Goal: Task Accomplishment & Management: Complete application form

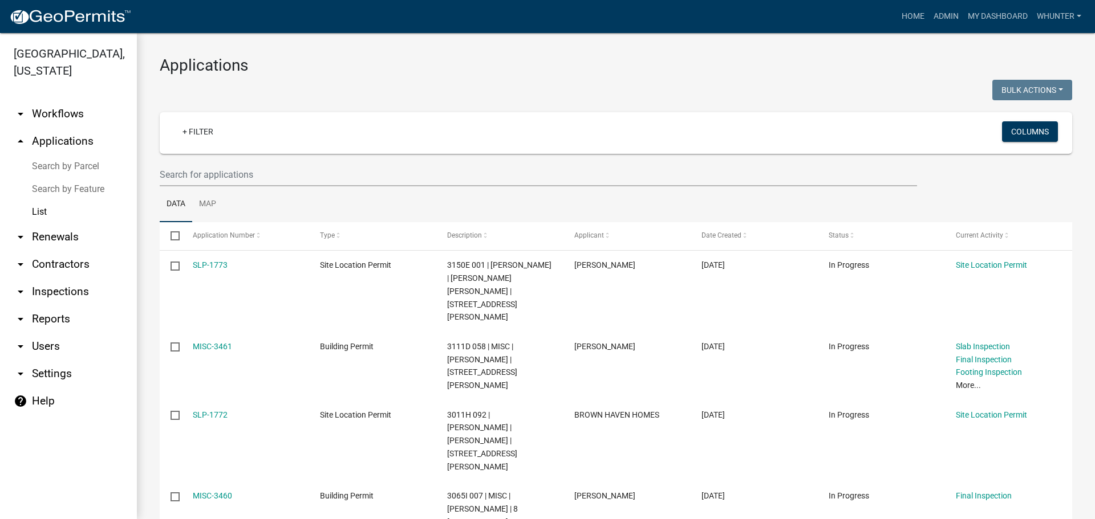
drag, startPoint x: 104, startPoint y: 142, endPoint x: 91, endPoint y: 159, distance: 21.1
click at [104, 142] on link "arrow_drop_up Applications" at bounding box center [68, 141] width 137 height 27
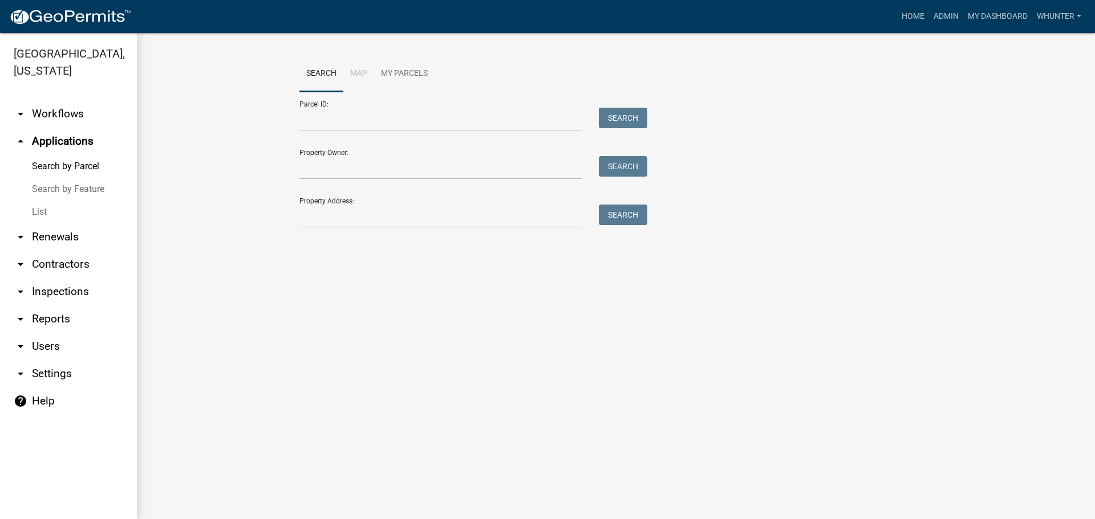
click at [78, 212] on link "List" at bounding box center [68, 212] width 137 height 23
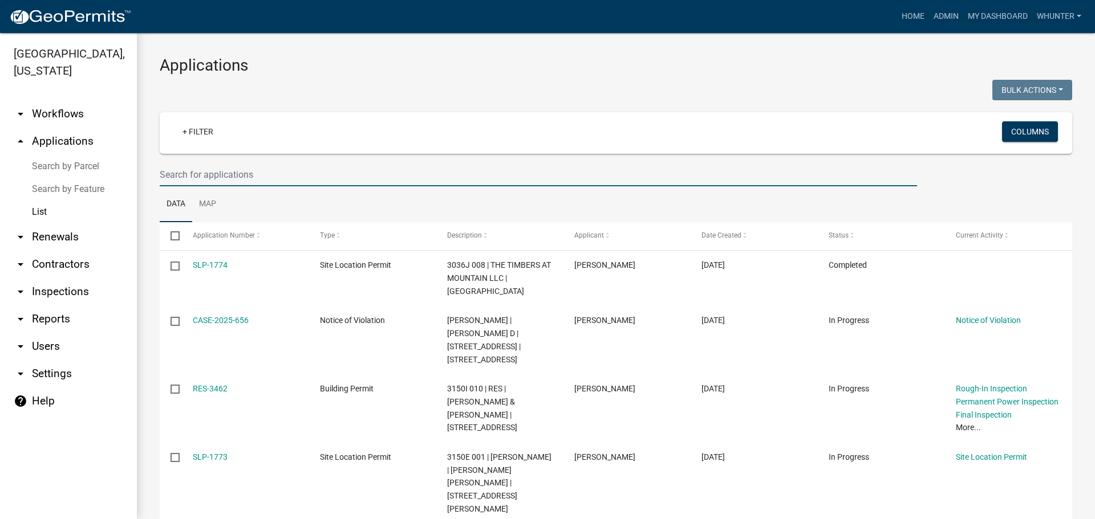
click at [227, 180] on input "text" at bounding box center [538, 174] width 757 height 23
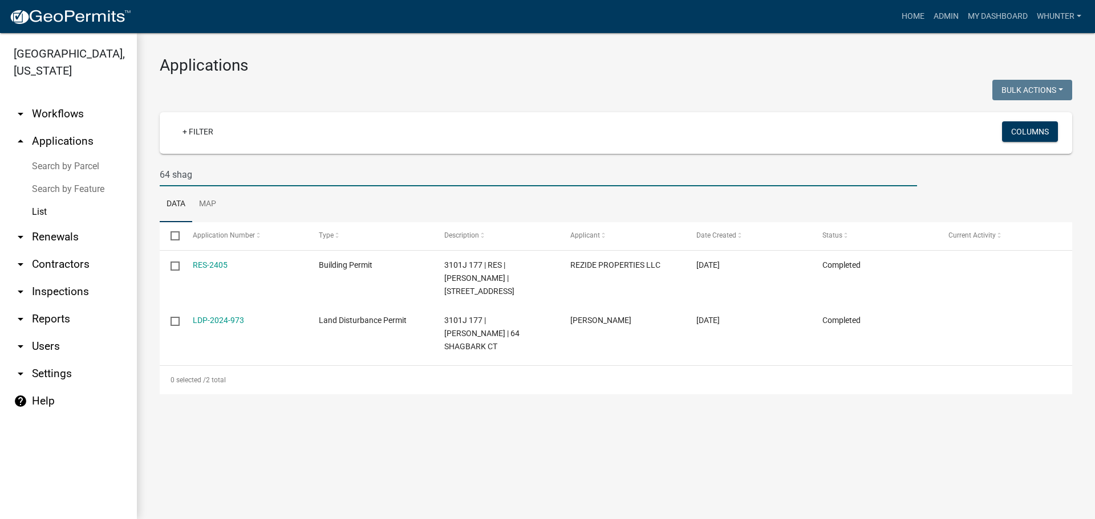
drag, startPoint x: 202, startPoint y: 174, endPoint x: 2, endPoint y: 138, distance: 202.9
click at [1, 138] on div "[GEOGRAPHIC_DATA], [US_STATE] arrow_drop_down Workflows List arrow_drop_up Appl…" at bounding box center [547, 276] width 1095 height 486
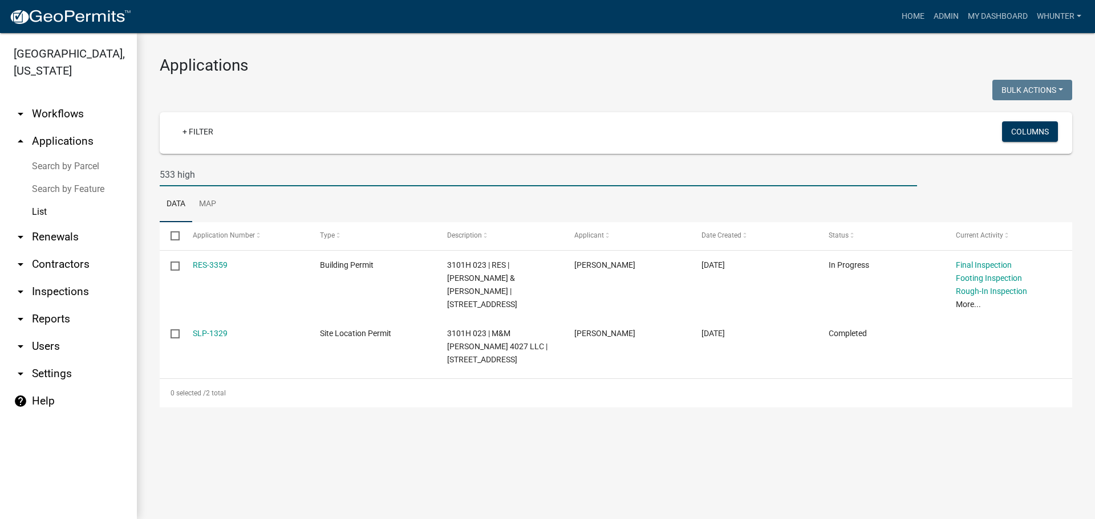
type input "533 high"
drag, startPoint x: 246, startPoint y: 176, endPoint x: 0, endPoint y: 131, distance: 250.3
click at [0, 133] on div "[GEOGRAPHIC_DATA], [US_STATE] arrow_drop_down Workflows List arrow_drop_up Appl…" at bounding box center [547, 276] width 1095 height 486
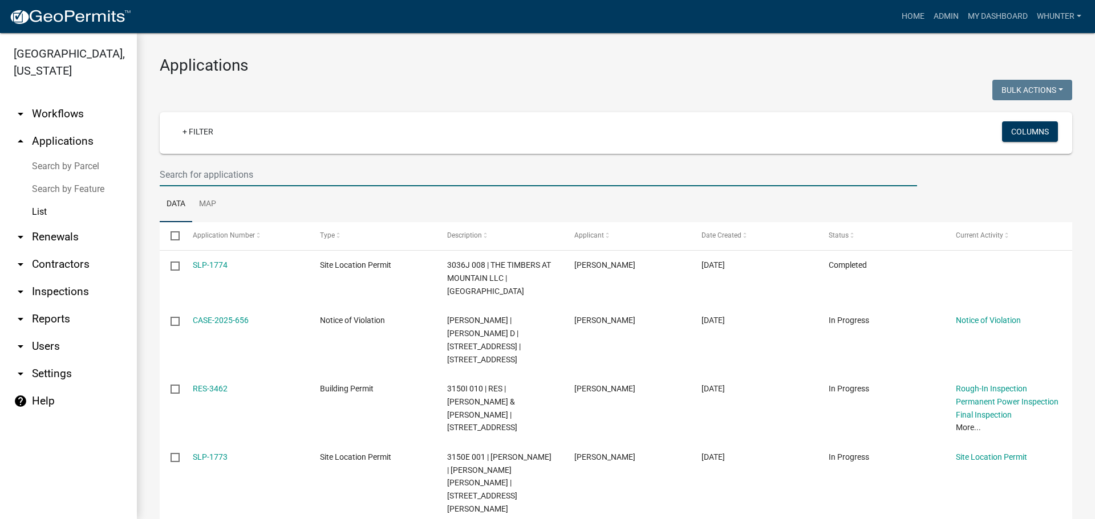
click at [271, 179] on input "text" at bounding box center [538, 174] width 757 height 23
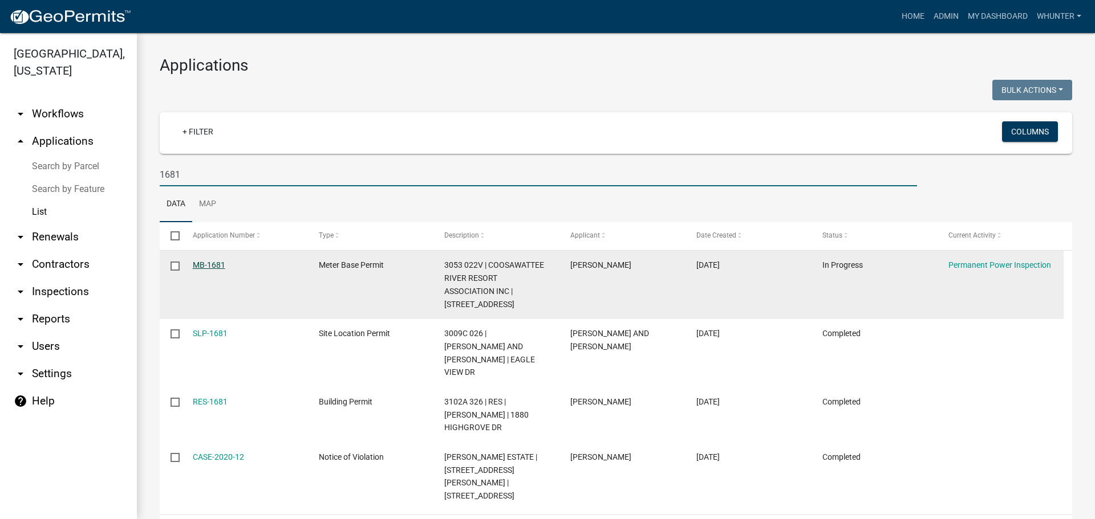
type input "1681"
click at [208, 266] on link "MB-1681" at bounding box center [209, 265] width 33 height 9
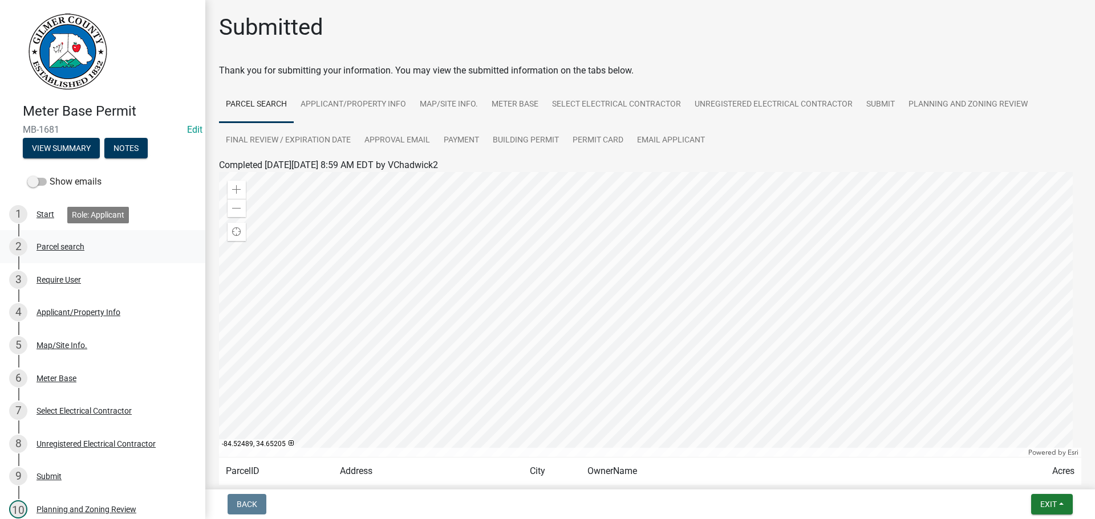
click at [59, 246] on div "Parcel search" at bounding box center [60, 247] width 48 height 8
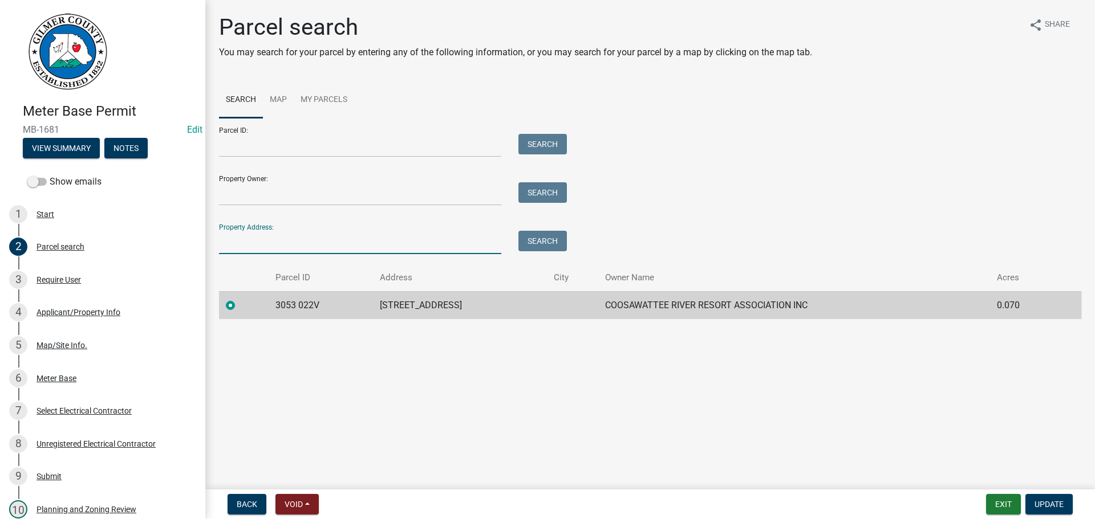
click at [292, 230] on div "Property Address: Search" at bounding box center [390, 234] width 342 height 39
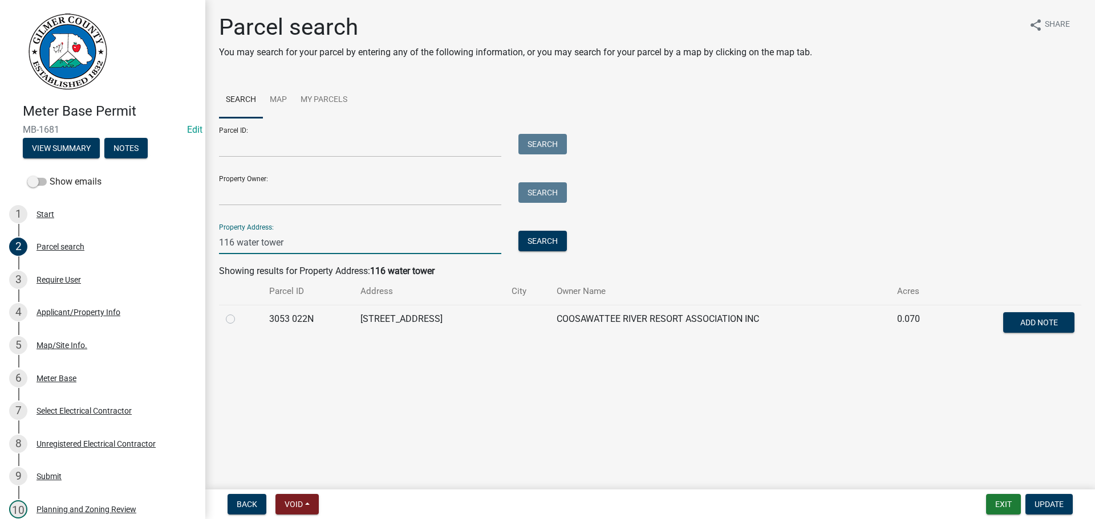
type input "116 water tower"
click at [239, 312] on label at bounding box center [239, 312] width 0 height 0
click at [239, 319] on 022N "radio" at bounding box center [242, 315] width 7 height 7
radio 022N "true"
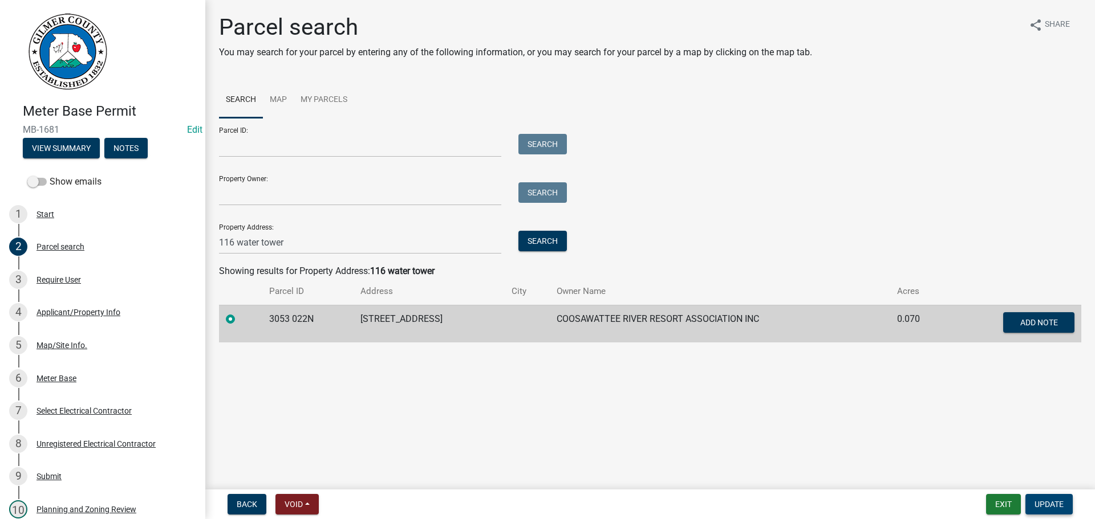
click at [1048, 506] on span "Update" at bounding box center [1048, 504] width 29 height 9
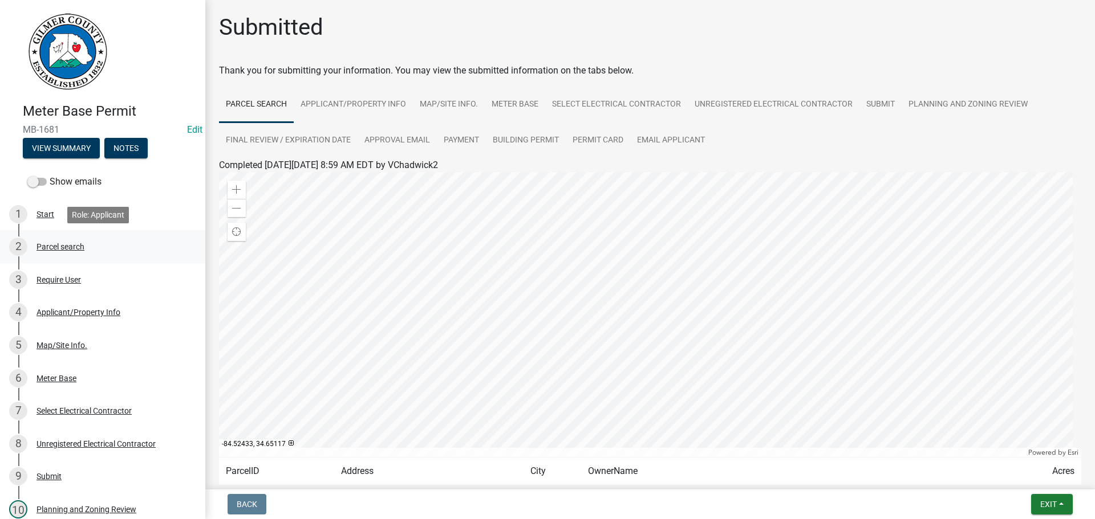
click at [92, 253] on div "2 Parcel search" at bounding box center [98, 247] width 178 height 18
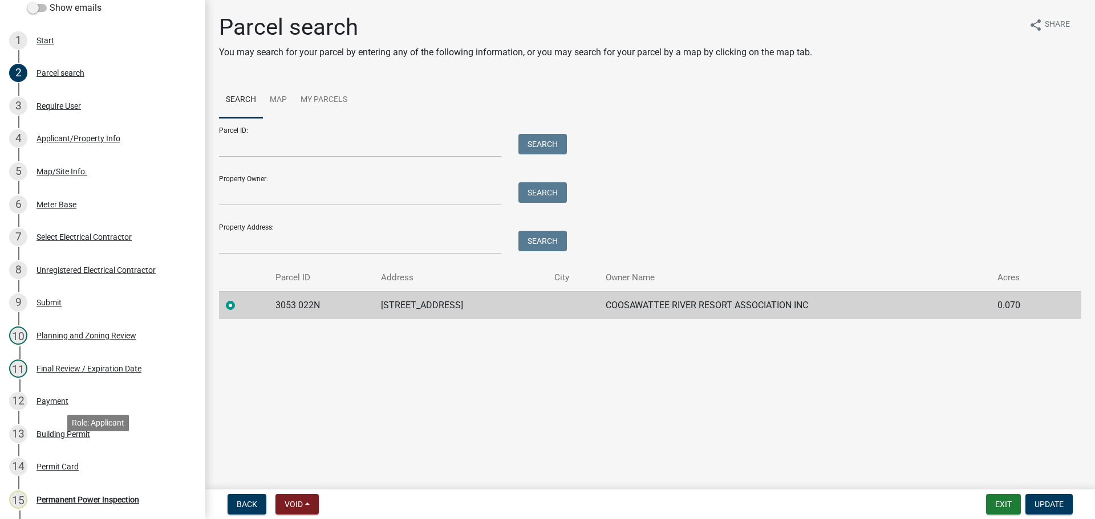
scroll to position [310, 0]
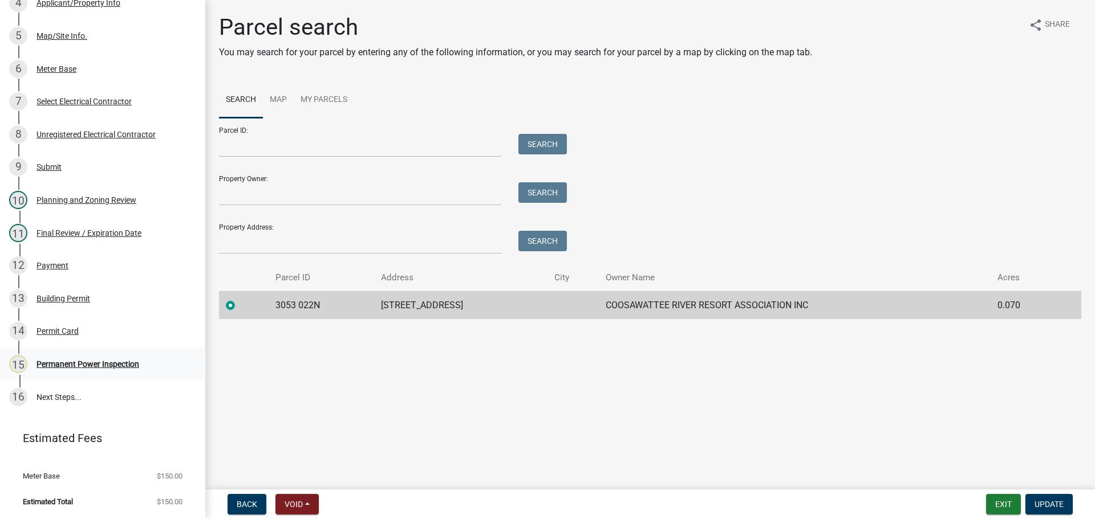
click at [114, 369] on div "15 Permanent Power Inspection" at bounding box center [98, 364] width 178 height 18
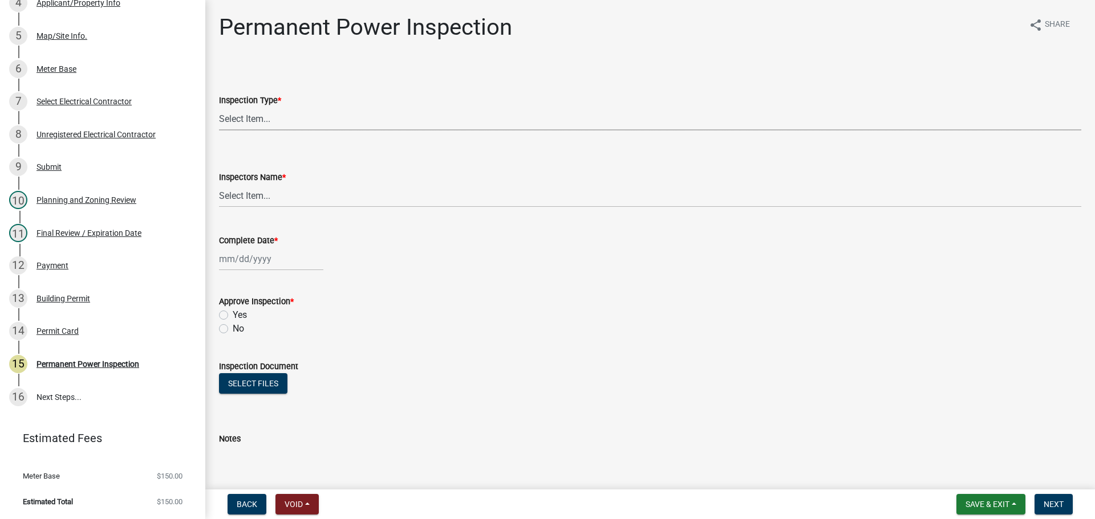
click at [333, 124] on select "Select Item... Permanent Power" at bounding box center [650, 118] width 862 height 23
click at [219, 107] on select "Select Item... Permanent Power" at bounding box center [650, 118] width 862 height 23
select select "5c85f858-e2c6-4c2c-a92e-43b107da9ba1"
drag, startPoint x: 316, startPoint y: 179, endPoint x: 318, endPoint y: 194, distance: 14.9
click at [317, 182] on div "Inspectors Name *" at bounding box center [650, 177] width 862 height 14
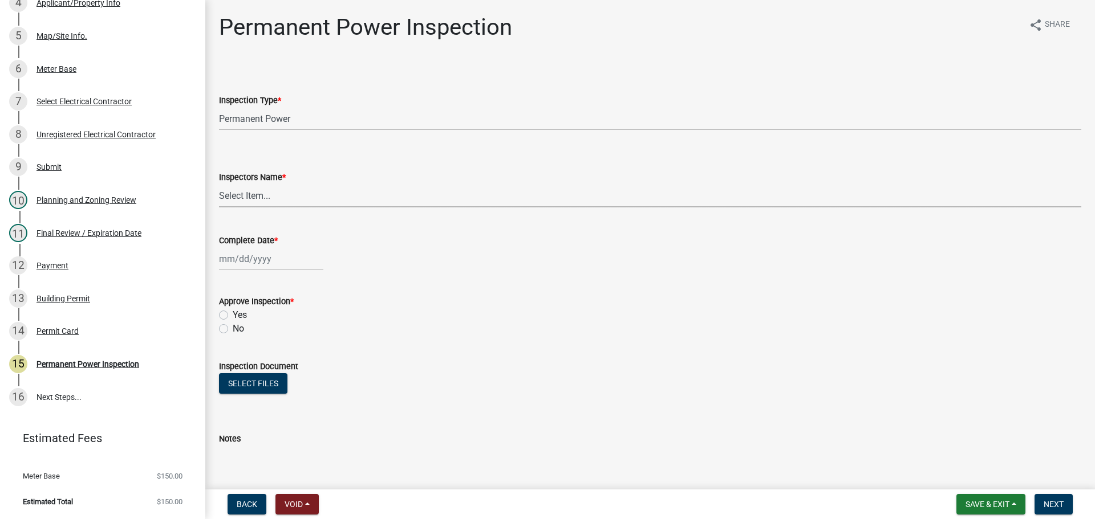
click at [318, 196] on select "Select Item... [PERSON_NAME] ([PERSON_NAME]) [PERSON_NAME] ([PERSON_NAME]) Engi…" at bounding box center [650, 195] width 862 height 23
select select "7c10ce63-ccfd-4257-ac60-a1c0b24e7b7a"
click at [219, 184] on select "Select Item... [PERSON_NAME] ([PERSON_NAME]) [PERSON_NAME] ([PERSON_NAME]) Engi…" at bounding box center [650, 195] width 862 height 23
click at [267, 263] on div at bounding box center [271, 258] width 104 height 23
select select "9"
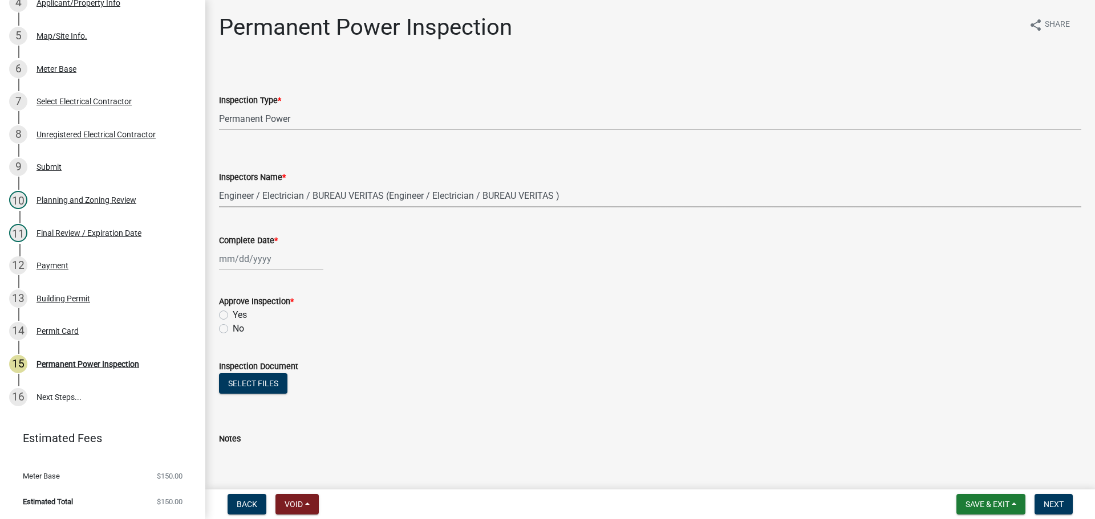
select select "2025"
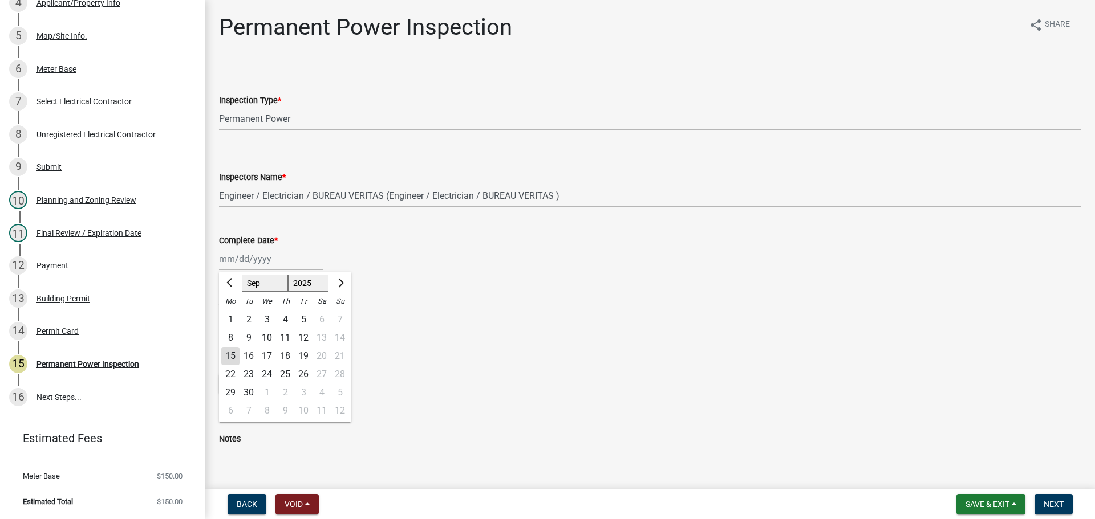
click at [233, 358] on div "15" at bounding box center [230, 356] width 18 height 18
type input "[DATE]"
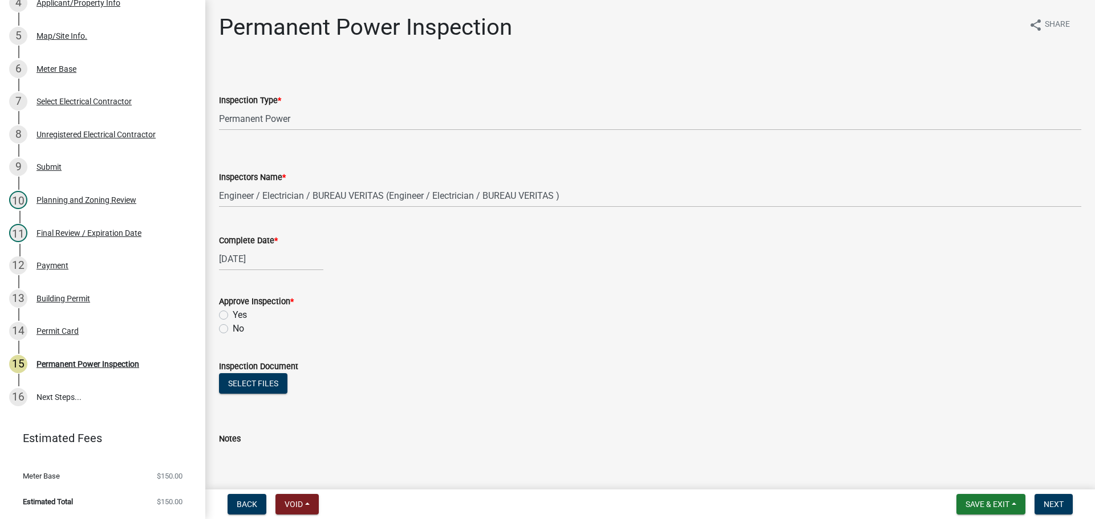
click at [240, 319] on label "Yes" at bounding box center [240, 315] width 14 height 14
click at [240, 316] on input "Yes" at bounding box center [236, 311] width 7 height 7
radio input "true"
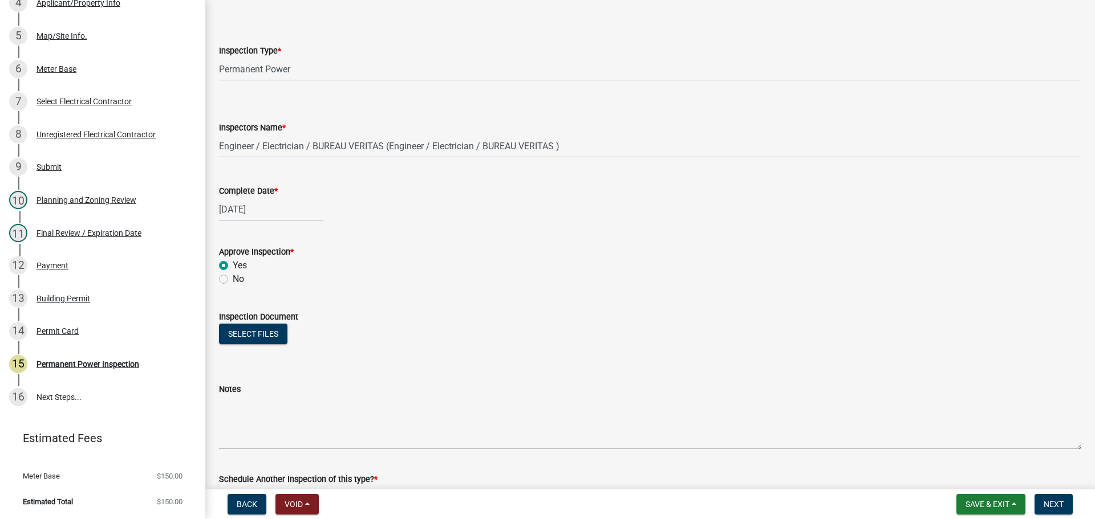
scroll to position [184, 0]
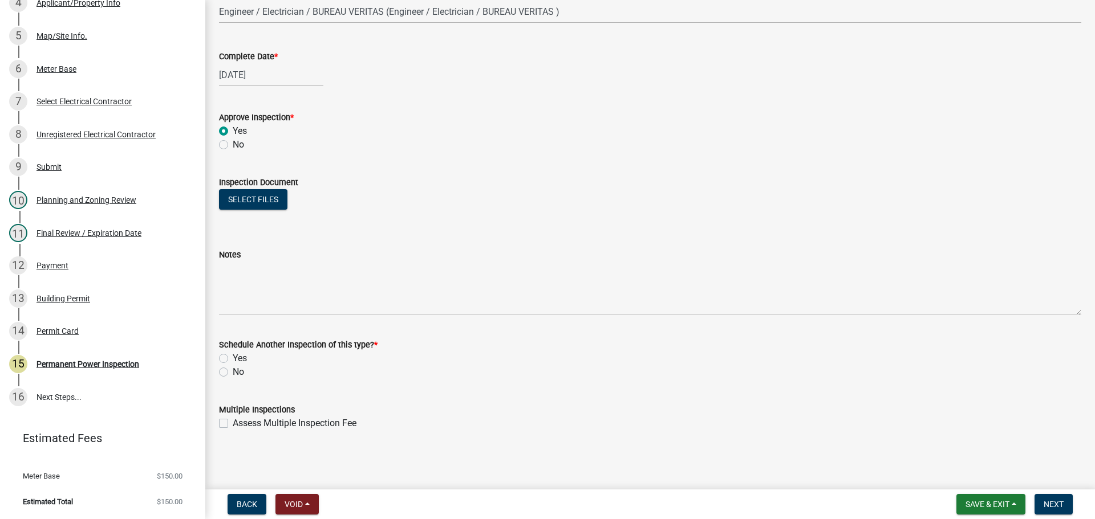
click at [241, 369] on label "No" at bounding box center [238, 373] width 11 height 14
click at [240, 369] on input "No" at bounding box center [236, 369] width 7 height 7
radio input "true"
click at [1059, 500] on span "Next" at bounding box center [1053, 504] width 20 height 9
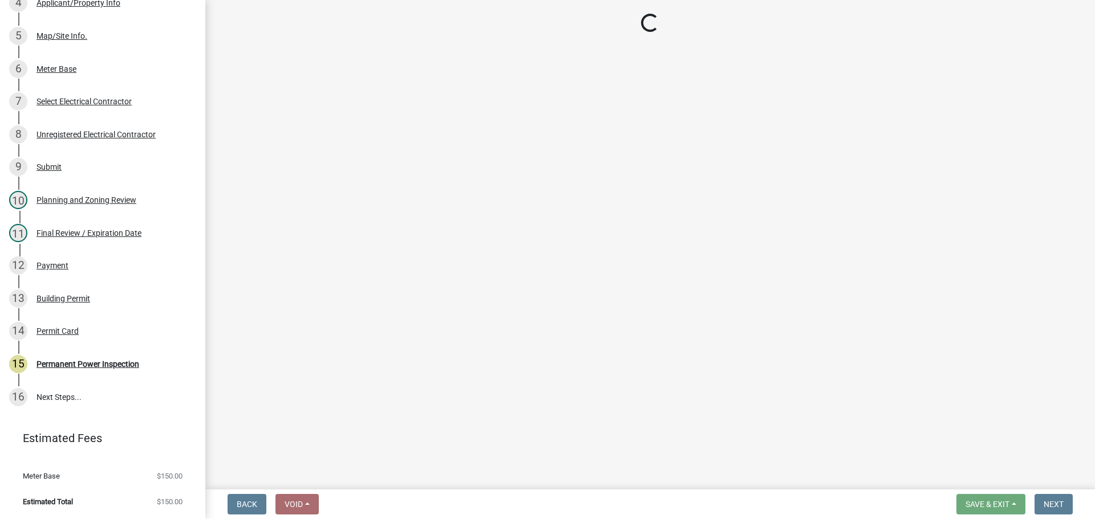
scroll to position [375, 0]
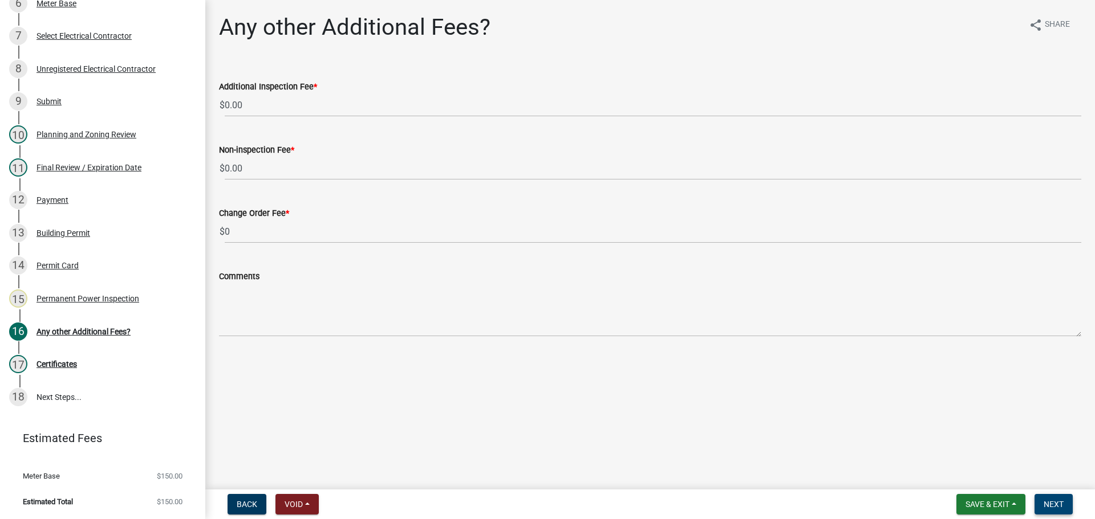
click at [1058, 501] on span "Next" at bounding box center [1053, 504] width 20 height 9
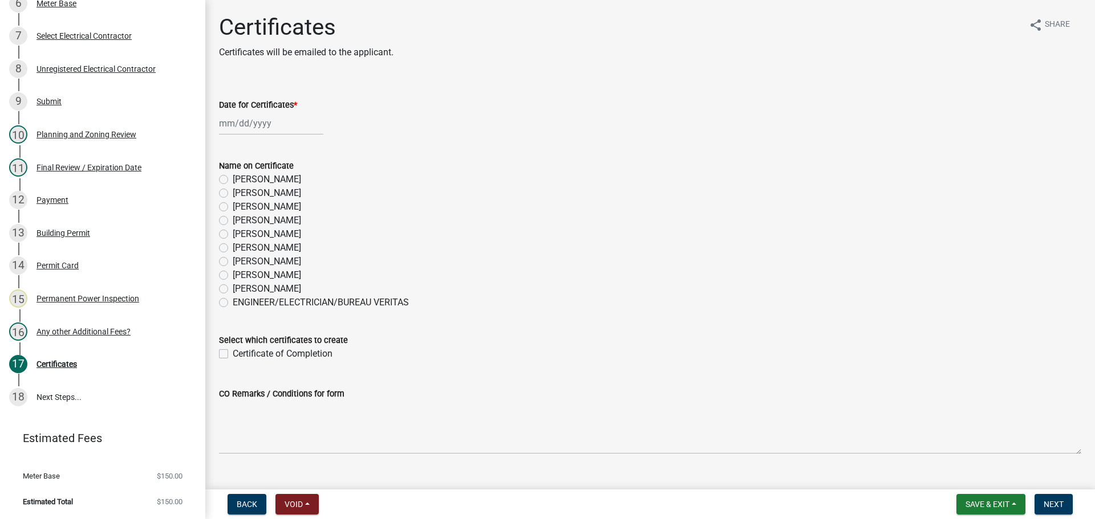
click at [264, 280] on label "[PERSON_NAME]" at bounding box center [267, 276] width 68 height 14
click at [240, 276] on input "[PERSON_NAME]" at bounding box center [236, 272] width 7 height 7
radio input "true"
select select "9"
select select "2025"
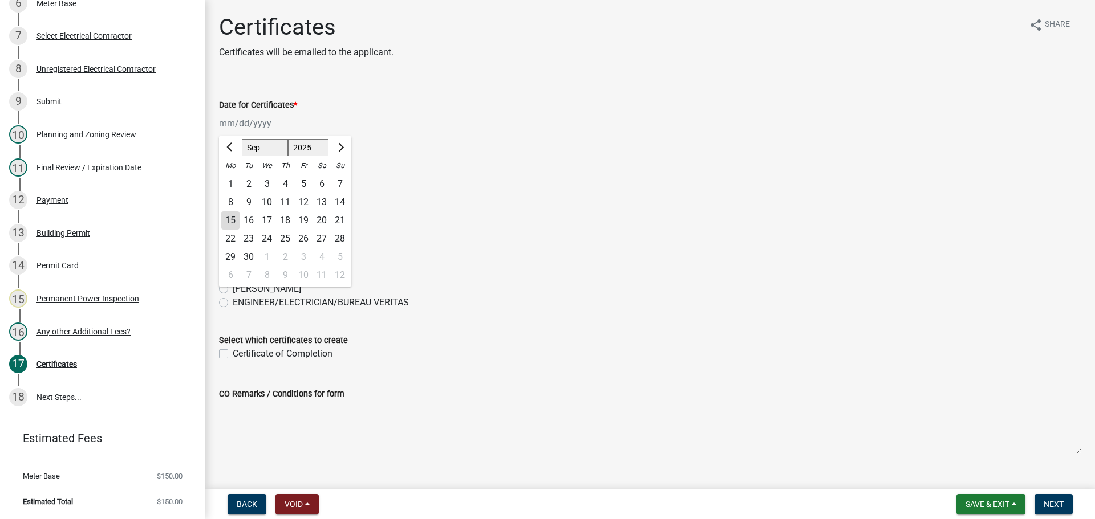
click at [250, 126] on div "[PERSON_NAME] Feb Mar Apr [PERSON_NAME][DATE] Oct Nov [DATE] 1526 1527 1528 152…" at bounding box center [271, 123] width 104 height 23
click at [233, 218] on div "15" at bounding box center [230, 221] width 18 height 18
type input "[DATE]"
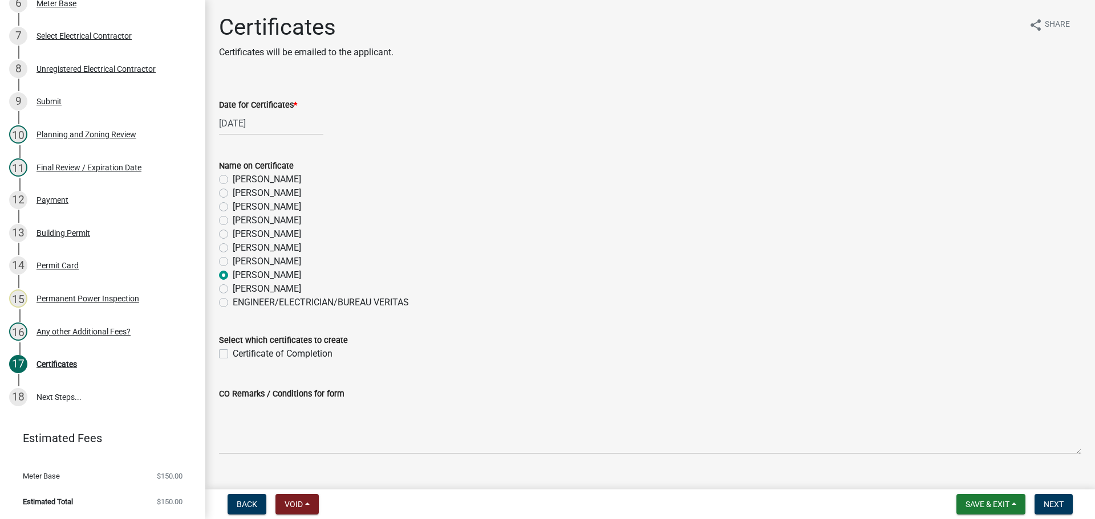
scroll to position [23, 0]
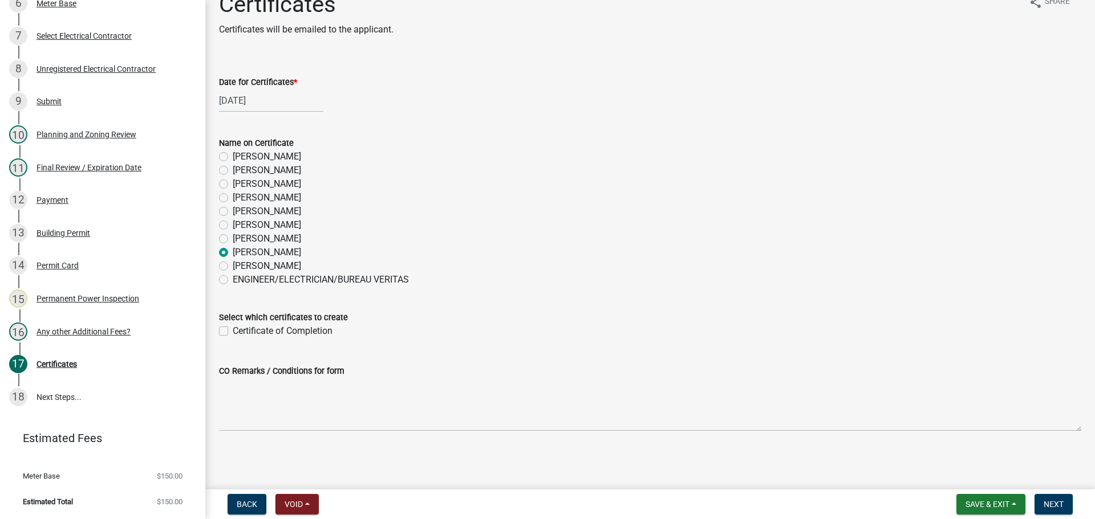
click at [281, 332] on label "Certificate of Completion" at bounding box center [283, 331] width 100 height 14
click at [240, 332] on input "Certificate of Completion" at bounding box center [236, 327] width 7 height 7
checkbox input "true"
click at [1054, 510] on button "Next" at bounding box center [1053, 504] width 38 height 21
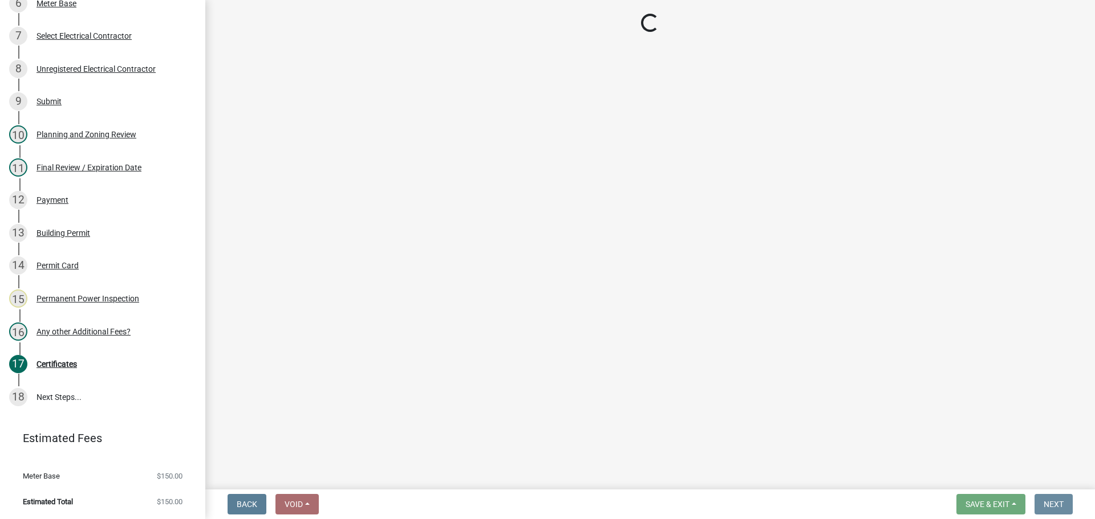
scroll to position [0, 0]
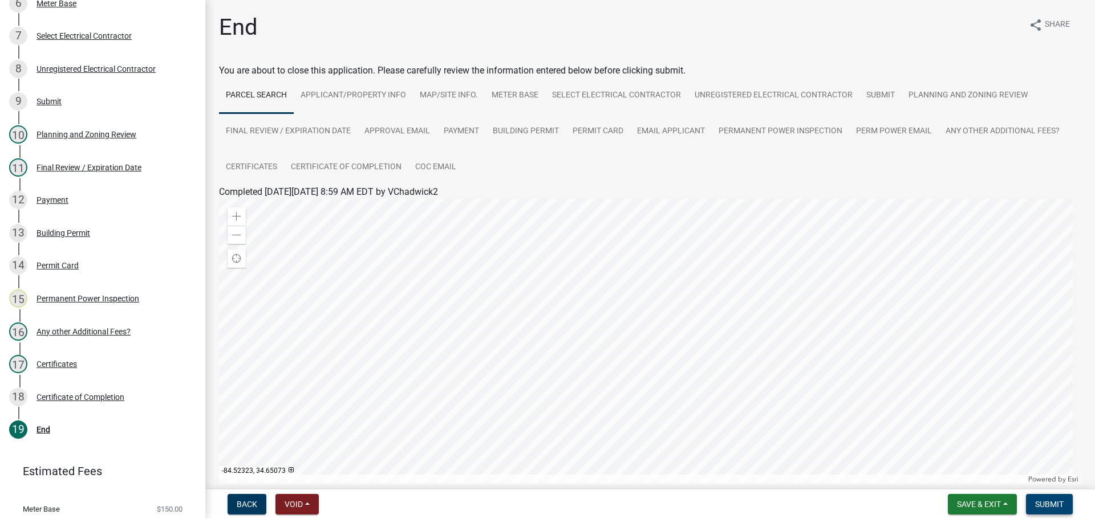
click at [1047, 509] on span "Submit" at bounding box center [1049, 504] width 29 height 9
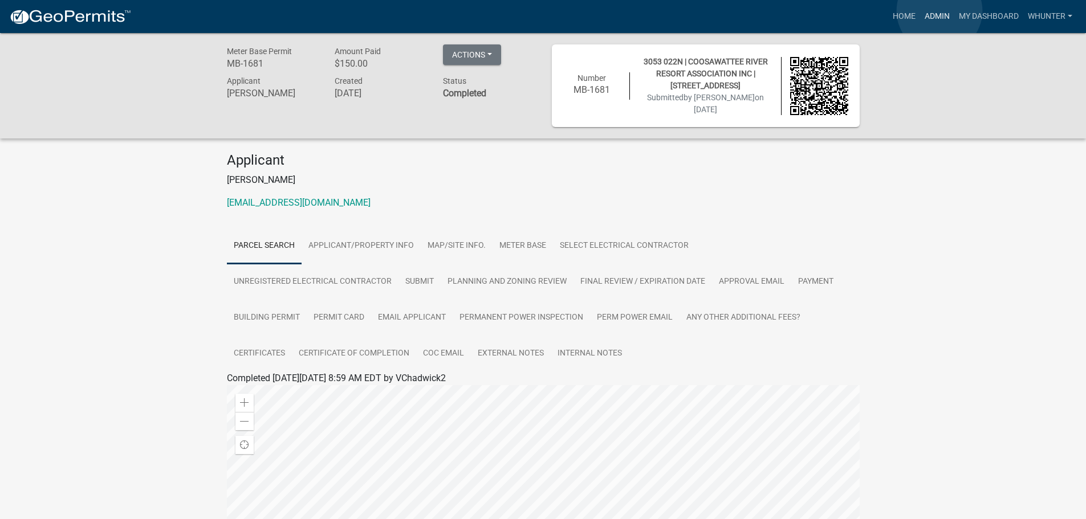
click at [940, 11] on link "Admin" at bounding box center [937, 17] width 34 height 22
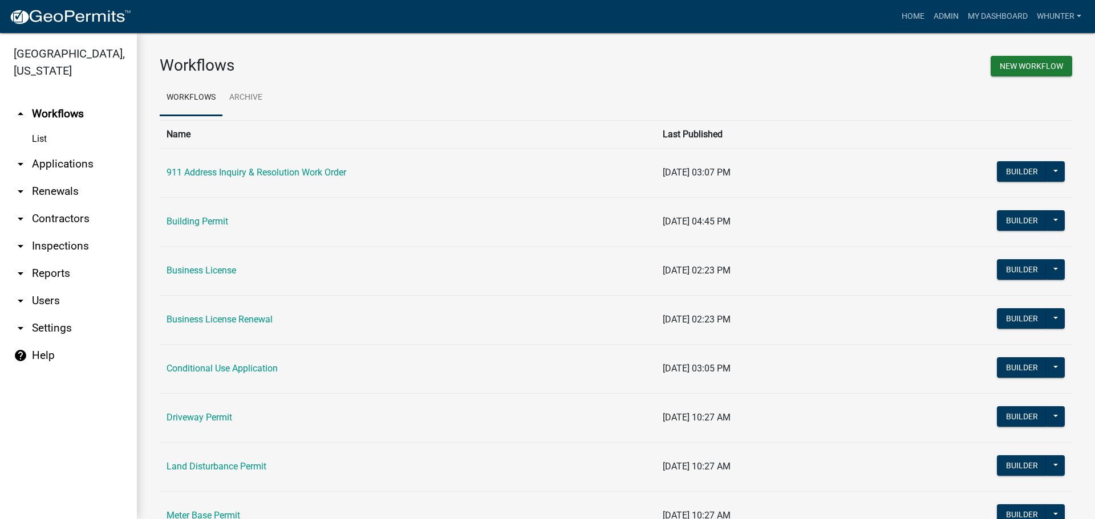
click at [47, 164] on link "arrow_drop_down Applications" at bounding box center [68, 164] width 137 height 27
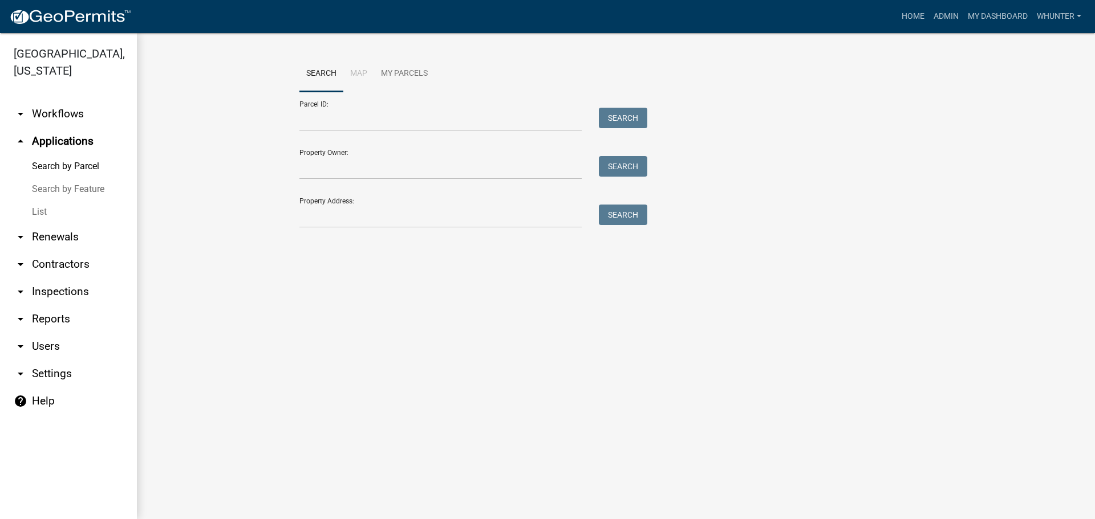
click at [66, 216] on link "List" at bounding box center [68, 212] width 137 height 23
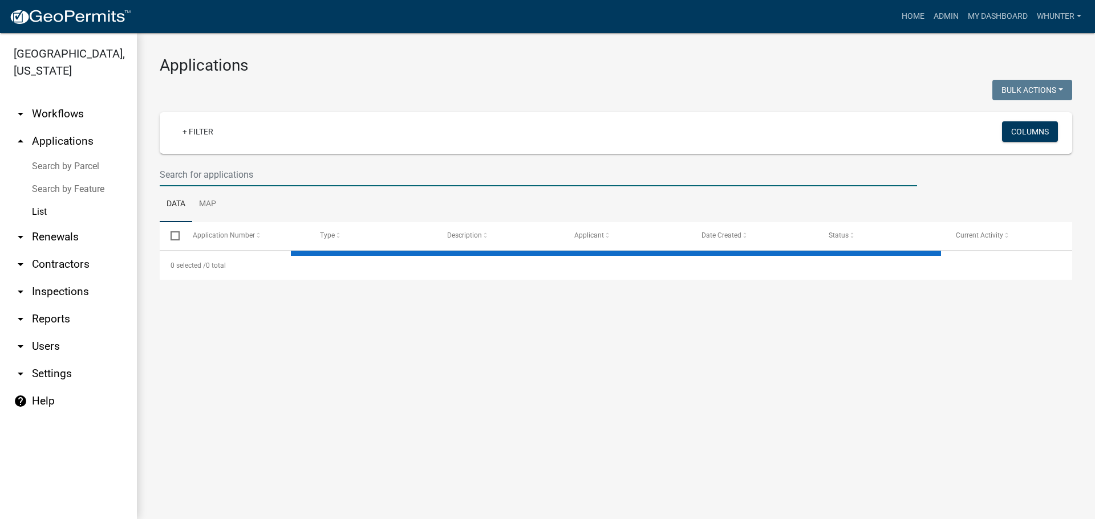
click at [295, 177] on input "text" at bounding box center [538, 174] width 757 height 23
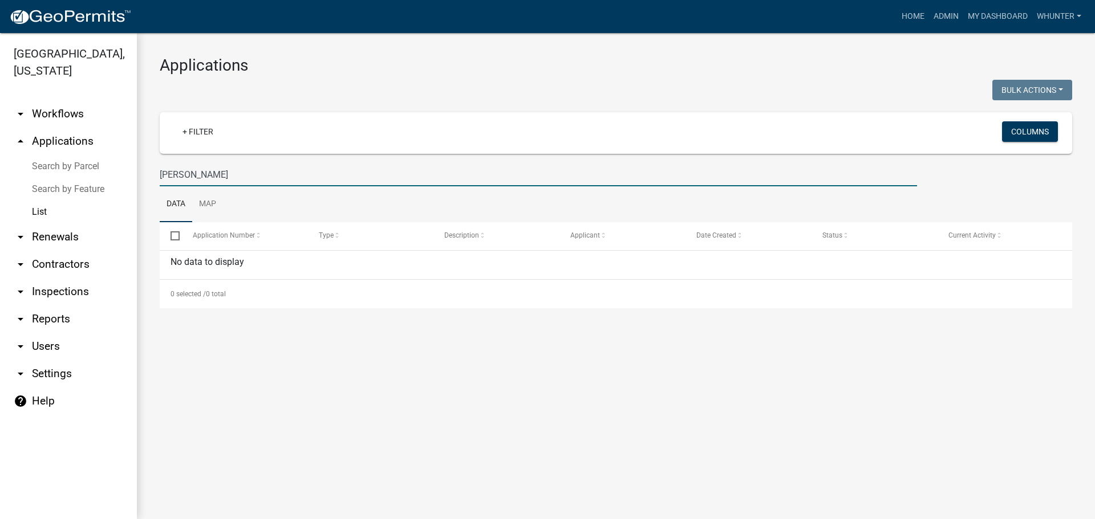
drag, startPoint x: 242, startPoint y: 174, endPoint x: 0, endPoint y: 132, distance: 246.0
click at [0, 132] on div "[GEOGRAPHIC_DATA], [US_STATE] arrow_drop_down Workflows List arrow_drop_up Appl…" at bounding box center [547, 276] width 1095 height 486
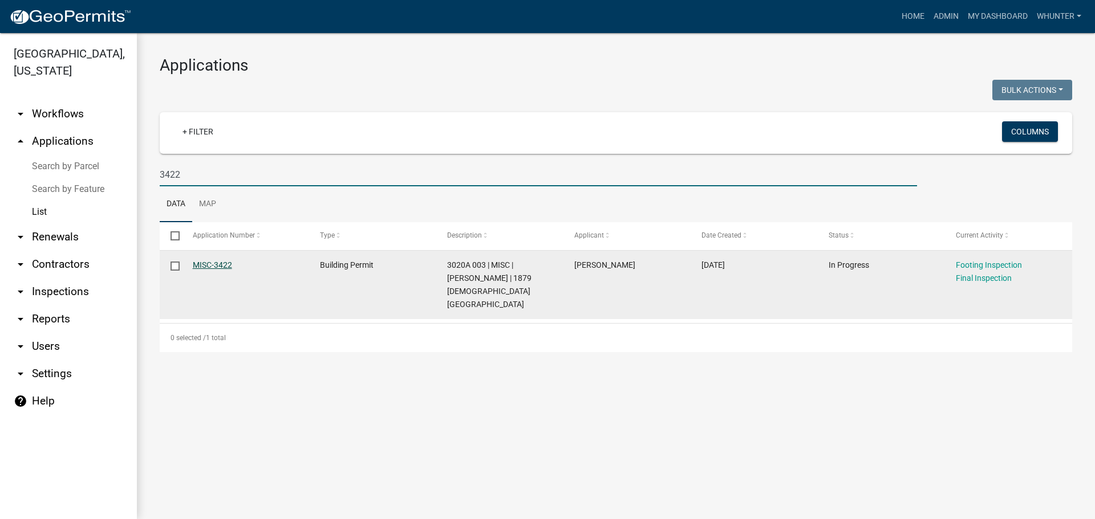
type input "3422"
click at [217, 268] on link "MISC-3422" at bounding box center [212, 265] width 39 height 9
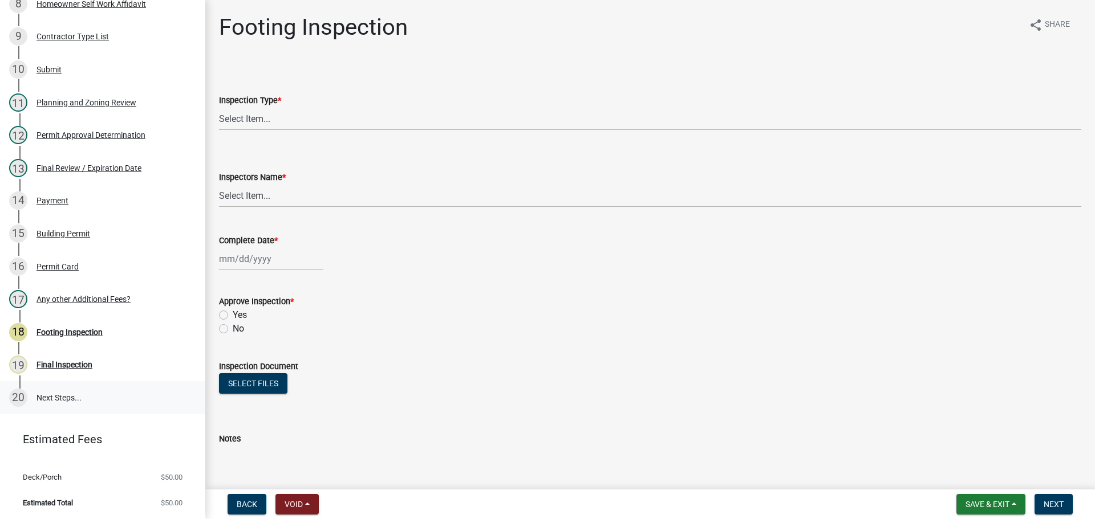
scroll to position [441, 0]
click at [303, 96] on div "Inspection Type *" at bounding box center [650, 101] width 862 height 14
drag, startPoint x: 295, startPoint y: 119, endPoint x: 295, endPoint y: 125, distance: 6.3
click at [295, 121] on select "Select Item... Footing" at bounding box center [650, 118] width 862 height 23
click at [219, 107] on select "Select Item... Footing" at bounding box center [650, 118] width 862 height 23
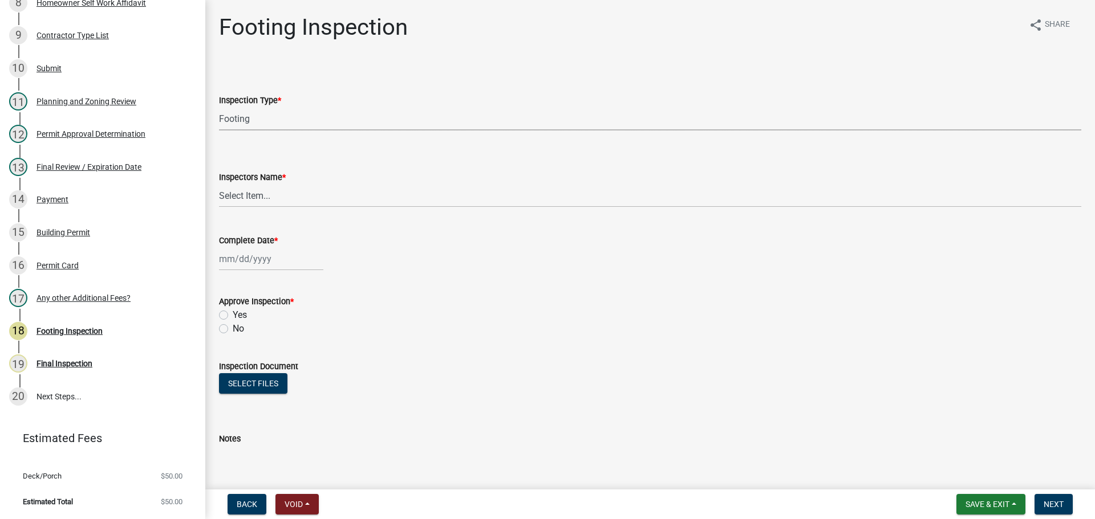
select select "8aa0fa75-bb70-4f22-832f-48224da25d1e"
click at [285, 200] on select "Select Item... [PERSON_NAME] ([PERSON_NAME]) [PERSON_NAME] ([PERSON_NAME]) Engi…" at bounding box center [650, 195] width 862 height 23
select select "b7f275ba-f507-42fd-b9cd-cd9544451c64"
click at [219, 184] on select "Select Item... [PERSON_NAME] ([PERSON_NAME]) [PERSON_NAME] ([PERSON_NAME]) Engi…" at bounding box center [650, 195] width 862 height 23
click at [243, 249] on div at bounding box center [271, 258] width 104 height 23
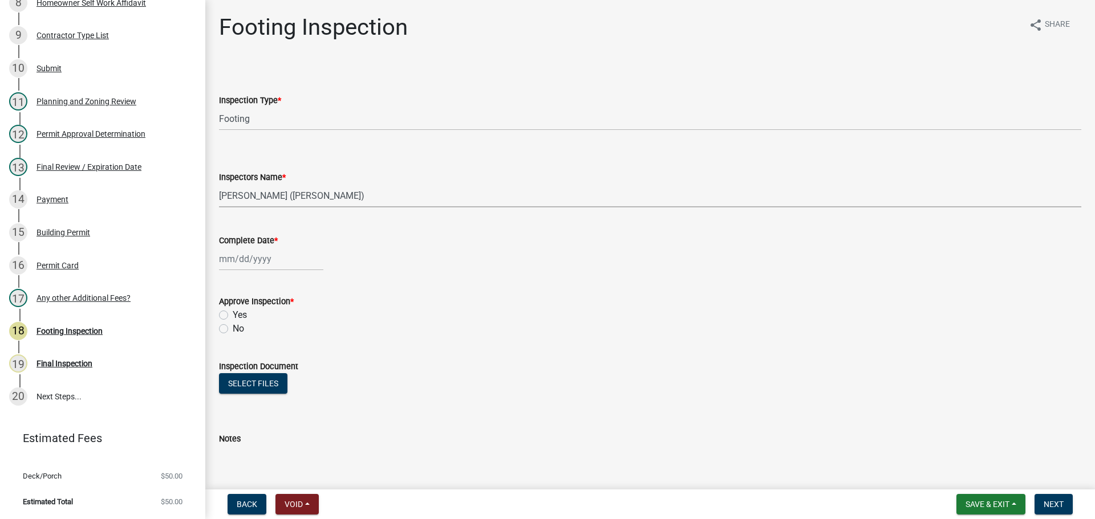
select select "9"
select select "2025"
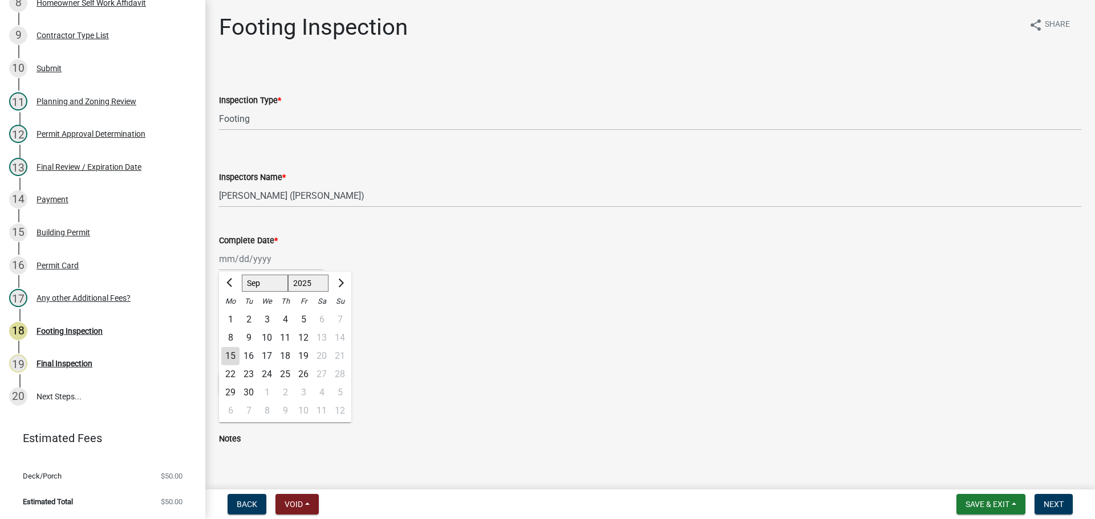
click at [265, 317] on div "3" at bounding box center [267, 320] width 18 height 18
type input "[DATE]"
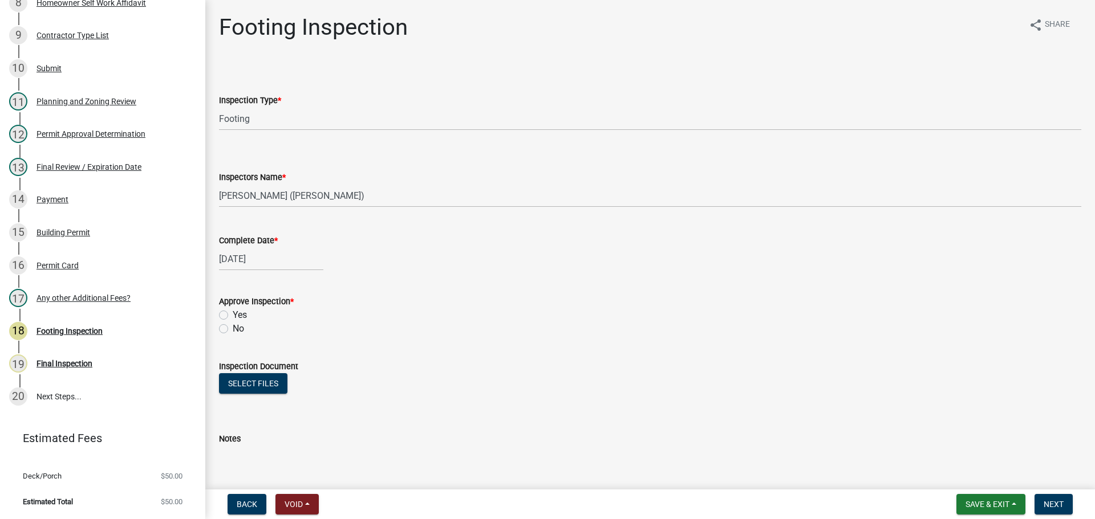
click at [238, 314] on label "Yes" at bounding box center [240, 315] width 14 height 14
click at [238, 314] on input "Yes" at bounding box center [236, 311] width 7 height 7
radio input "true"
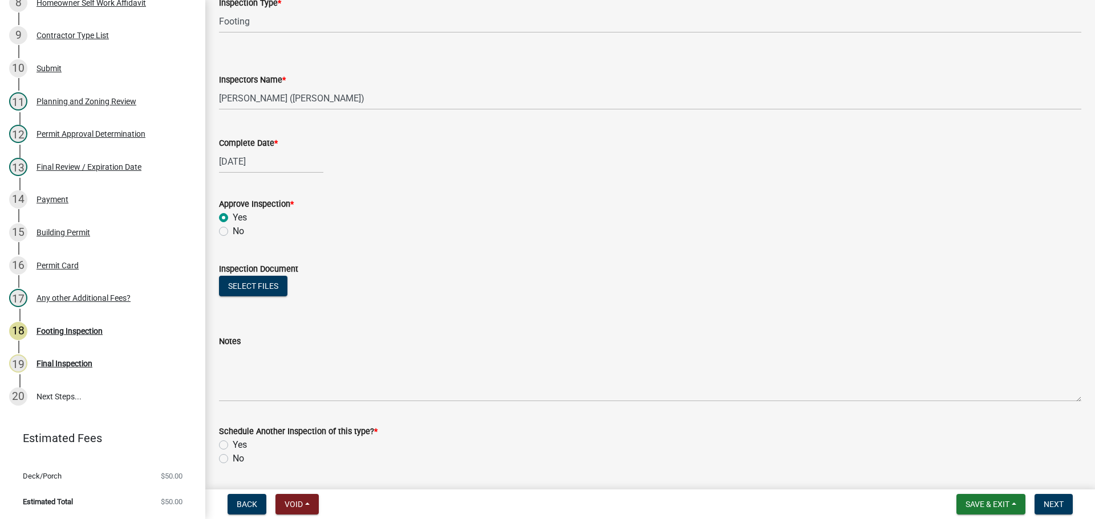
scroll to position [184, 0]
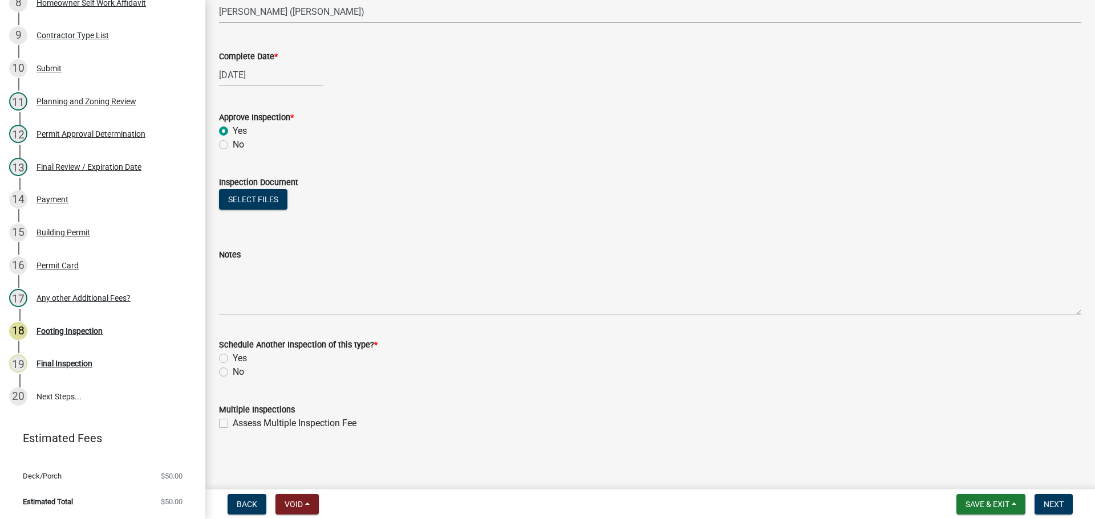
click at [243, 368] on label "No" at bounding box center [238, 373] width 11 height 14
click at [240, 368] on input "No" at bounding box center [236, 369] width 7 height 7
radio input "true"
click at [1054, 510] on button "Next" at bounding box center [1053, 504] width 38 height 21
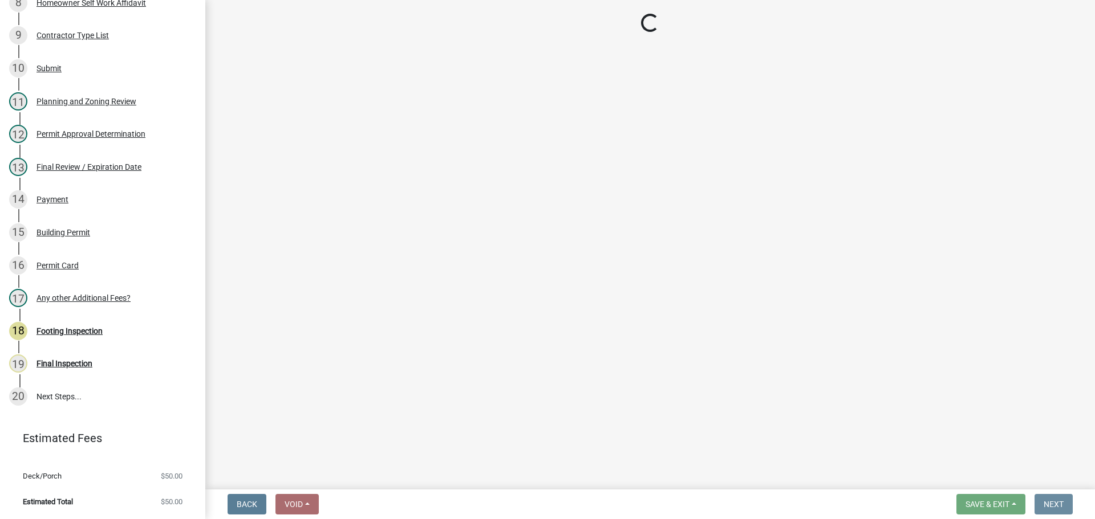
scroll to position [0, 0]
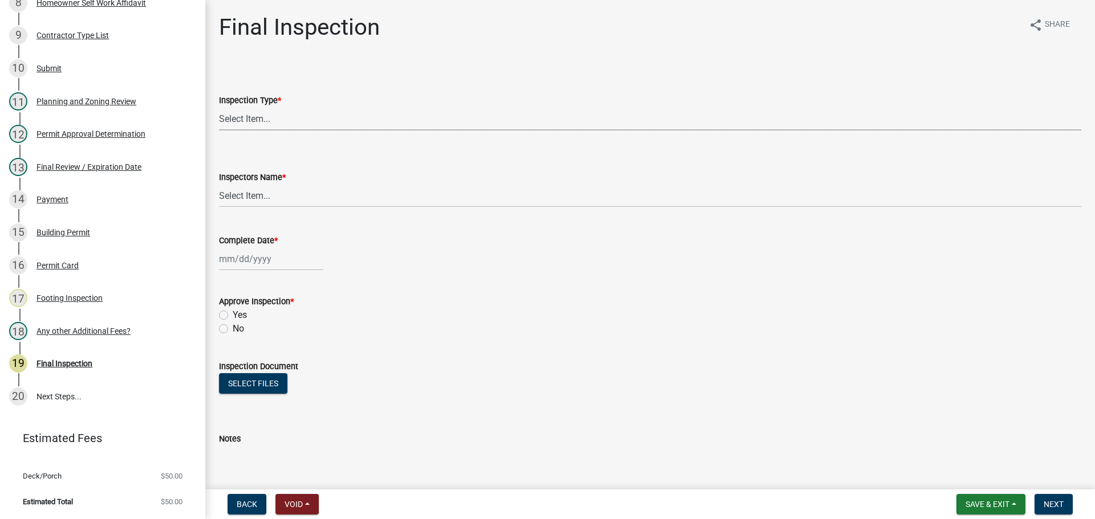
drag, startPoint x: 270, startPoint y: 109, endPoint x: 276, endPoint y: 117, distance: 9.8
click at [270, 109] on select "Select Item... Final" at bounding box center [650, 118] width 862 height 23
click at [219, 107] on select "Select Item... Final" at bounding box center [650, 118] width 862 height 23
select select "895eead6-d784-4fdc-a4a3-66a9075c153d"
click at [306, 201] on select "Select Item... [PERSON_NAME] ([PERSON_NAME]) [PERSON_NAME] ([PERSON_NAME]) Engi…" at bounding box center [650, 195] width 862 height 23
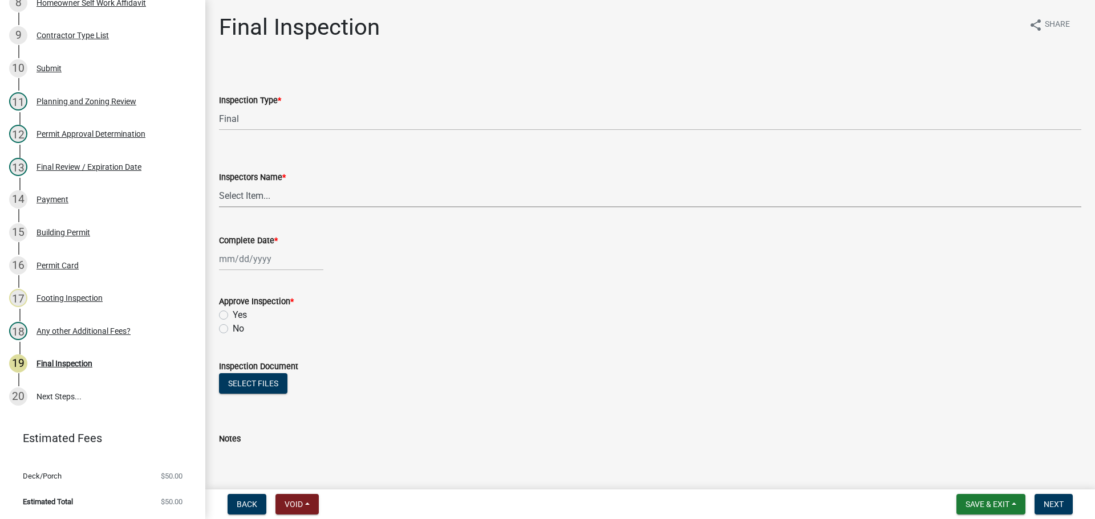
select select "b7f275ba-f507-42fd-b9cd-cd9544451c64"
click at [219, 184] on select "Select Item... [PERSON_NAME] ([PERSON_NAME]) [PERSON_NAME] ([PERSON_NAME]) Engi…" at bounding box center [650, 195] width 862 height 23
click at [254, 265] on div at bounding box center [271, 258] width 104 height 23
select select "9"
select select "2025"
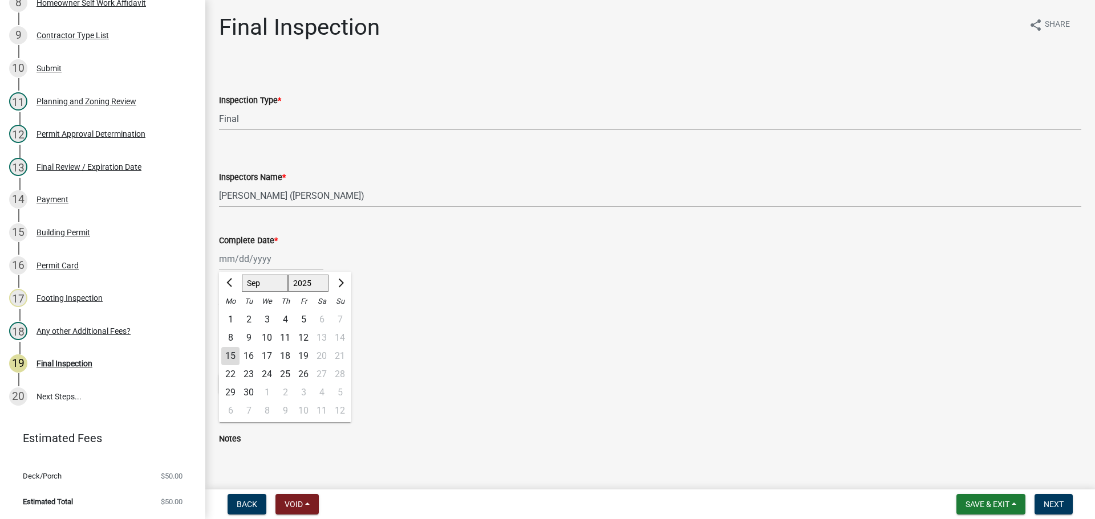
click at [232, 353] on div "15" at bounding box center [230, 356] width 18 height 18
type input "[DATE]"
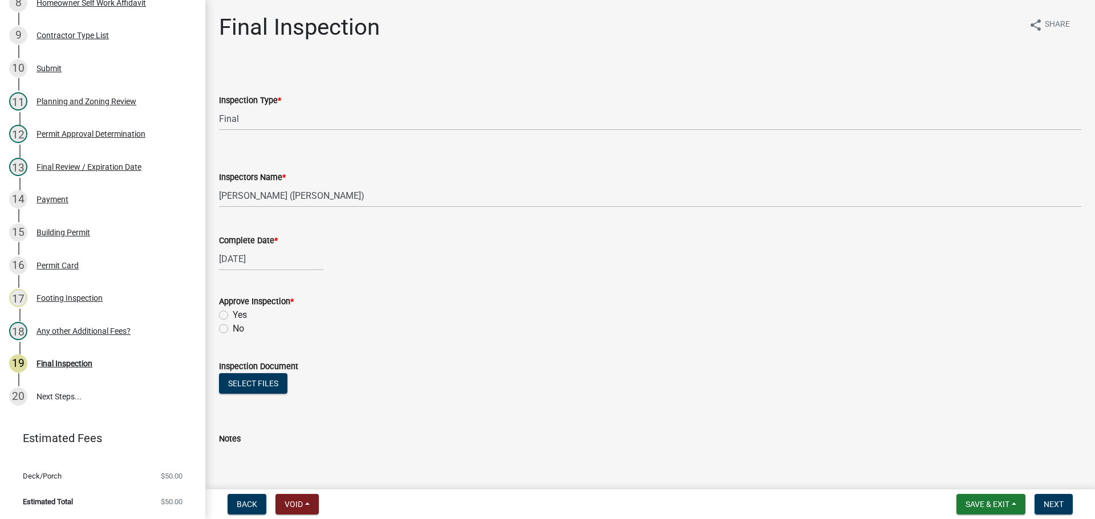
click at [238, 311] on label "Yes" at bounding box center [240, 315] width 14 height 14
click at [238, 311] on input "Yes" at bounding box center [236, 311] width 7 height 7
radio input "true"
click at [239, 315] on label "Yes" at bounding box center [240, 315] width 14 height 14
click at [239, 315] on input "Yes" at bounding box center [236, 311] width 7 height 7
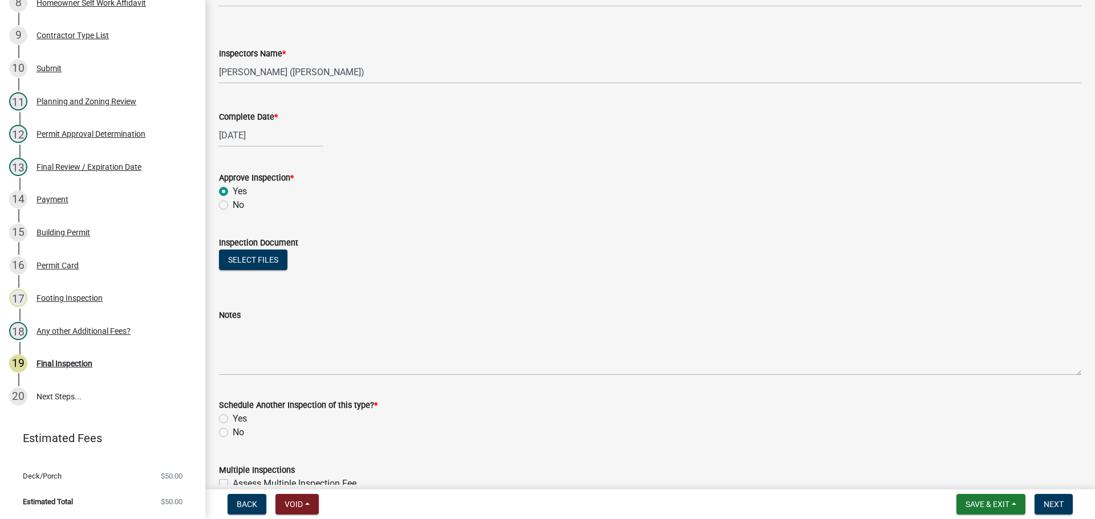
scroll to position [184, 0]
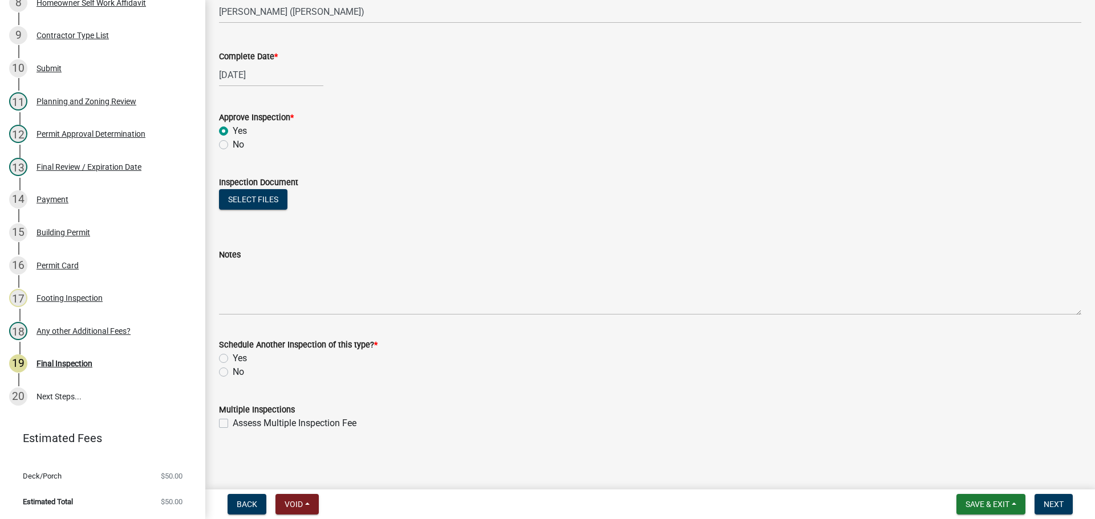
click at [239, 374] on label "No" at bounding box center [238, 373] width 11 height 14
click at [239, 373] on input "No" at bounding box center [236, 369] width 7 height 7
radio input "true"
click at [1063, 507] on span "Next" at bounding box center [1053, 504] width 20 height 9
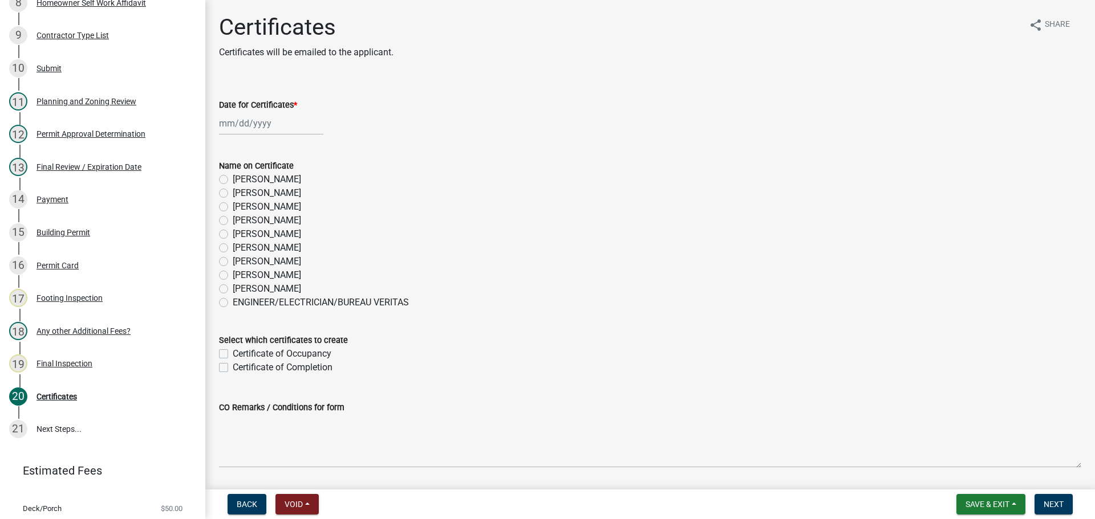
scroll to position [474, 0]
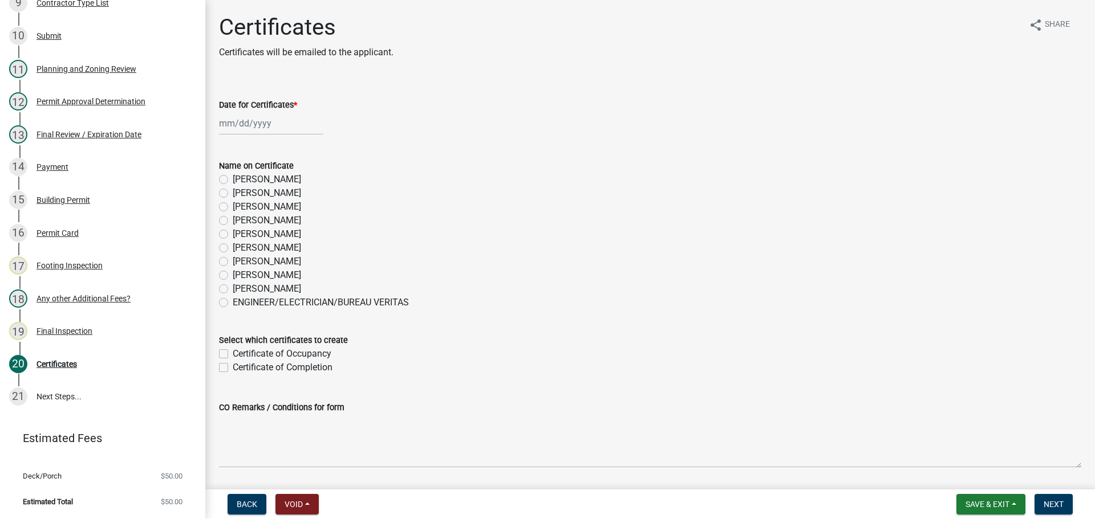
click at [289, 276] on label "[PERSON_NAME]" at bounding box center [267, 276] width 68 height 14
click at [240, 276] on input "[PERSON_NAME]" at bounding box center [236, 272] width 7 height 7
radio input "true"
click at [268, 117] on div at bounding box center [271, 123] width 104 height 23
select select "9"
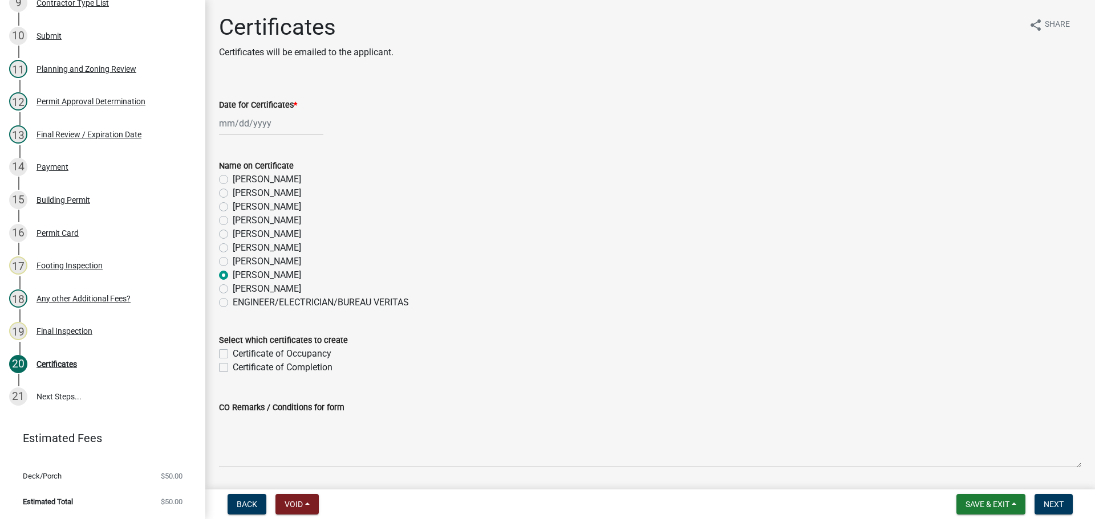
select select "2025"
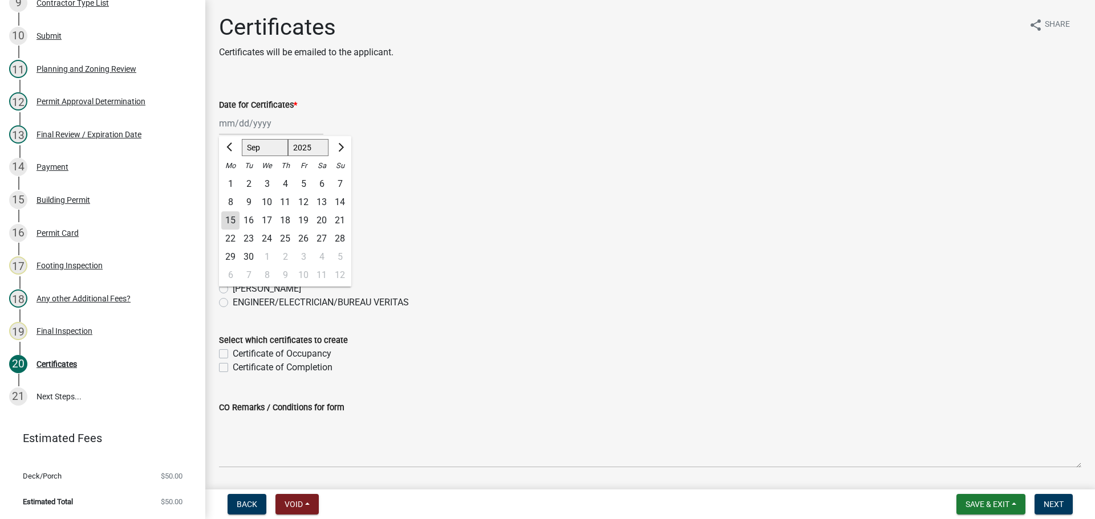
click at [234, 221] on div "15" at bounding box center [230, 221] width 18 height 18
type input "[DATE]"
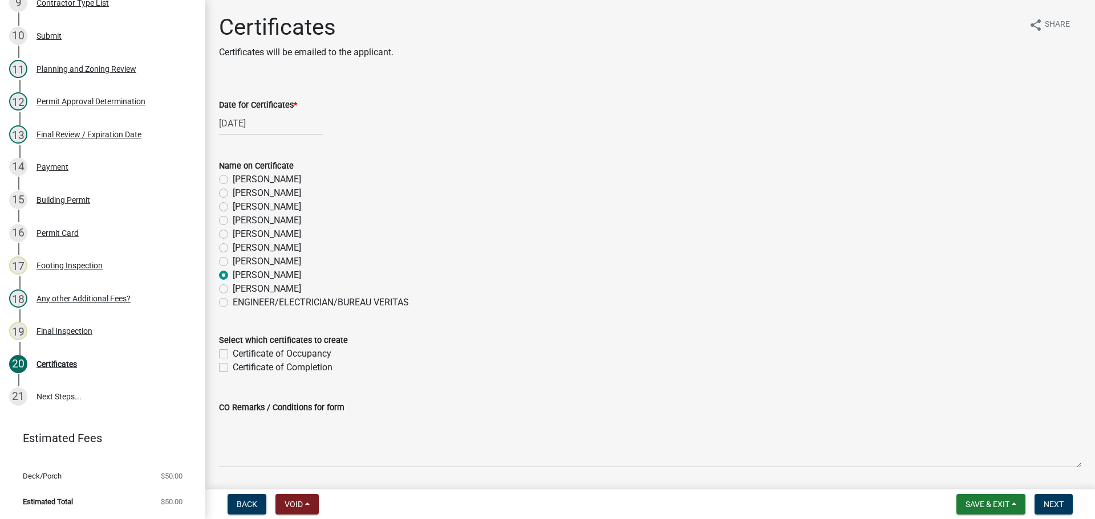
click at [286, 367] on label "Certificate of Completion" at bounding box center [283, 368] width 100 height 14
click at [240, 367] on input "Certificate of Completion" at bounding box center [236, 364] width 7 height 7
checkbox input "true"
checkbox input "false"
checkbox input "true"
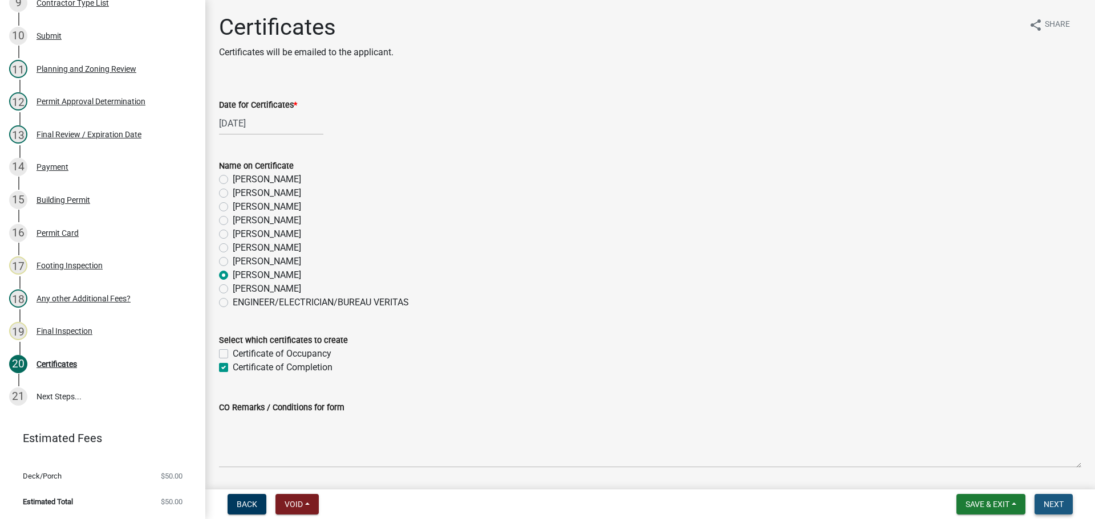
click at [1045, 504] on span "Next" at bounding box center [1053, 504] width 20 height 9
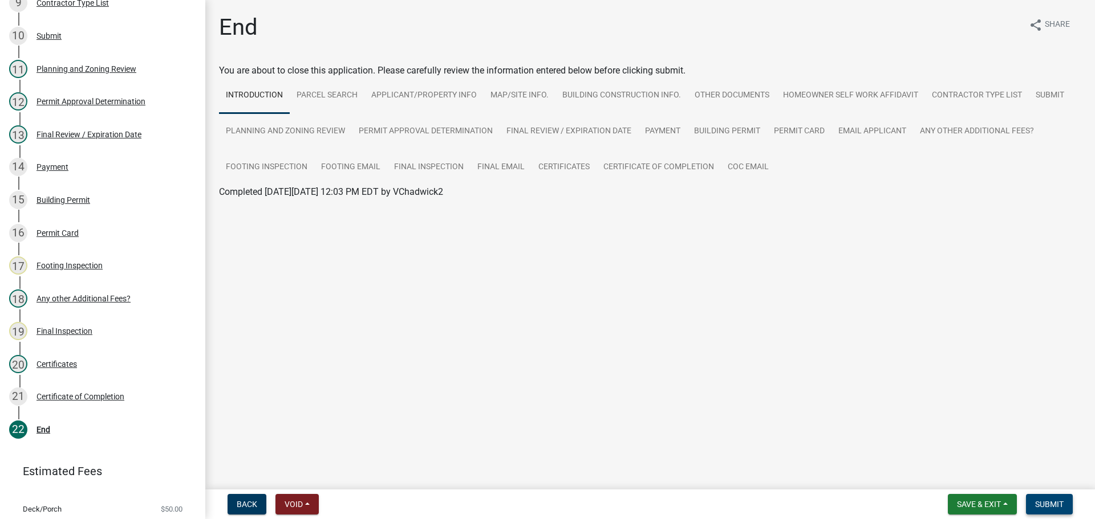
click at [1060, 498] on button "Submit" at bounding box center [1049, 504] width 47 height 21
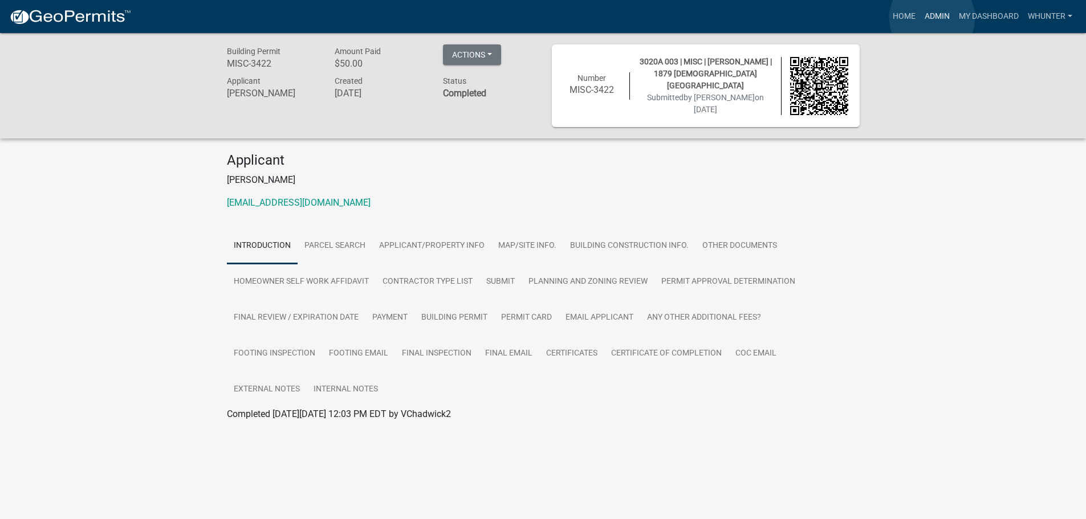
click at [932, 18] on link "Admin" at bounding box center [937, 17] width 34 height 22
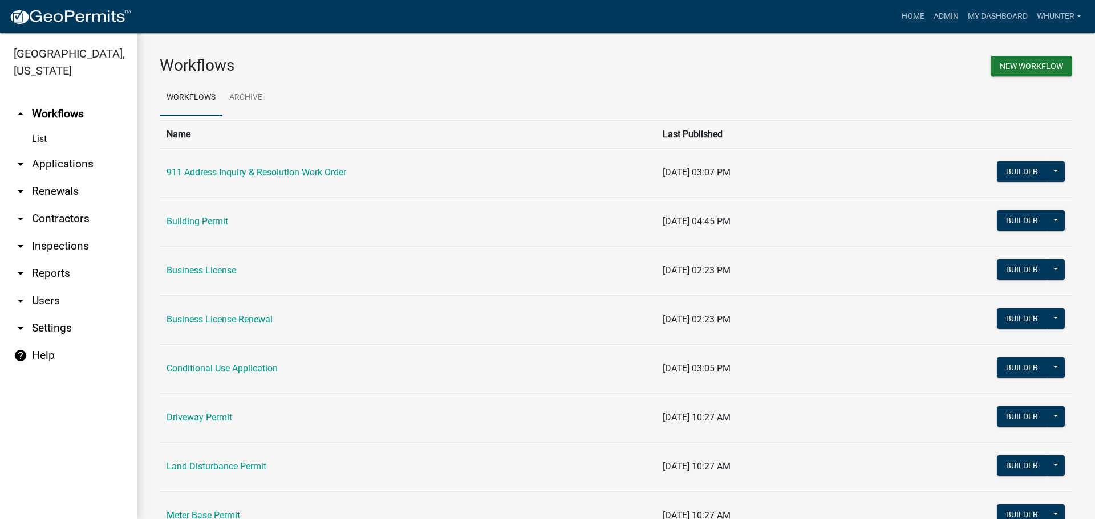
click at [90, 163] on link "arrow_drop_down Applications" at bounding box center [68, 164] width 137 height 27
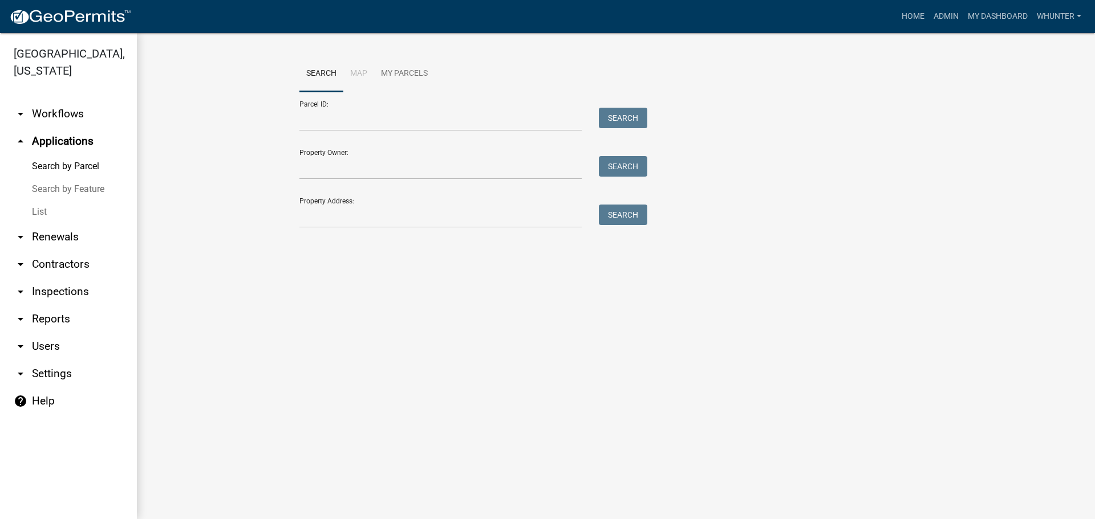
click at [79, 209] on link "List" at bounding box center [68, 212] width 137 height 23
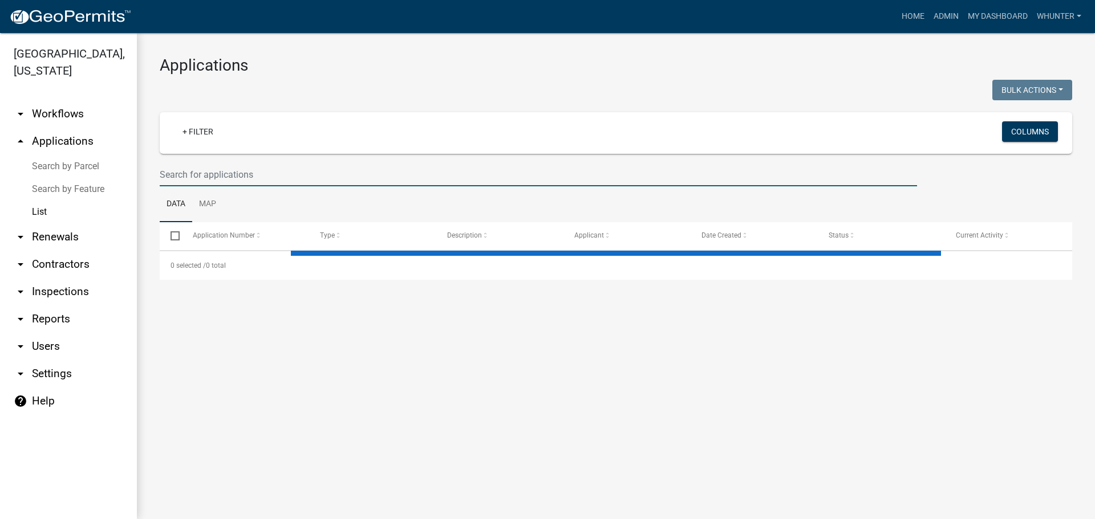
click at [229, 172] on input "text" at bounding box center [538, 174] width 757 height 23
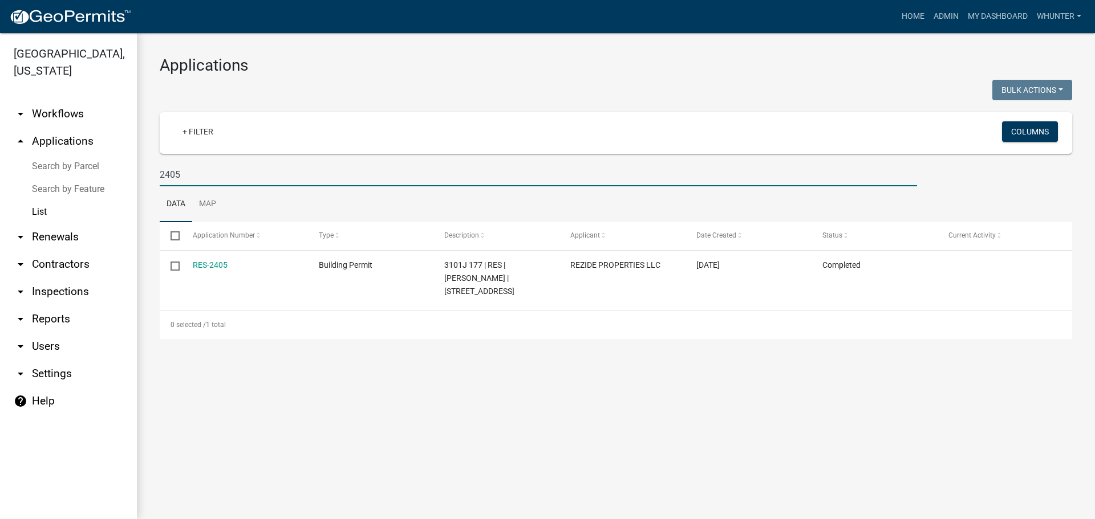
drag, startPoint x: 228, startPoint y: 181, endPoint x: 49, endPoint y: 177, distance: 178.5
click at [50, 177] on div "[GEOGRAPHIC_DATA], [US_STATE] arrow_drop_down Workflows List arrow_drop_up Appl…" at bounding box center [547, 276] width 1095 height 486
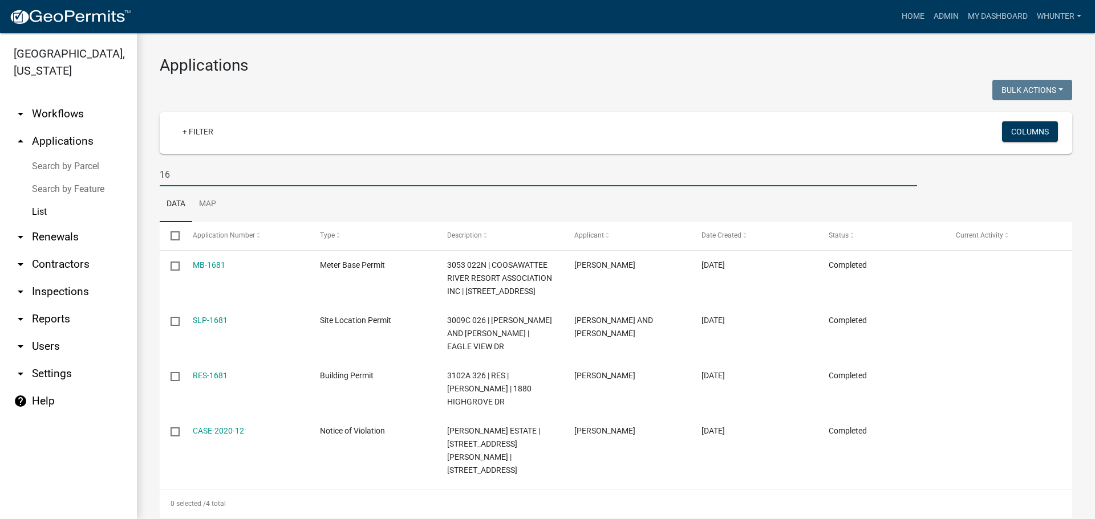
type input "1"
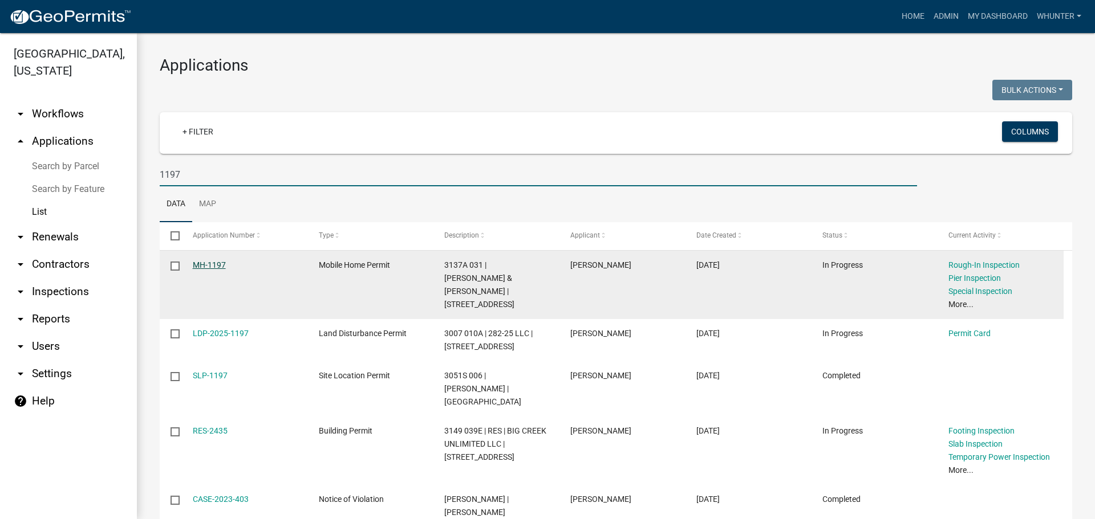
type input "1197"
click at [217, 263] on link "MH-1197" at bounding box center [209, 265] width 33 height 9
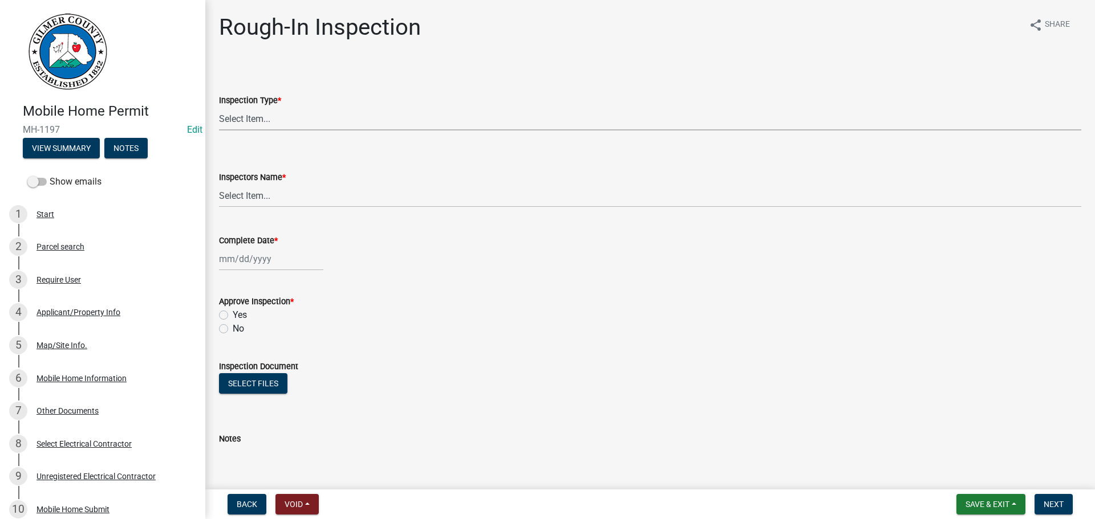
click at [294, 124] on select "Select Item... Rough-In" at bounding box center [650, 118] width 862 height 23
click at [219, 107] on select "Select Item... Rough-In" at bounding box center [650, 118] width 862 height 23
select select "144a2717-66e5-431d-b8b7-2eccda554f40"
click at [283, 194] on select "Select Item... [PERSON_NAME] ([PERSON_NAME]) [PERSON_NAME] ([PERSON_NAME]) Engi…" at bounding box center [650, 195] width 862 height 23
select select "b7f275ba-f507-42fd-b9cd-cd9544451c64"
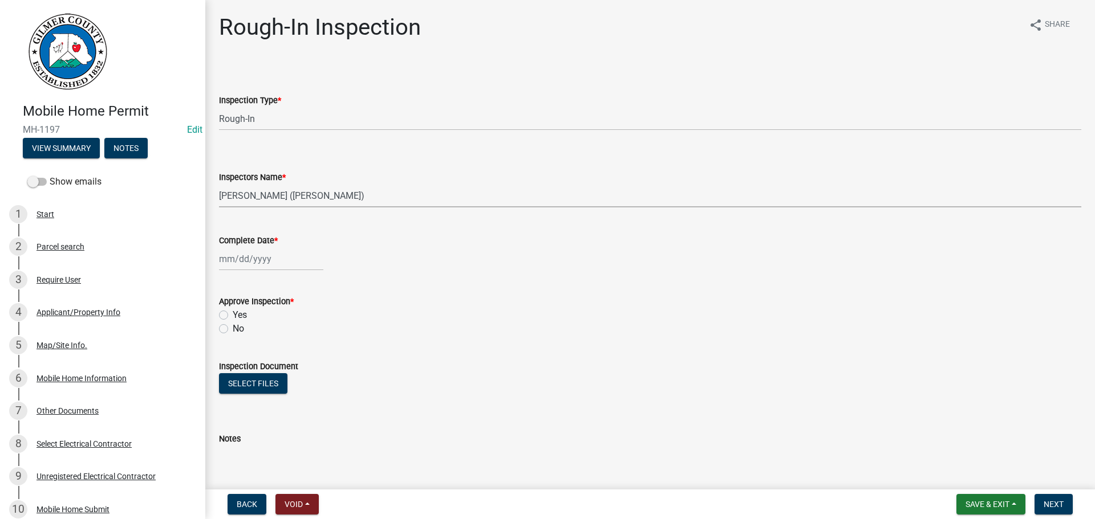
click at [219, 184] on select "Select Item... [PERSON_NAME] ([PERSON_NAME]) [PERSON_NAME] ([PERSON_NAME]) Engi…" at bounding box center [650, 195] width 862 height 23
select select "9"
select select "2025"
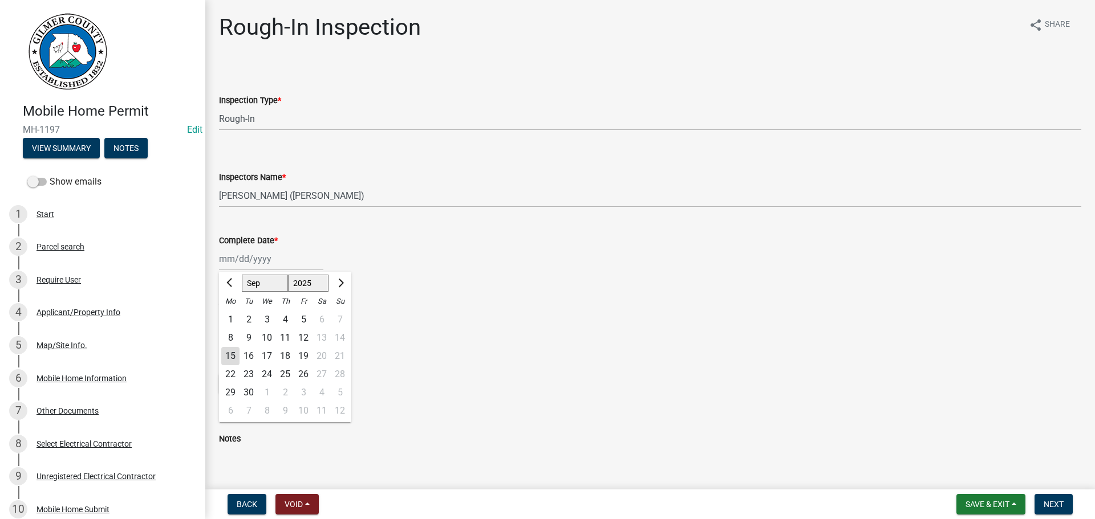
click at [257, 262] on div "[PERSON_NAME] Feb Mar Apr [PERSON_NAME][DATE] Oct Nov [DATE] 1526 1527 1528 152…" at bounding box center [271, 258] width 104 height 23
click at [251, 288] on select "Jan Feb Mar Apr May Jun [DATE] Aug Sep Oct Nov Dec" at bounding box center [265, 283] width 46 height 17
select select "8"
click at [242, 275] on select "Jan Feb Mar Apr May Jun [DATE] Aug Sep Oct Nov Dec" at bounding box center [265, 283] width 46 height 17
click at [229, 356] on div "11" at bounding box center [230, 356] width 18 height 18
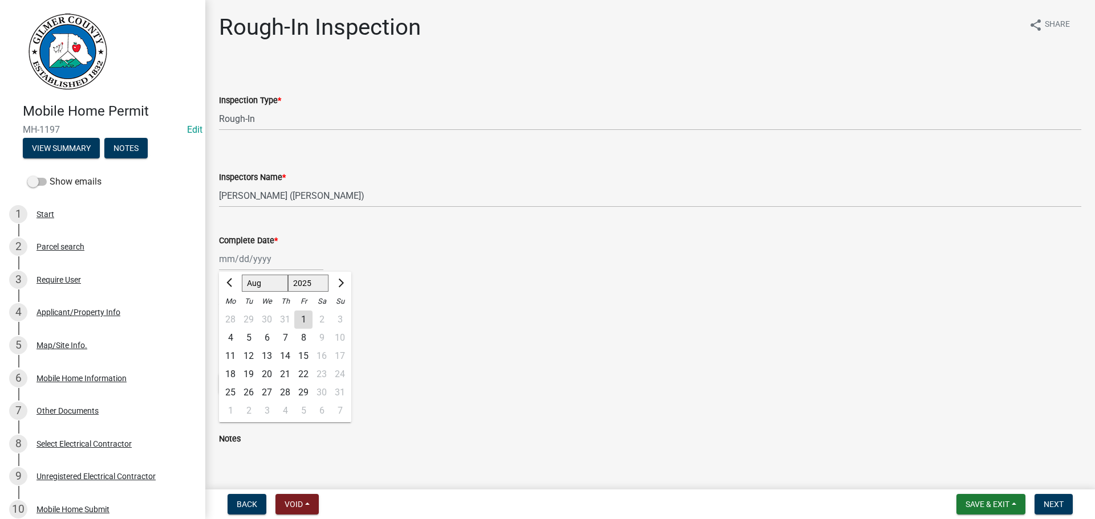
type input "[DATE]"
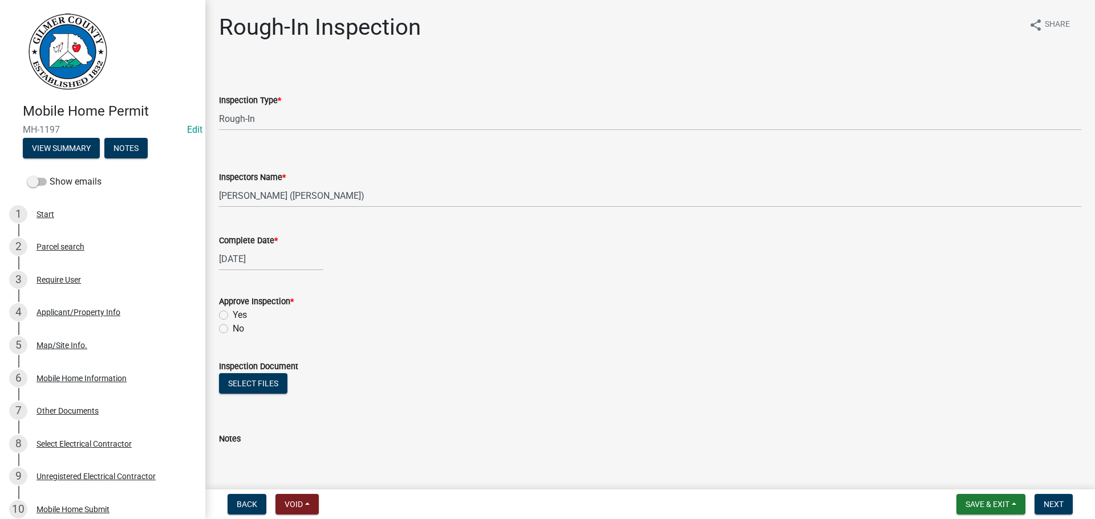
click at [247, 309] on div "Yes" at bounding box center [650, 315] width 862 height 14
click at [244, 314] on label "Yes" at bounding box center [240, 315] width 14 height 14
click at [240, 314] on input "Yes" at bounding box center [236, 311] width 7 height 7
radio input "true"
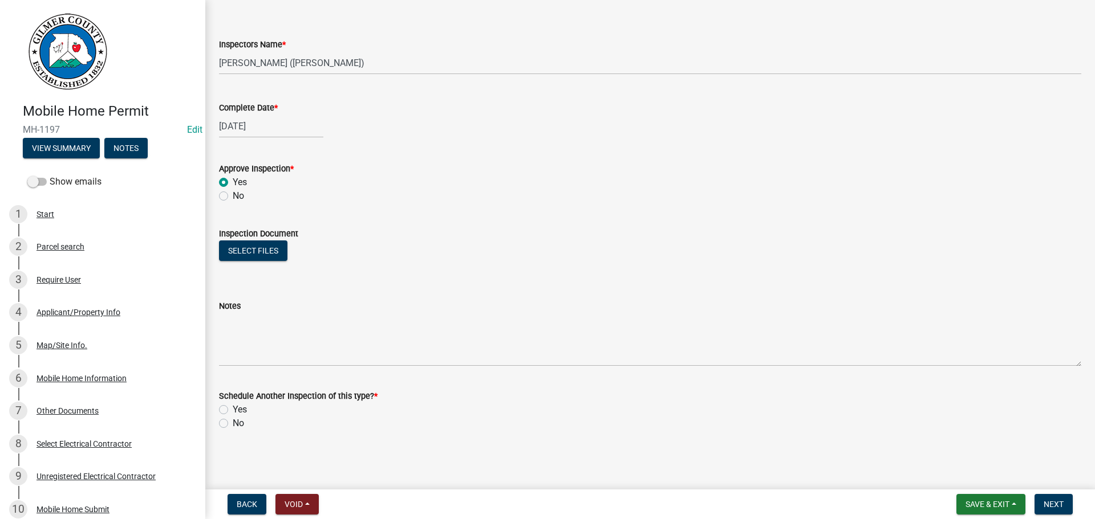
click at [240, 426] on label "No" at bounding box center [238, 424] width 11 height 14
click at [240, 424] on input "No" at bounding box center [236, 420] width 7 height 7
radio input "true"
click at [1061, 510] on button "Next" at bounding box center [1053, 504] width 38 height 21
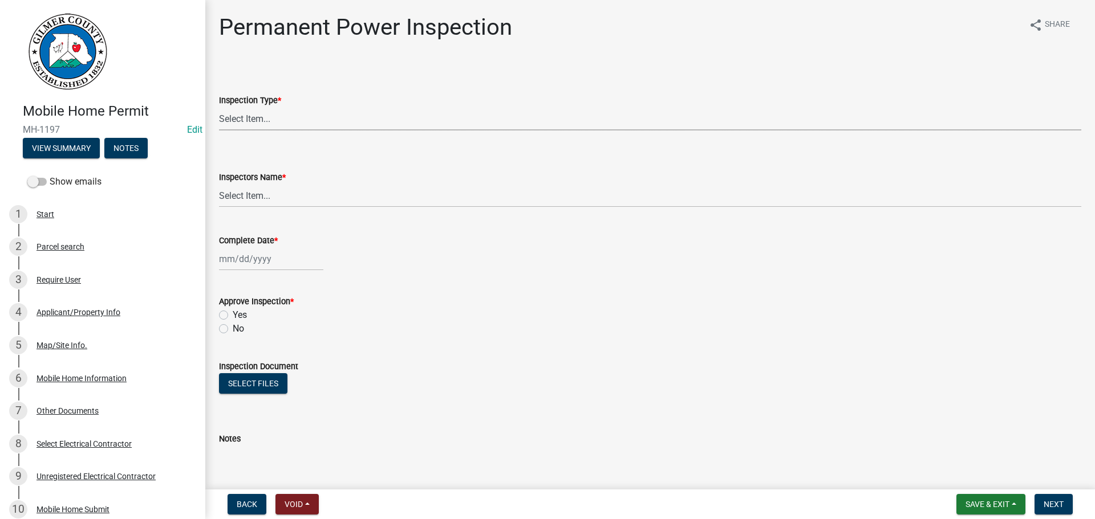
click at [250, 114] on select "Select Item... Permanent Power" at bounding box center [650, 118] width 862 height 23
click at [219, 107] on select "Select Item... Permanent Power" at bounding box center [650, 118] width 862 height 23
select select "08dc4791-66c6-4c86-9d3e-afcbe29d4e52"
click at [264, 193] on select "Select Item... [PERSON_NAME] ([PERSON_NAME]) [PERSON_NAME] ([PERSON_NAME]) Engi…" at bounding box center [650, 195] width 862 height 23
select select "b7f275ba-f507-42fd-b9cd-cd9544451c64"
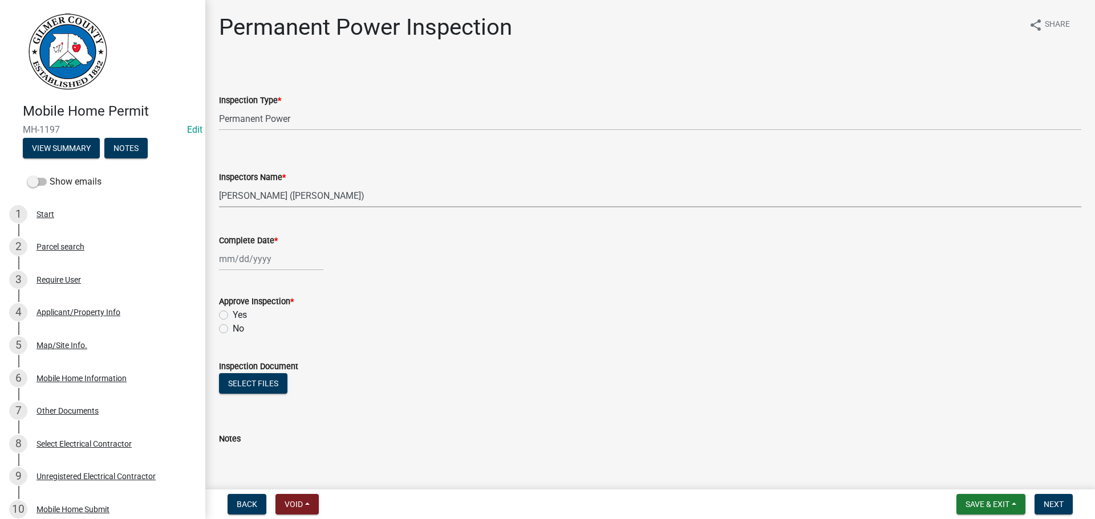
click at [219, 184] on select "Select Item... [PERSON_NAME] ([PERSON_NAME]) [PERSON_NAME] ([PERSON_NAME]) Engi…" at bounding box center [650, 195] width 862 height 23
select select "9"
select select "2025"
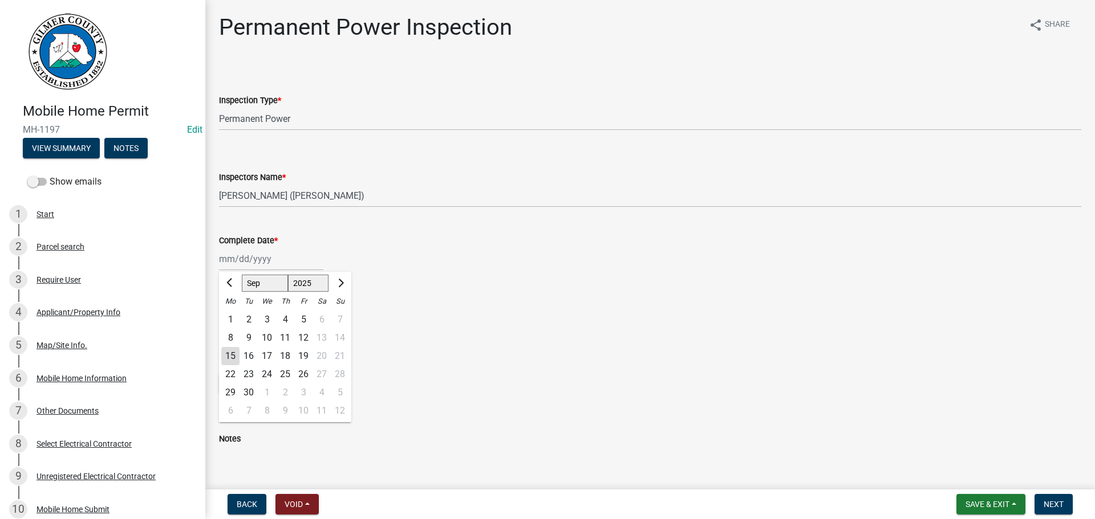
click at [271, 260] on div "[PERSON_NAME] Feb Mar Apr [PERSON_NAME][DATE] Oct Nov [DATE] 1526 1527 1528 152…" at bounding box center [271, 258] width 104 height 23
click at [252, 287] on select "Jan Feb Mar Apr May Jun [DATE] Aug Sep Oct Nov Dec" at bounding box center [265, 283] width 46 height 17
select select "8"
click at [242, 275] on select "Jan Feb Mar Apr May Jun [DATE] Aug Sep Oct Nov Dec" at bounding box center [265, 283] width 46 height 17
click at [232, 371] on div "18" at bounding box center [230, 375] width 18 height 18
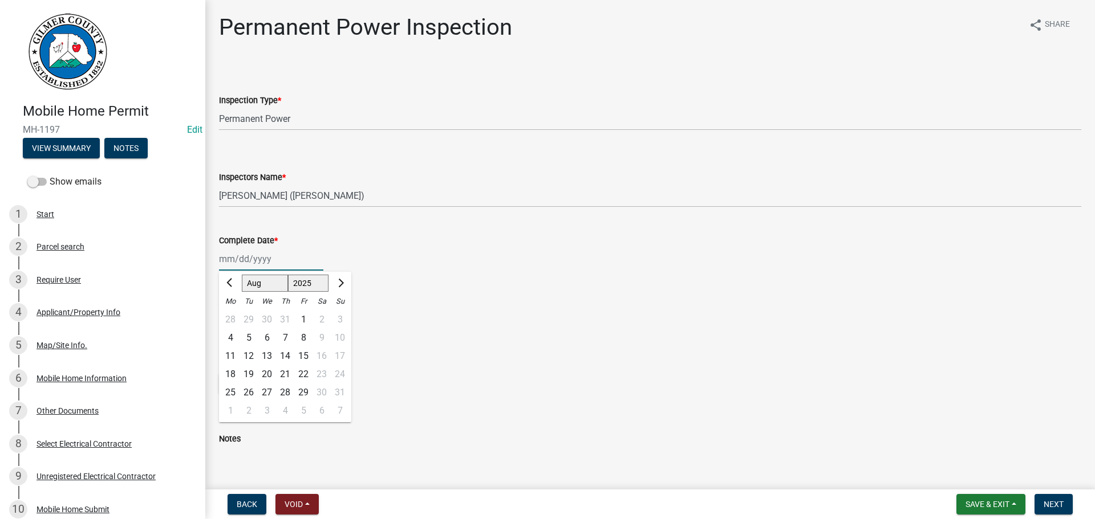
type input "[DATE]"
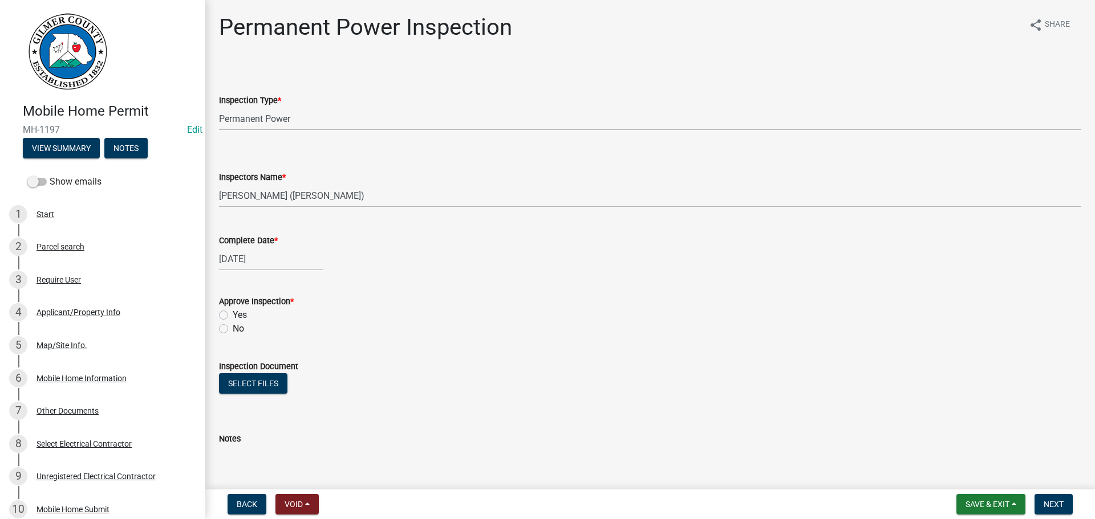
click at [237, 320] on label "Yes" at bounding box center [240, 315] width 14 height 14
click at [237, 316] on input "Yes" at bounding box center [236, 311] width 7 height 7
radio input "true"
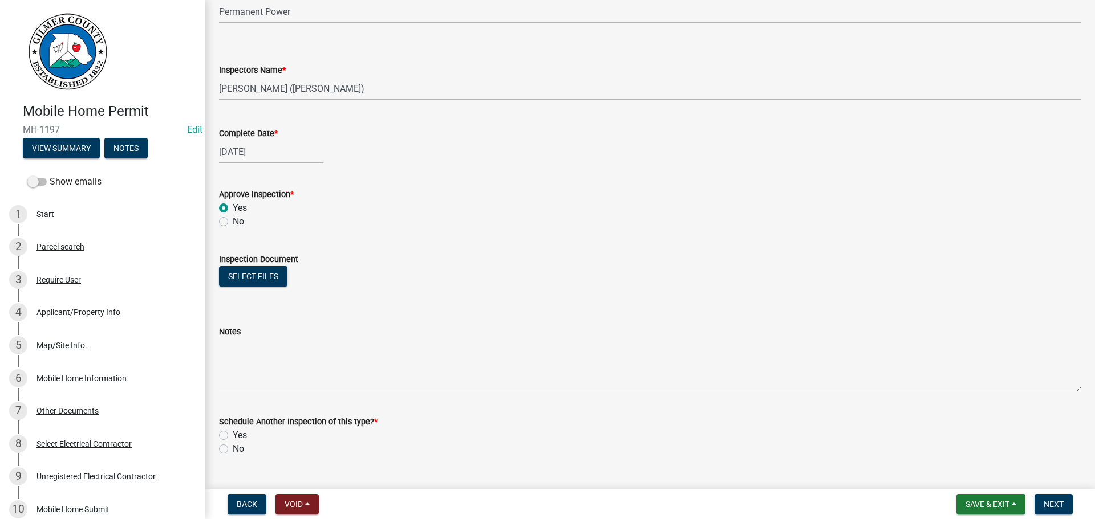
scroll to position [133, 0]
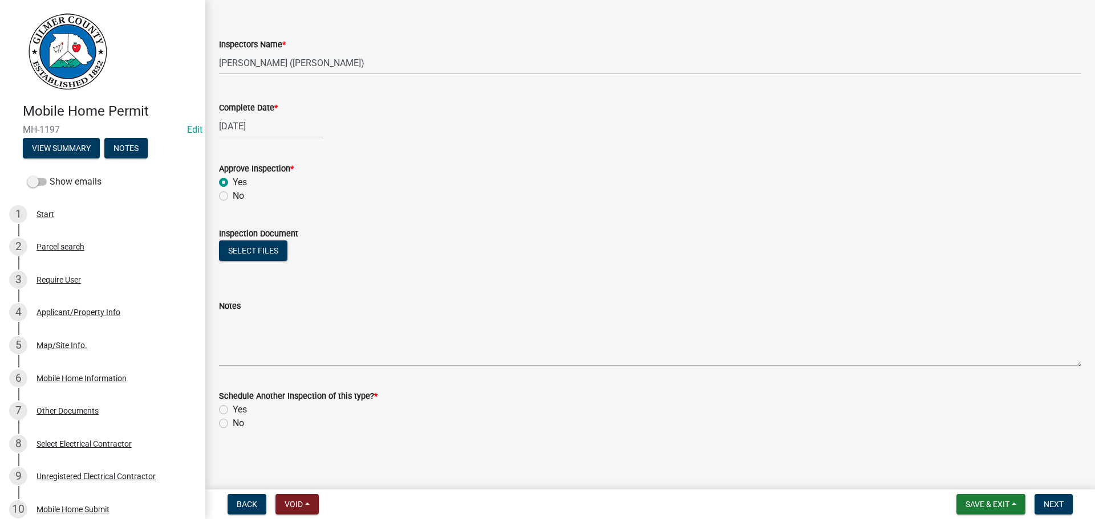
click at [233, 424] on label "No" at bounding box center [238, 424] width 11 height 14
click at [233, 424] on input "No" at bounding box center [236, 420] width 7 height 7
radio input "true"
click at [1055, 501] on span "Next" at bounding box center [1053, 504] width 20 height 9
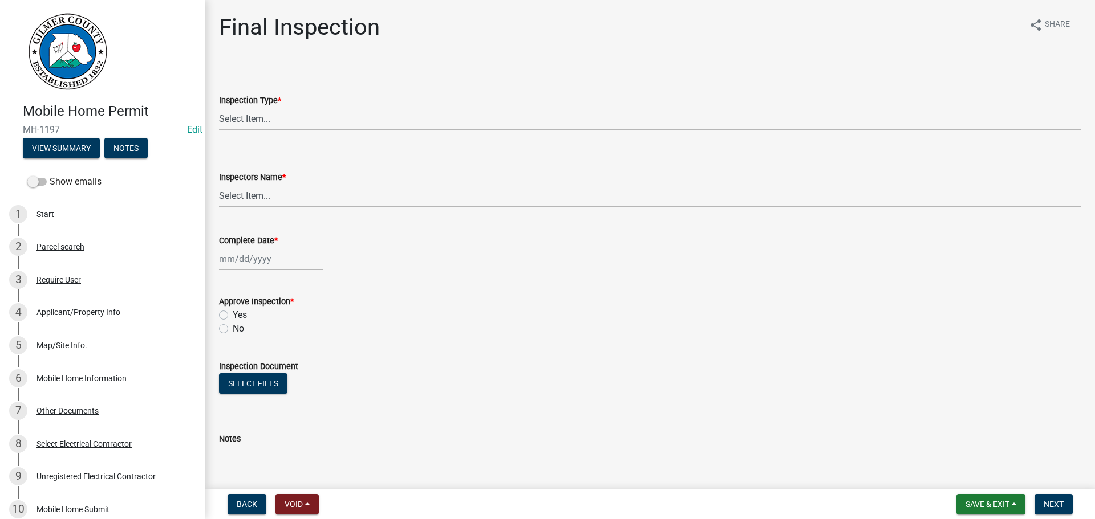
click at [343, 123] on select "Select Item... Final" at bounding box center [650, 118] width 862 height 23
click at [219, 107] on select "Select Item... Final" at bounding box center [650, 118] width 862 height 23
select select "68ea9506-92d8-4c77-854c-a0c5738c2580"
click at [312, 192] on select "Select Item... [PERSON_NAME] ([PERSON_NAME]) [PERSON_NAME] ([PERSON_NAME]) Engi…" at bounding box center [650, 195] width 862 height 23
select select "b7f275ba-f507-42fd-b9cd-cd9544451c64"
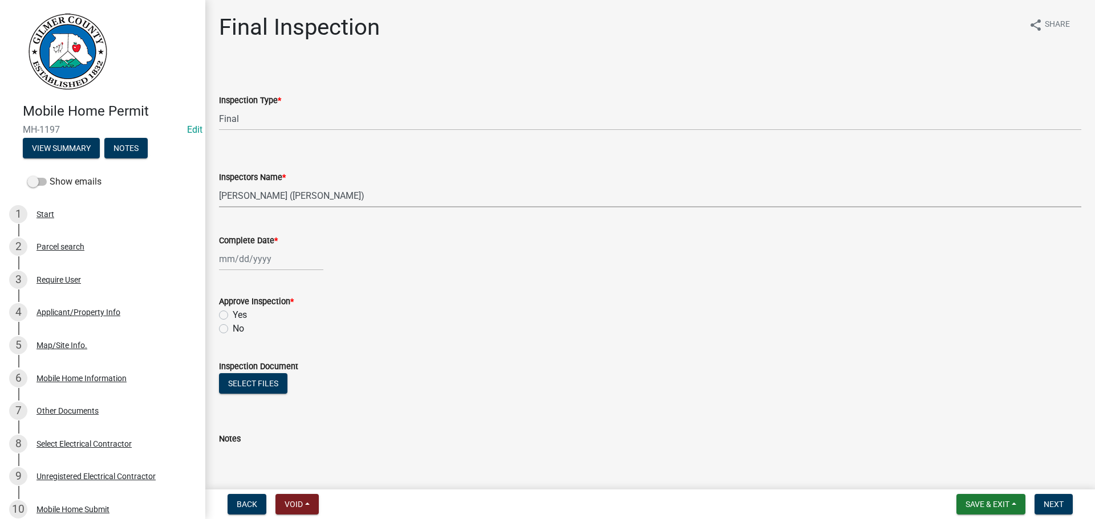
click at [219, 184] on select "Select Item... [PERSON_NAME] ([PERSON_NAME]) [PERSON_NAME] ([PERSON_NAME]) Engi…" at bounding box center [650, 195] width 862 height 23
click at [251, 265] on div at bounding box center [271, 258] width 104 height 23
select select "9"
select select "2025"
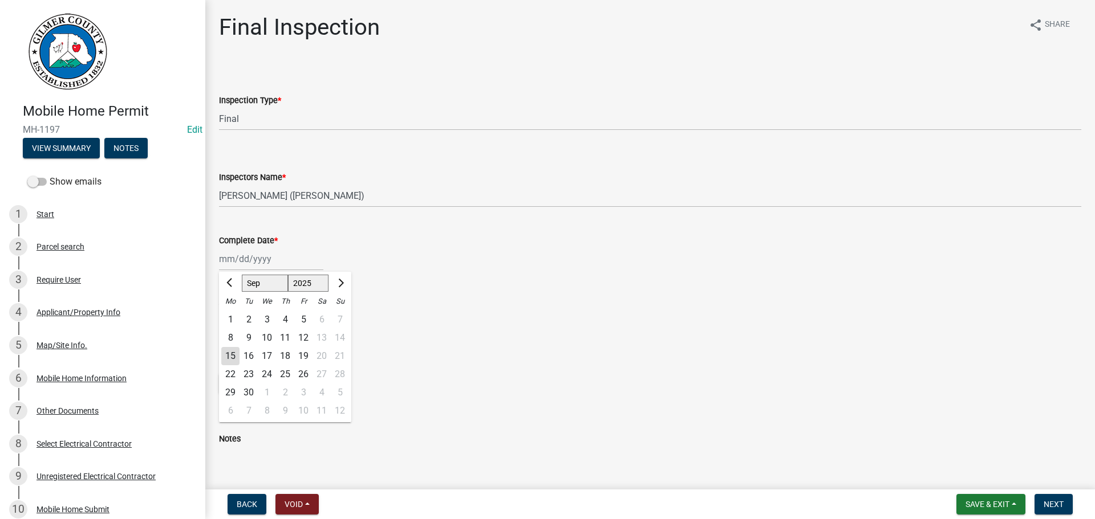
click at [229, 355] on div "15" at bounding box center [230, 356] width 18 height 18
type input "[DATE]"
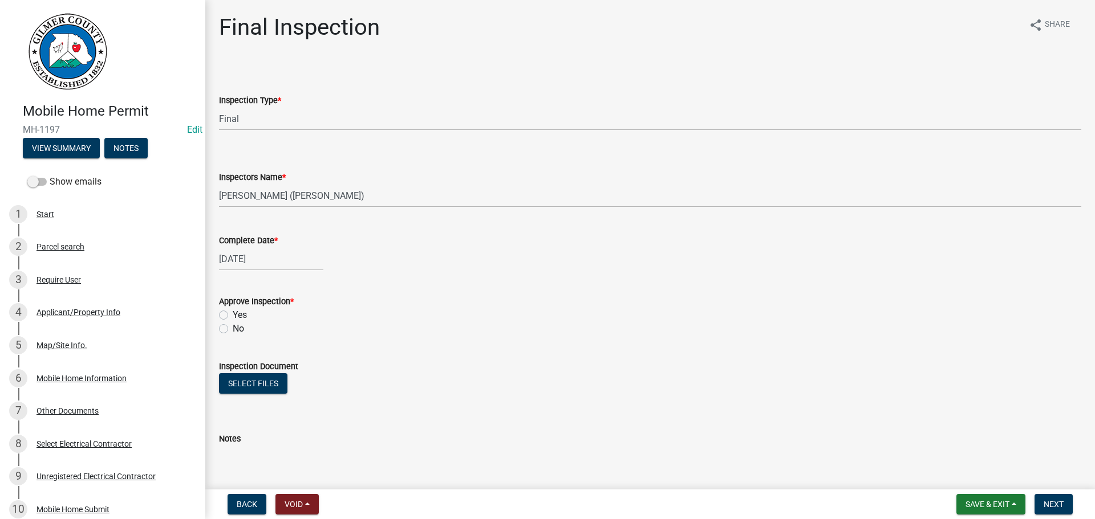
click at [237, 313] on label "Yes" at bounding box center [240, 315] width 14 height 14
click at [237, 313] on input "Yes" at bounding box center [236, 311] width 7 height 7
radio input "true"
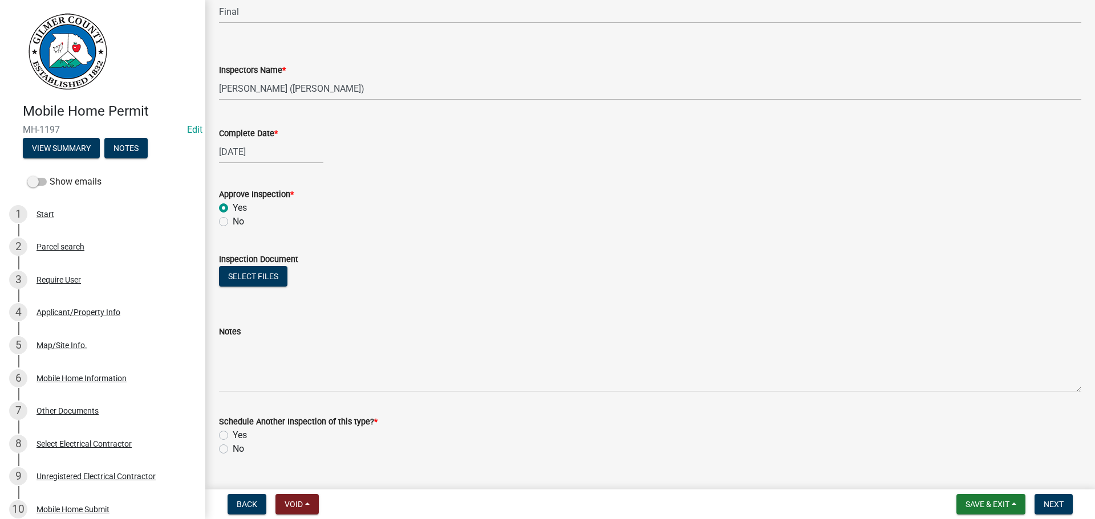
scroll to position [133, 0]
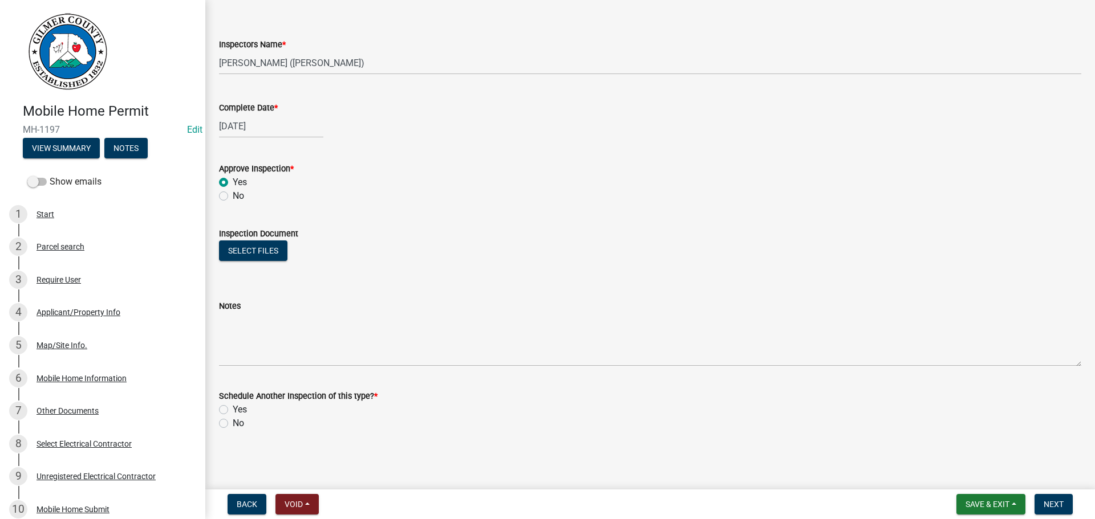
click at [237, 419] on label "No" at bounding box center [238, 424] width 11 height 14
click at [237, 419] on input "No" at bounding box center [236, 420] width 7 height 7
radio input "true"
click at [1059, 500] on span "Next" at bounding box center [1053, 504] width 20 height 9
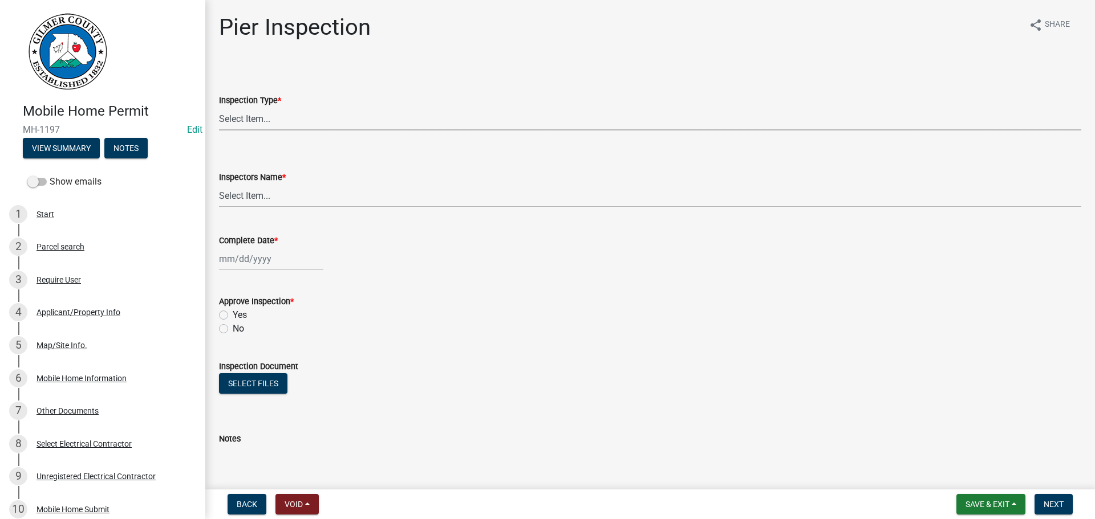
click at [500, 122] on select "Select Item... Pier" at bounding box center [650, 118] width 862 height 23
click at [219, 107] on select "Select Item... Pier" at bounding box center [650, 118] width 862 height 23
select select "1b850515-32bd-42de-9586-a5fa91f04e7f"
click at [427, 200] on select "Select Item... [PERSON_NAME] ([PERSON_NAME]) [PERSON_NAME] ([PERSON_NAME]) Engi…" at bounding box center [650, 195] width 862 height 23
select select "b7f275ba-f507-42fd-b9cd-cd9544451c64"
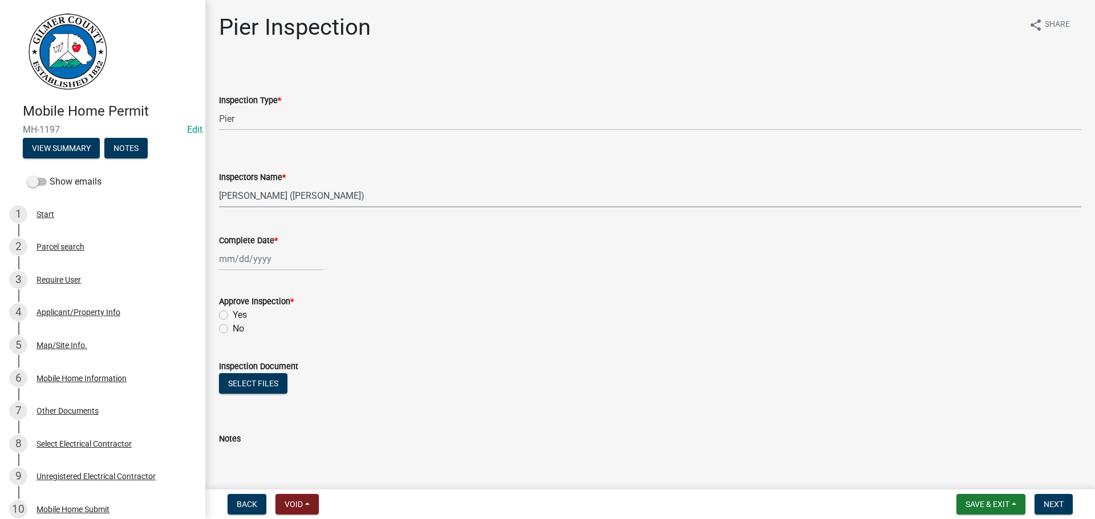
click at [219, 184] on select "Select Item... [PERSON_NAME] ([PERSON_NAME]) [PERSON_NAME] ([PERSON_NAME]) Engi…" at bounding box center [650, 195] width 862 height 23
click at [254, 254] on div at bounding box center [271, 258] width 104 height 23
select select "9"
select select "2025"
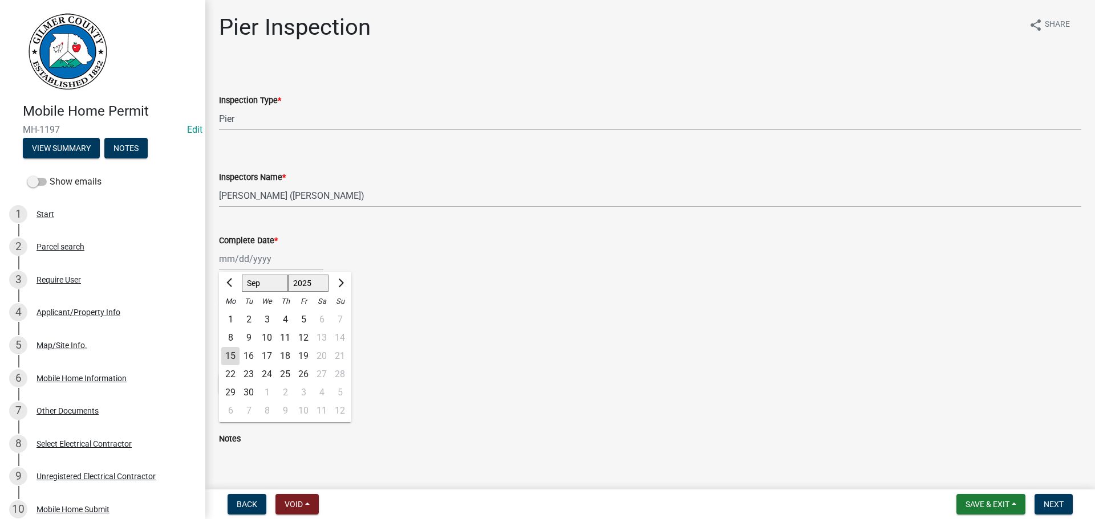
click at [272, 282] on select "Jan Feb Mar Apr May Jun [DATE] Aug Sep Oct Nov Dec" at bounding box center [265, 283] width 46 height 17
select select "5"
click at [242, 275] on select "Jan Feb Mar Apr May Jun [DATE] Aug Sep Oct Nov Dec" at bounding box center [265, 283] width 46 height 17
click at [270, 378] on div "21" at bounding box center [267, 375] width 18 height 18
type input "[DATE]"
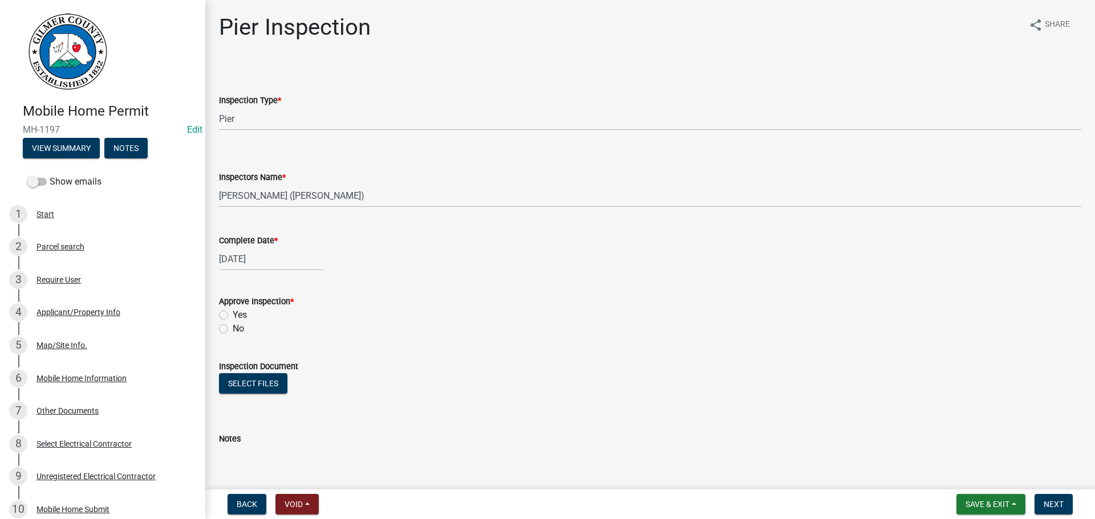
click at [241, 312] on label "Yes" at bounding box center [240, 315] width 14 height 14
click at [240, 312] on input "Yes" at bounding box center [236, 311] width 7 height 7
radio input "true"
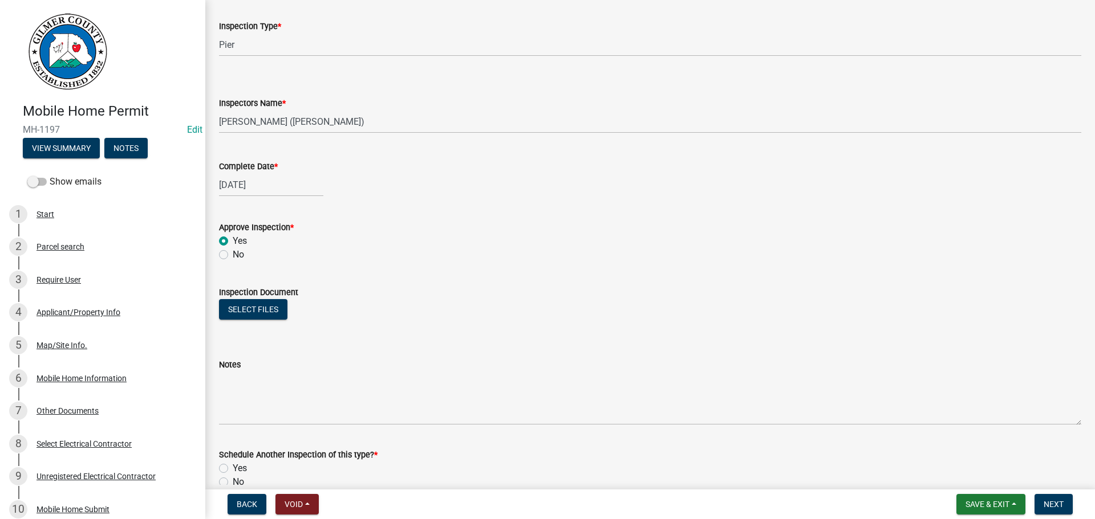
scroll to position [133, 0]
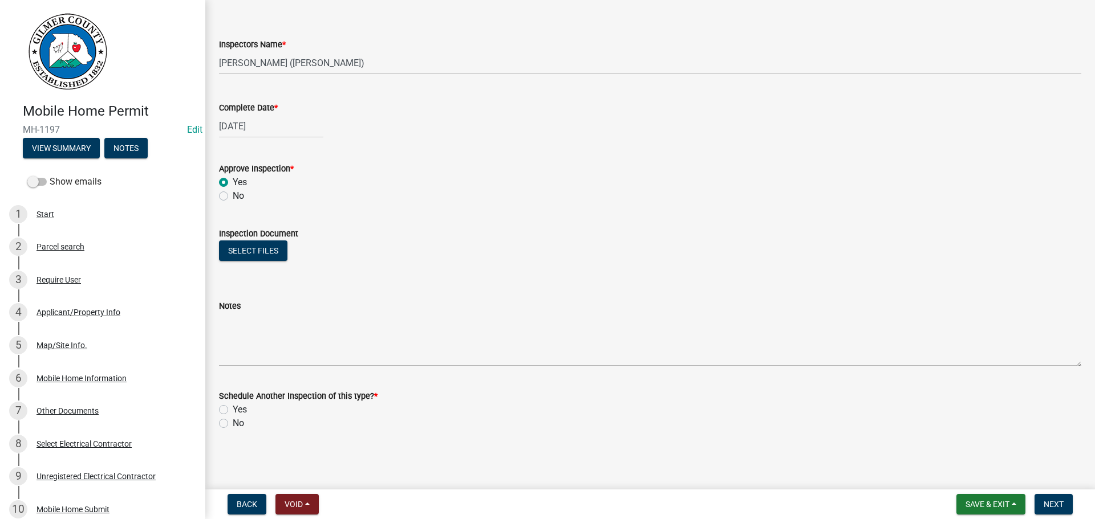
click at [241, 418] on label "No" at bounding box center [238, 424] width 11 height 14
click at [240, 418] on input "No" at bounding box center [236, 420] width 7 height 7
radio input "true"
click at [1062, 506] on span "Next" at bounding box center [1053, 504] width 20 height 9
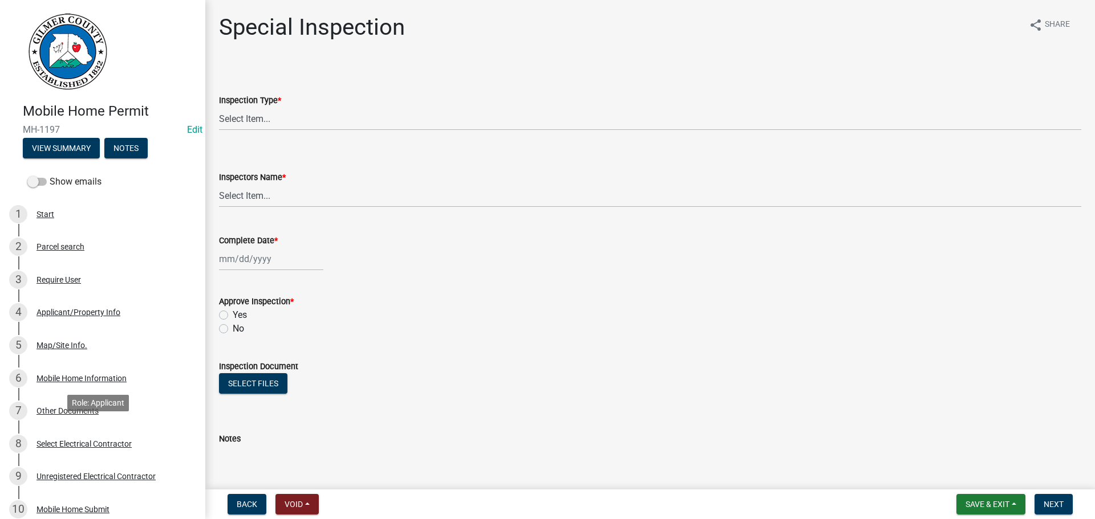
scroll to position [342, 0]
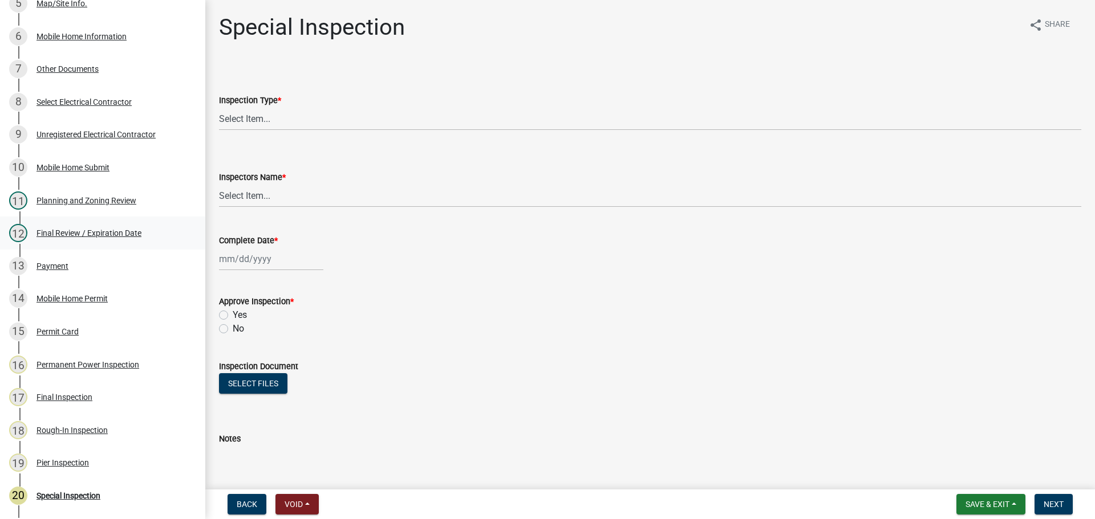
click at [110, 219] on link "12 Final Review / Expiration Date" at bounding box center [102, 233] width 205 height 33
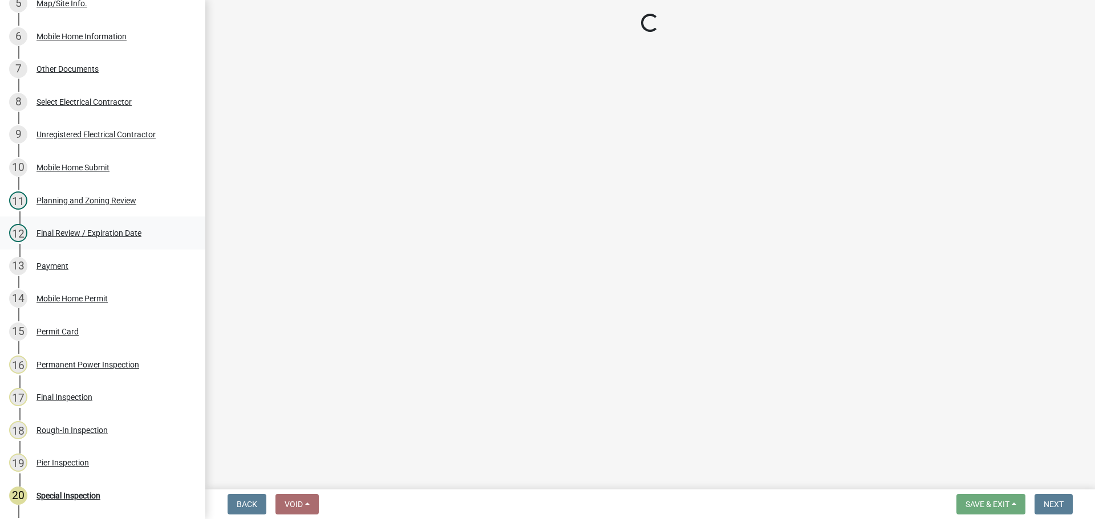
select select "b44f7338-8171-40f4-83dd-b8ba3065c966"
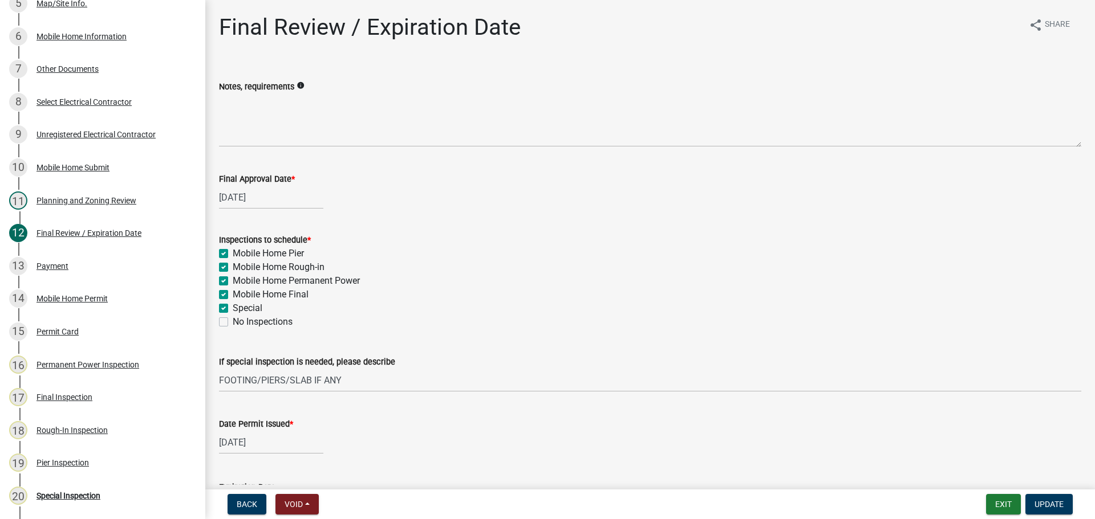
click at [241, 312] on label "Special" at bounding box center [248, 309] width 30 height 14
click at [240, 309] on input "Special" at bounding box center [236, 305] width 7 height 7
checkbox input "false"
checkbox input "true"
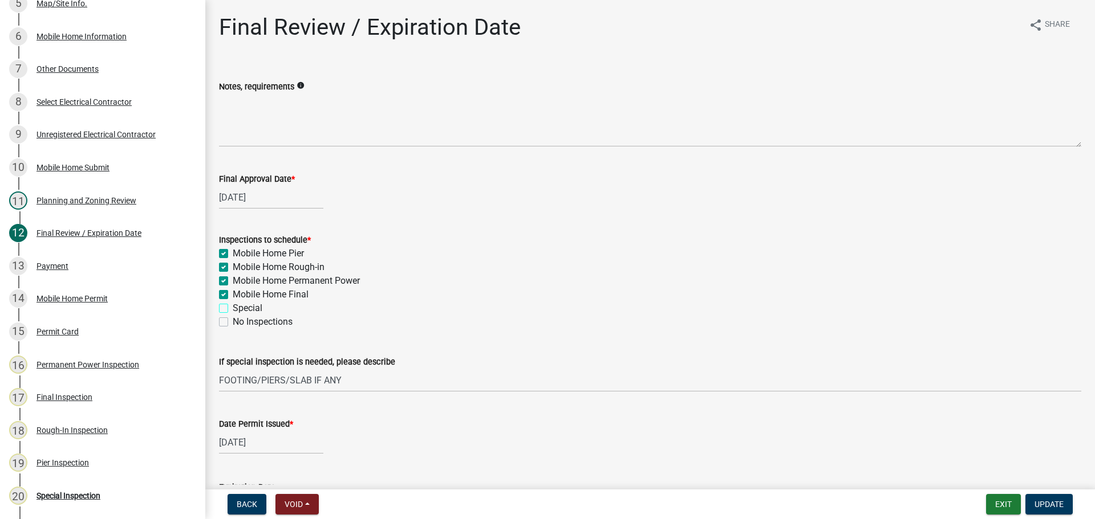
checkbox input "true"
checkbox input "false"
click at [1046, 506] on span "Update" at bounding box center [1048, 504] width 29 height 9
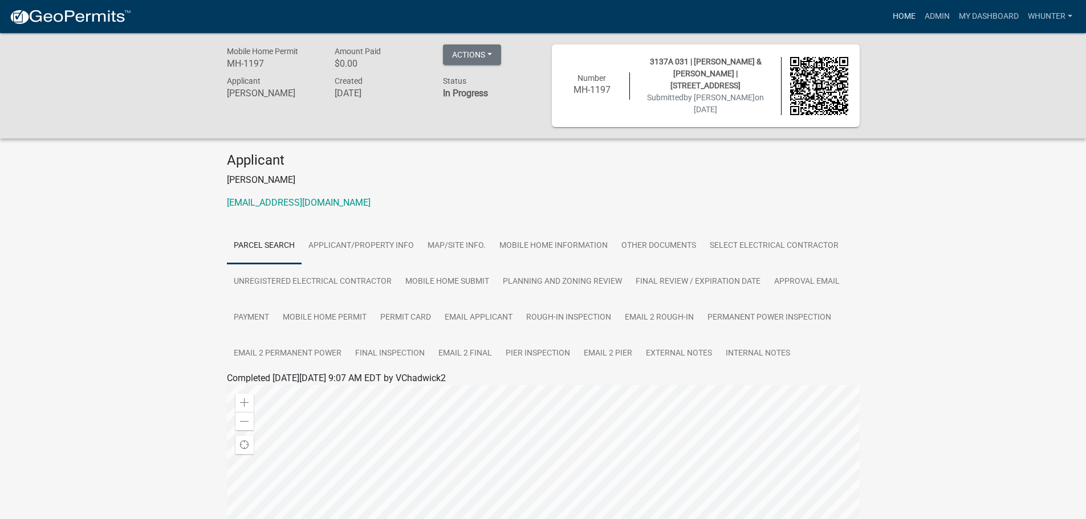
click at [905, 21] on link "Home" at bounding box center [904, 17] width 32 height 22
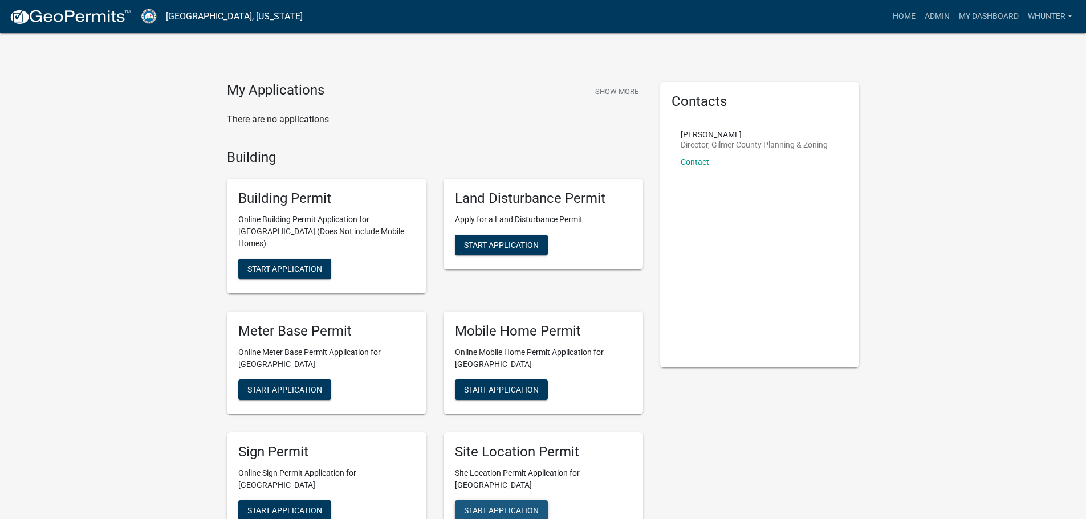
click at [533, 506] on span "Start Application" at bounding box center [501, 510] width 75 height 9
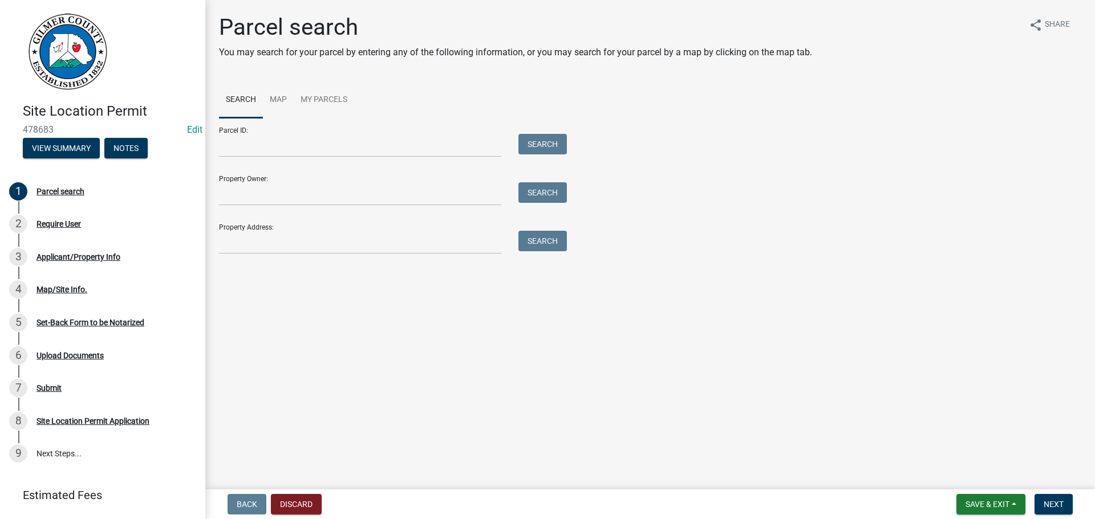
click at [314, 254] on div "Parcel search You may search for your parcel by entering any of the following i…" at bounding box center [649, 139] width 879 height 251
click at [325, 247] on input "Property Address:" at bounding box center [360, 242] width 282 height 23
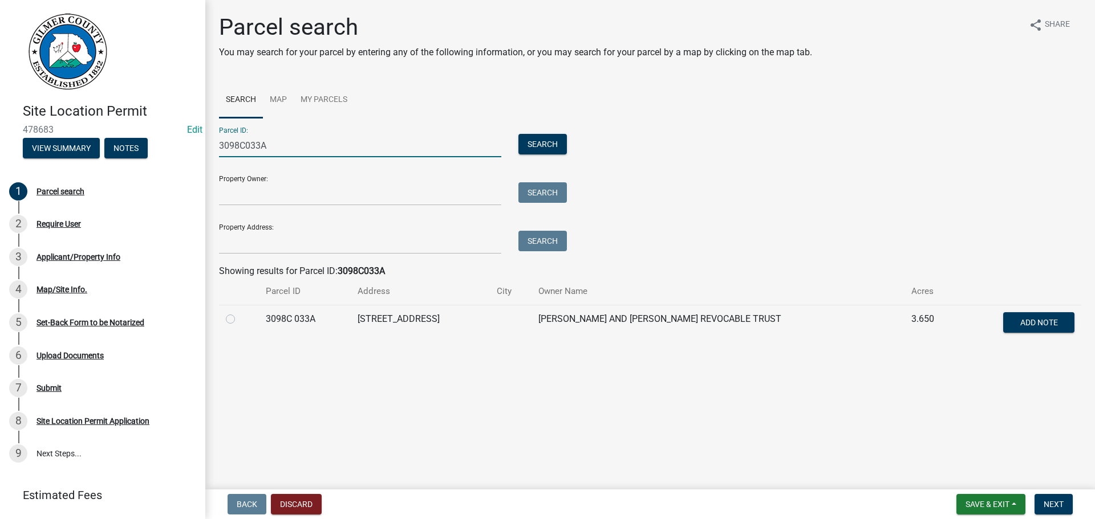
type input "3098C033A"
click at [239, 312] on label at bounding box center [239, 312] width 0 height 0
click at [239, 317] on 033A "radio" at bounding box center [242, 315] width 7 height 7
radio 033A "true"
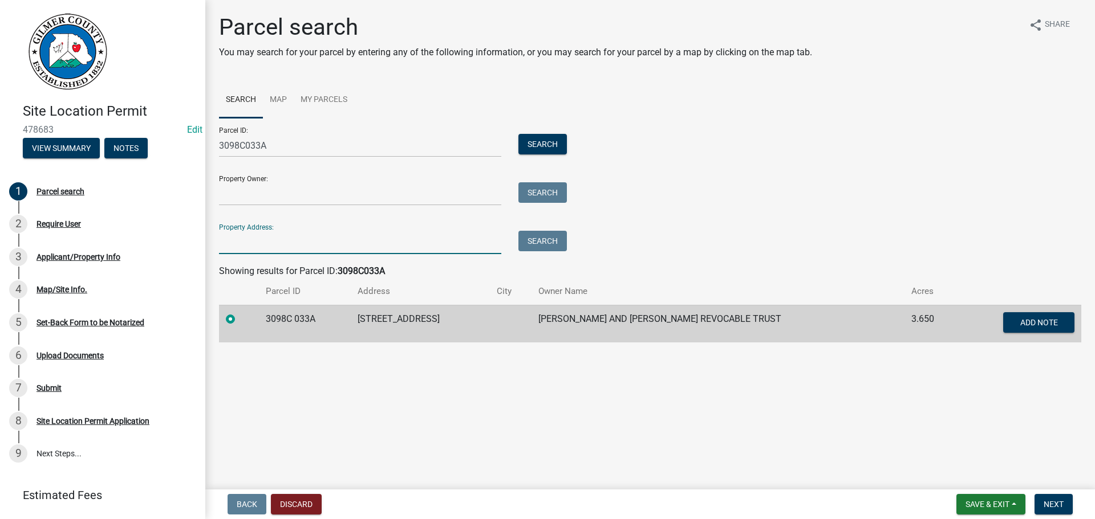
click at [291, 237] on input "Property Address:" at bounding box center [360, 242] width 282 height 23
click at [1054, 498] on button "Next" at bounding box center [1053, 504] width 38 height 21
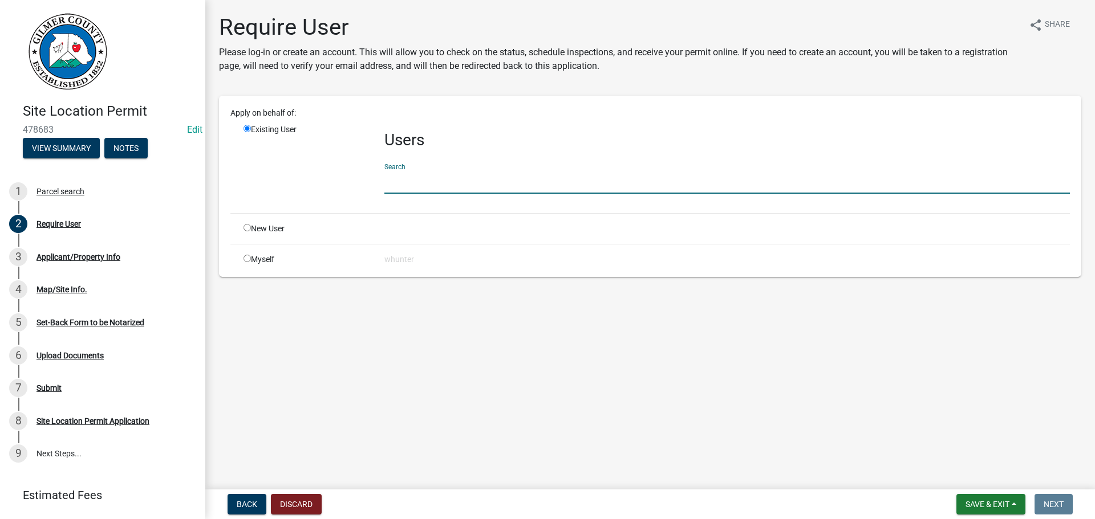
click at [421, 172] on input "text" at bounding box center [726, 181] width 685 height 23
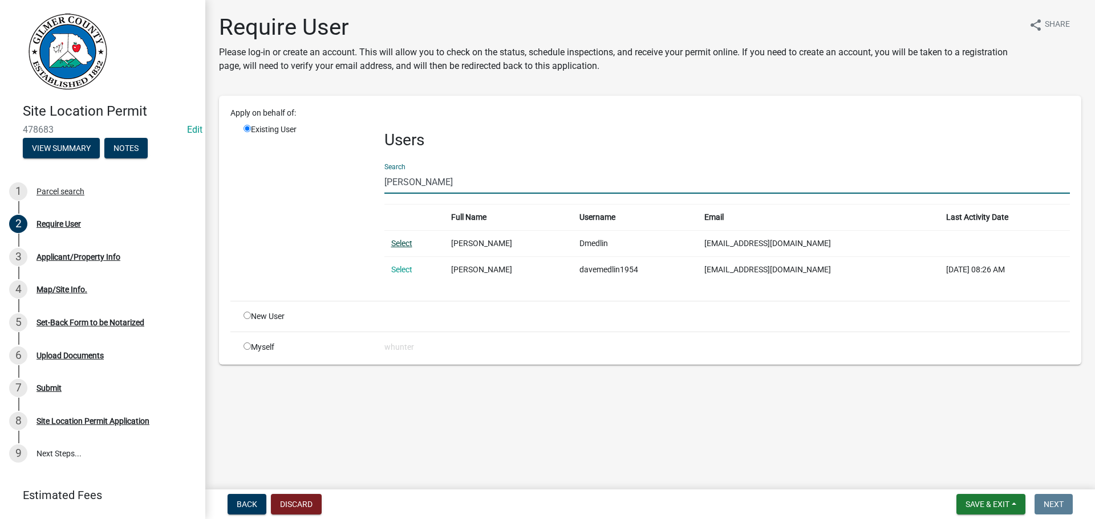
type input "[PERSON_NAME]"
click at [401, 239] on link "Select" at bounding box center [401, 243] width 21 height 9
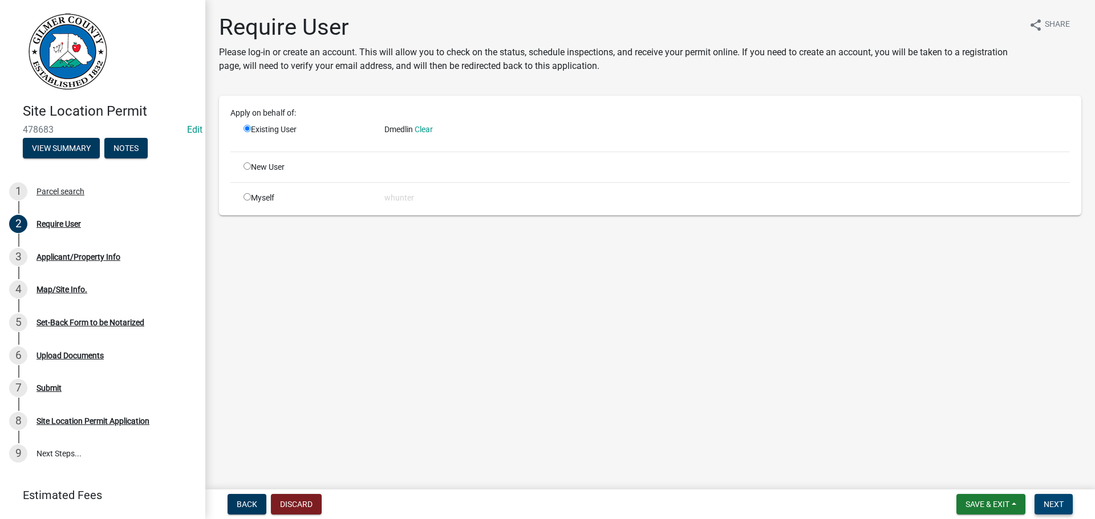
click at [1069, 499] on button "Next" at bounding box center [1053, 504] width 38 height 21
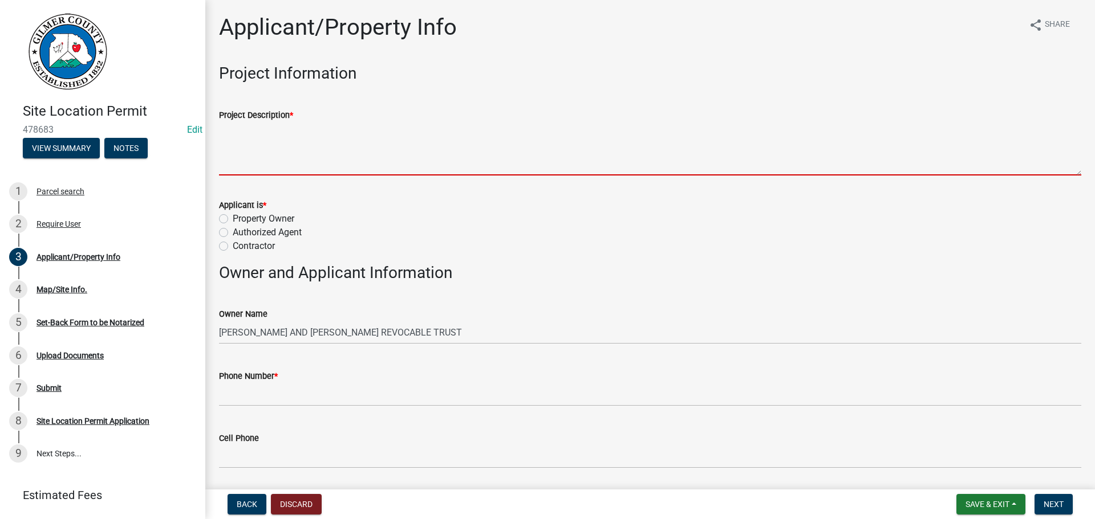
click at [332, 154] on textarea "Project Description *" at bounding box center [650, 149] width 862 height 54
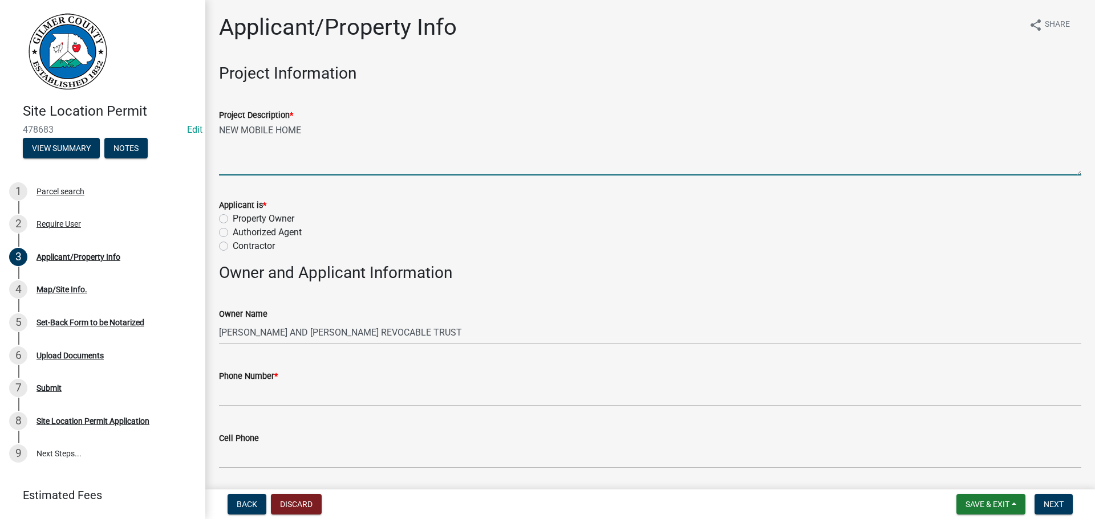
type textarea "NEW MOBILE HOME"
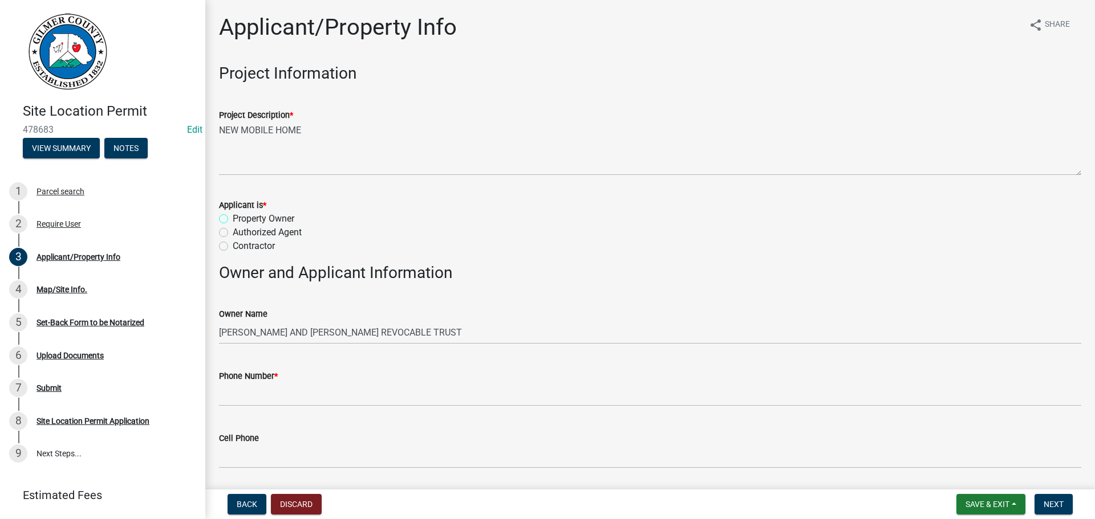
click at [233, 212] on input "Property Owner" at bounding box center [236, 215] width 7 height 7
radio input "true"
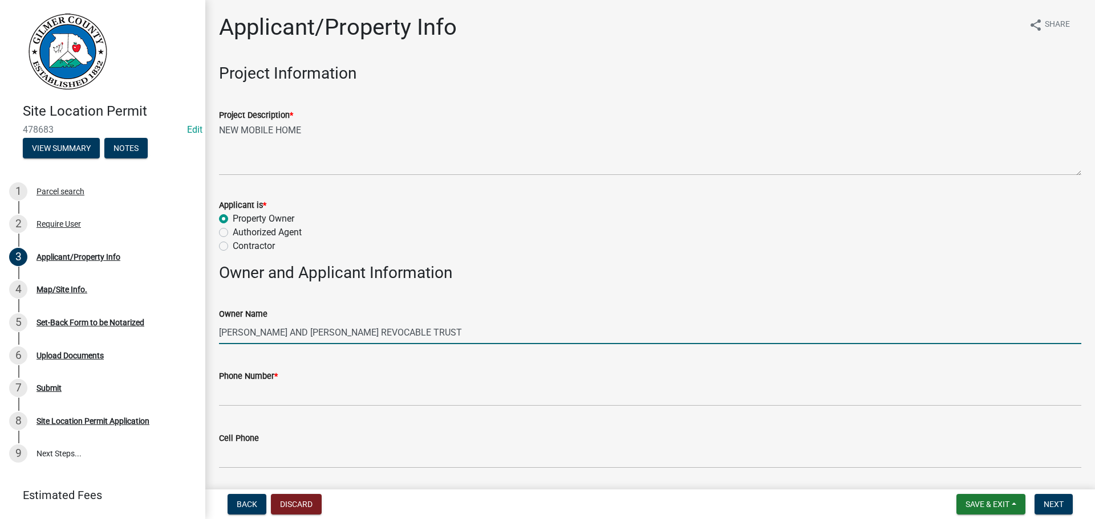
click at [219, 332] on input "[PERSON_NAME] AND [PERSON_NAME] REVOCABLE TRUST" at bounding box center [650, 332] width 862 height 23
drag, startPoint x: 332, startPoint y: 333, endPoint x: 653, endPoint y: 344, distance: 321.2
click at [649, 343] on input "[PERSON_NAME] AND [PERSON_NAME] [PERSON_NAME] AND [PERSON_NAME] REVOCABLE TRUST" at bounding box center [650, 332] width 862 height 23
type input "[PERSON_NAME] AND [PERSON_NAME]"
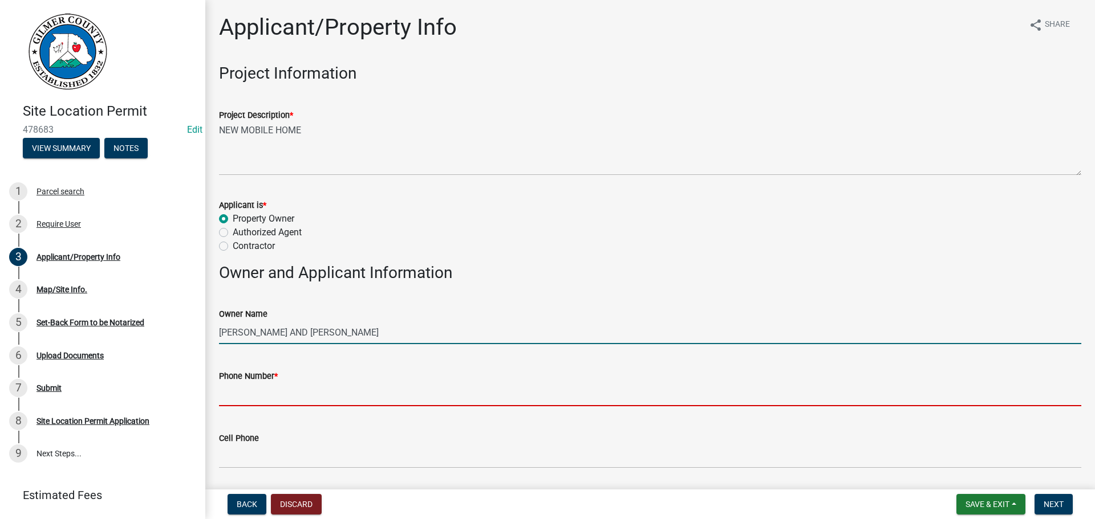
click at [320, 391] on input "Phone Number *" at bounding box center [650, 394] width 862 height 23
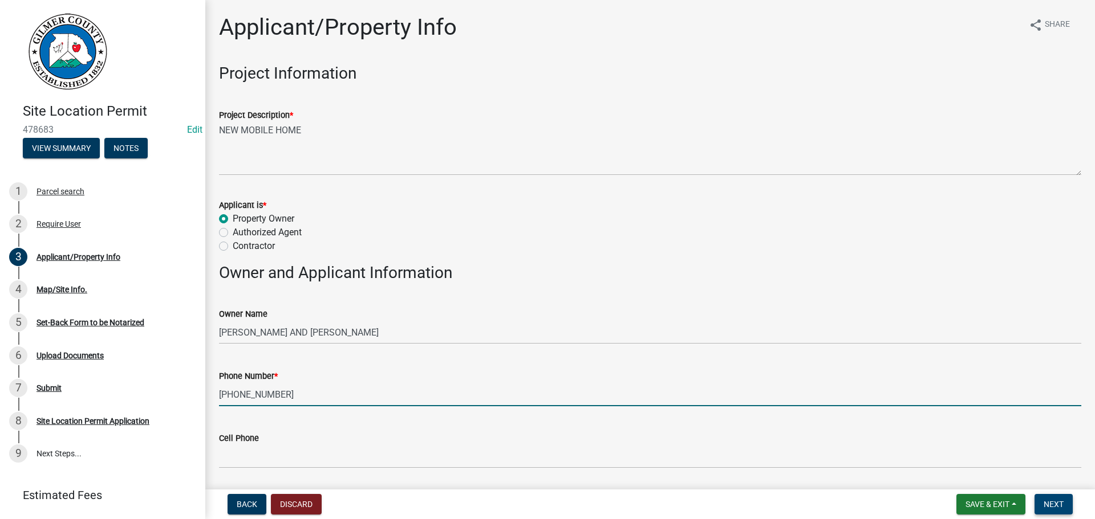
type input "[PHONE_NUMBER]"
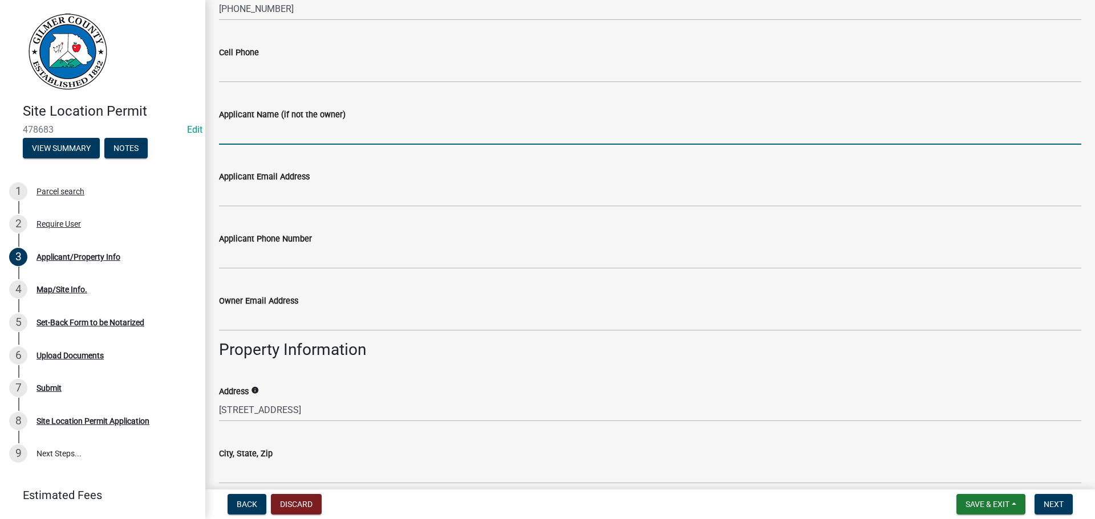
scroll to position [391, 0]
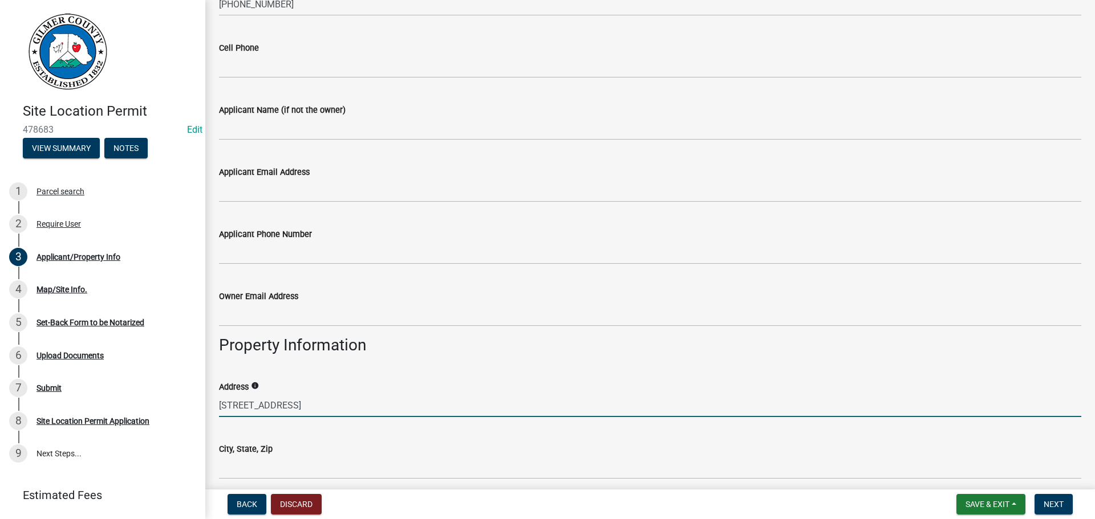
type input "[STREET_ADDRESS]"
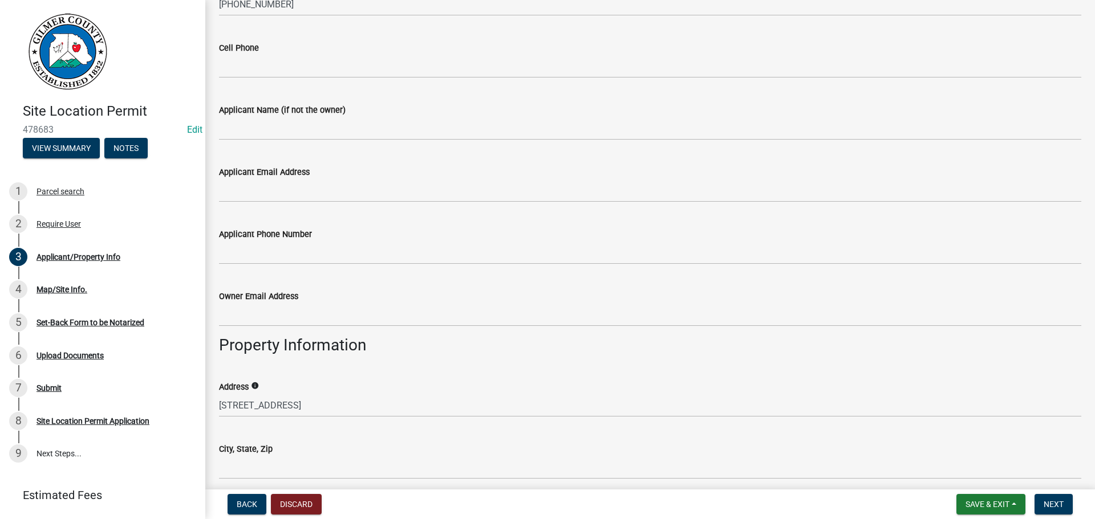
scroll to position [678, 0]
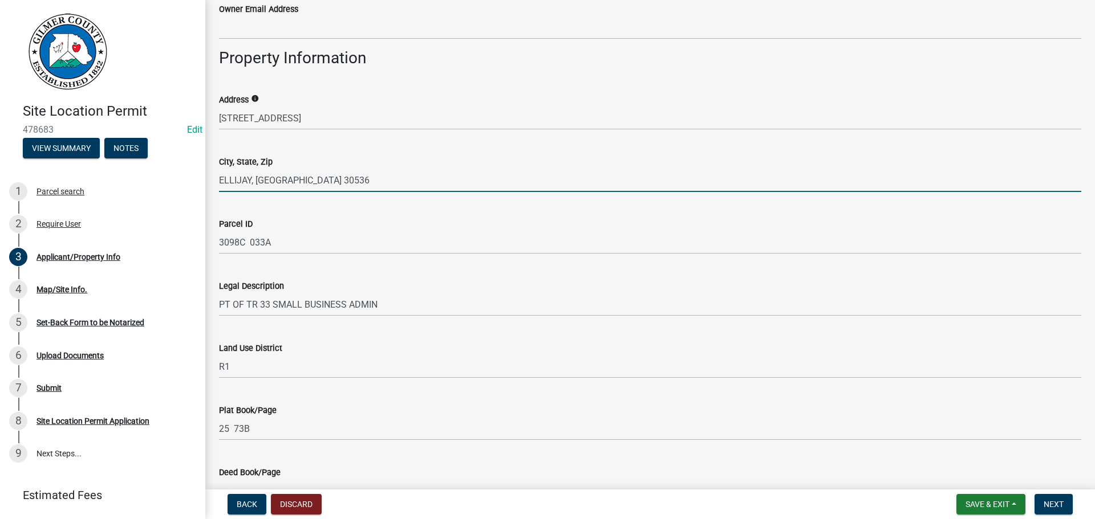
type input "ELLIJAY, [GEOGRAPHIC_DATA] 30536"
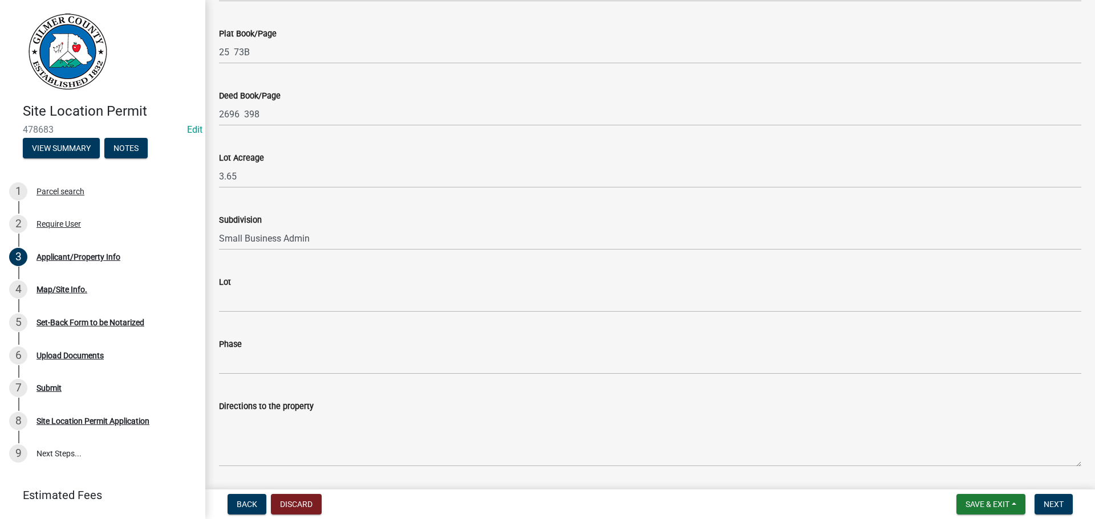
scroll to position [1090, 0]
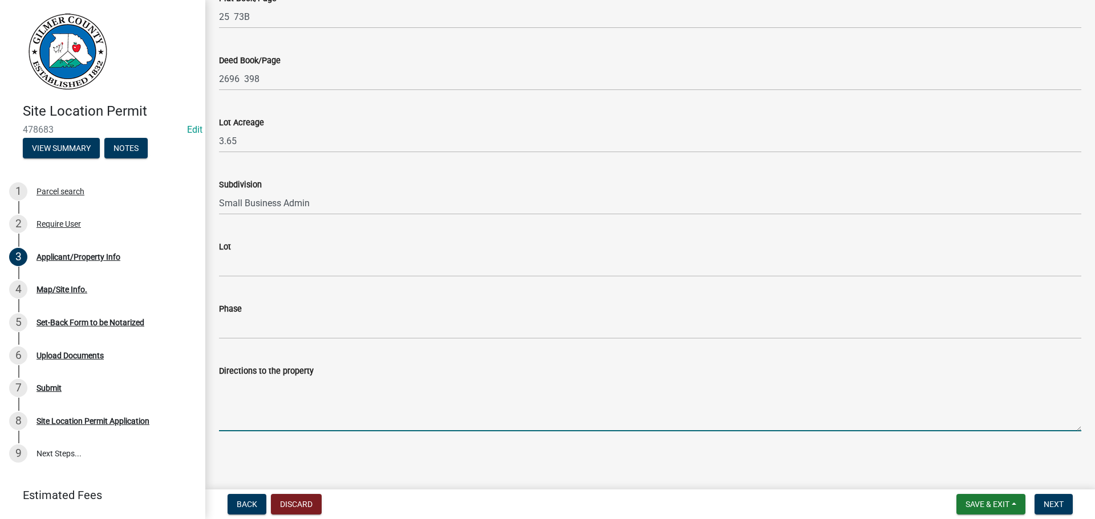
click at [295, 407] on textarea "Directions to the property" at bounding box center [650, 405] width 862 height 54
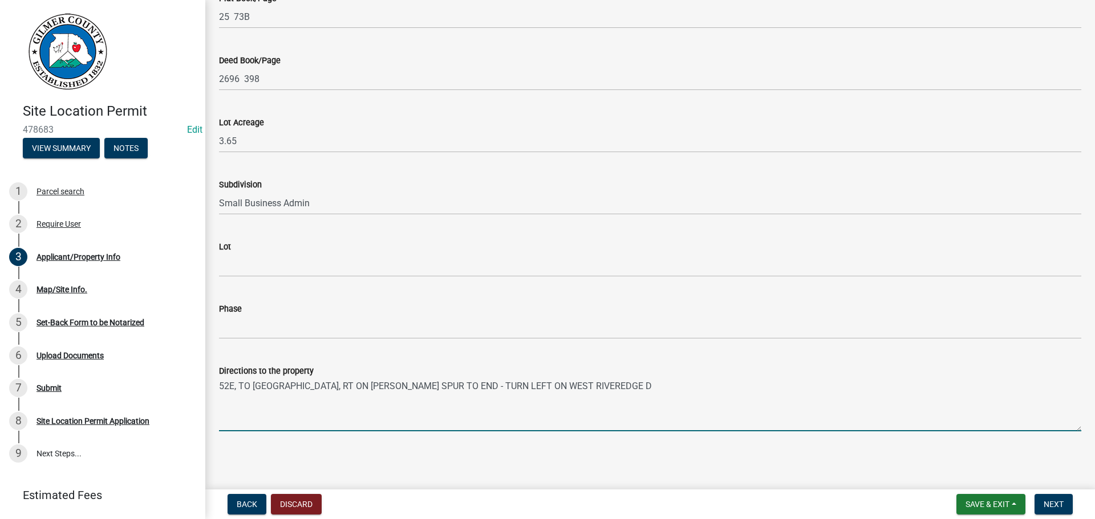
type textarea "52E, TO [GEOGRAPHIC_DATA], RT ON [PERSON_NAME] SPUR TO END - TURN LEFT ON WEST …"
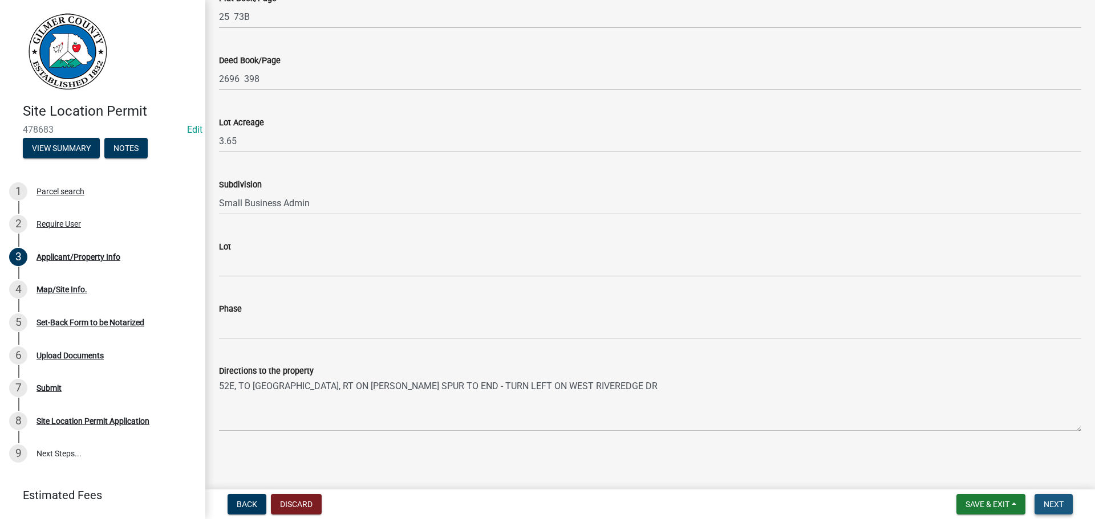
click at [1065, 502] on button "Next" at bounding box center [1053, 504] width 38 height 21
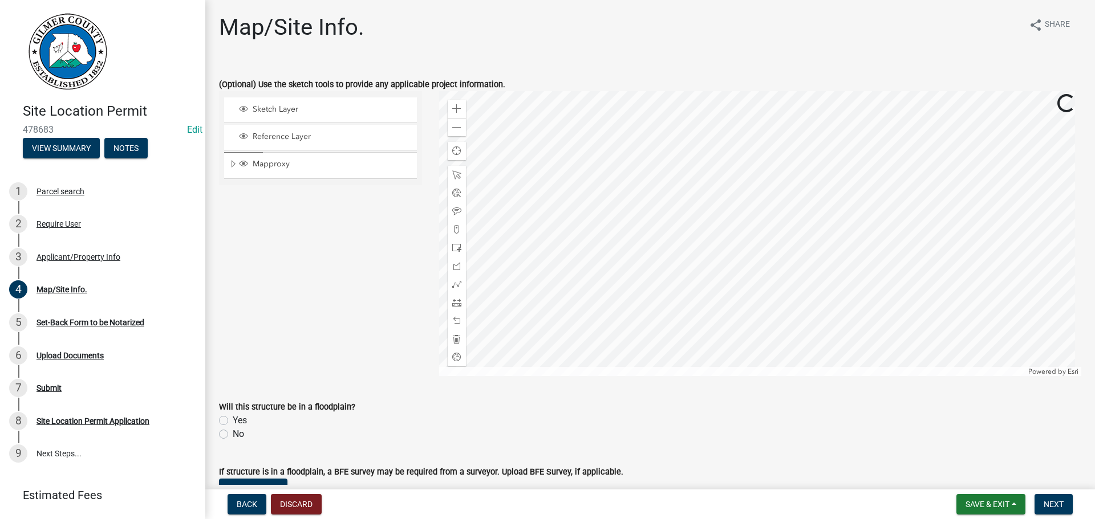
click at [243, 441] on label "No" at bounding box center [238, 435] width 11 height 14
click at [240, 435] on input "No" at bounding box center [236, 431] width 7 height 7
radio input "true"
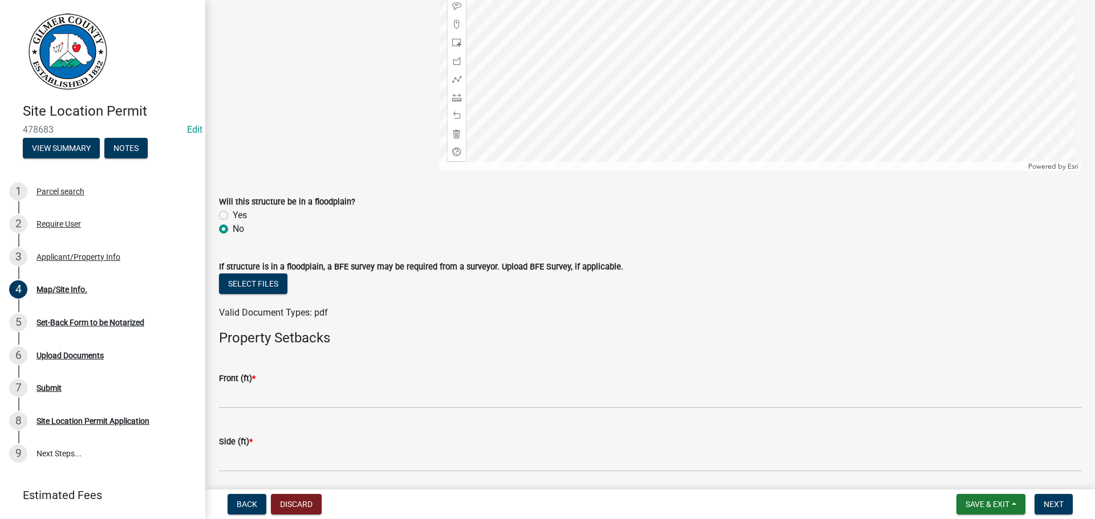
scroll to position [228, 0]
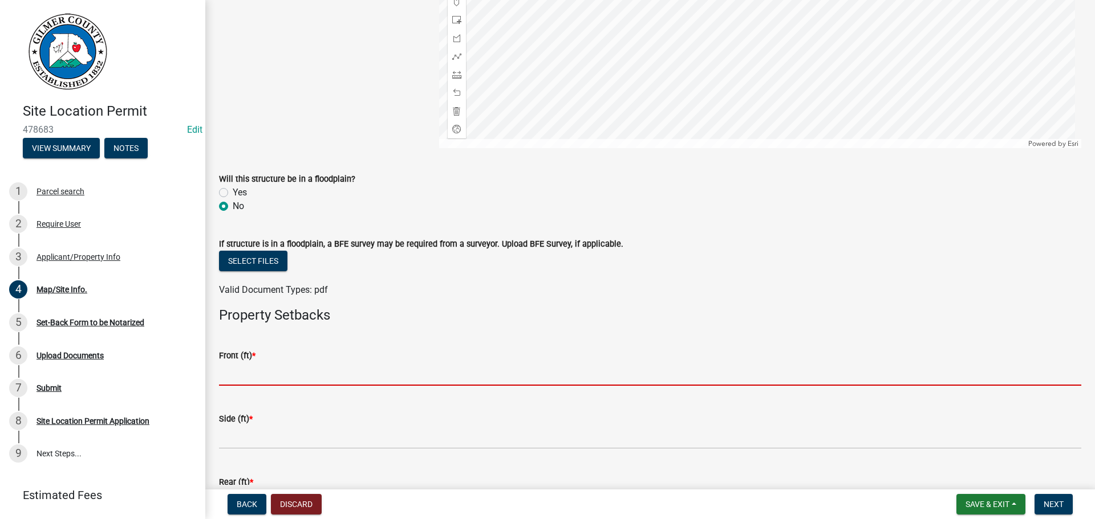
click at [258, 373] on input "text" at bounding box center [650, 374] width 862 height 23
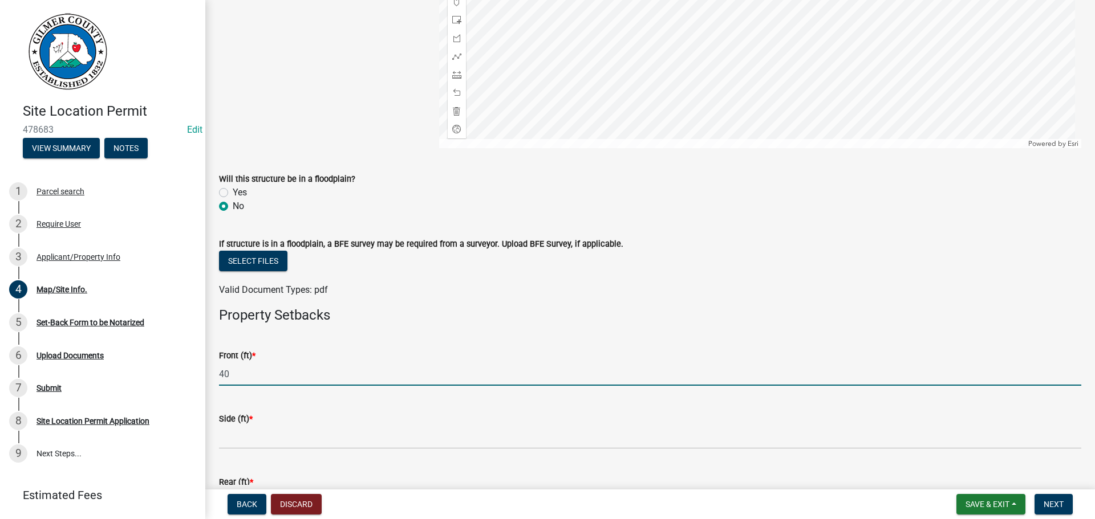
type input "40"
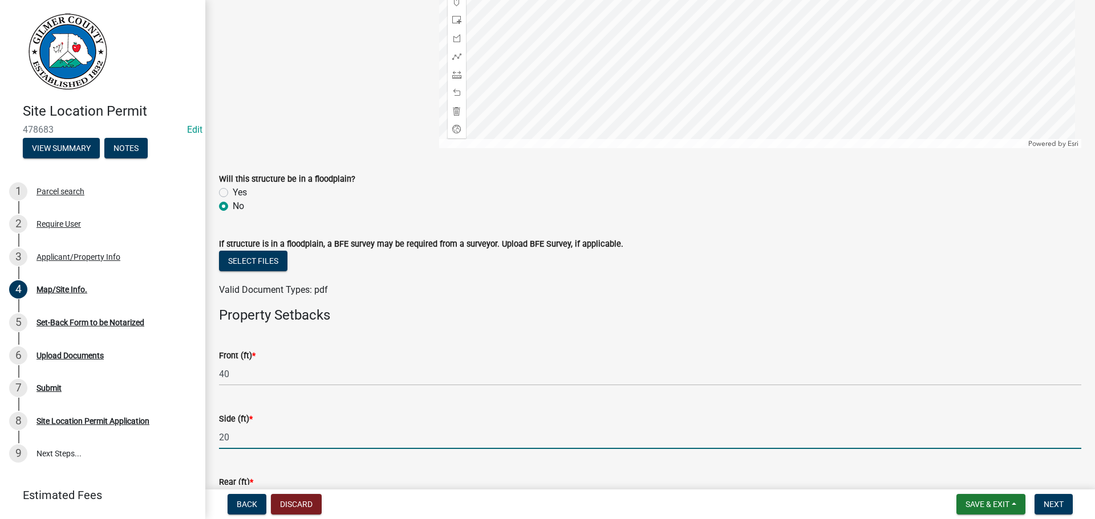
type input "20"
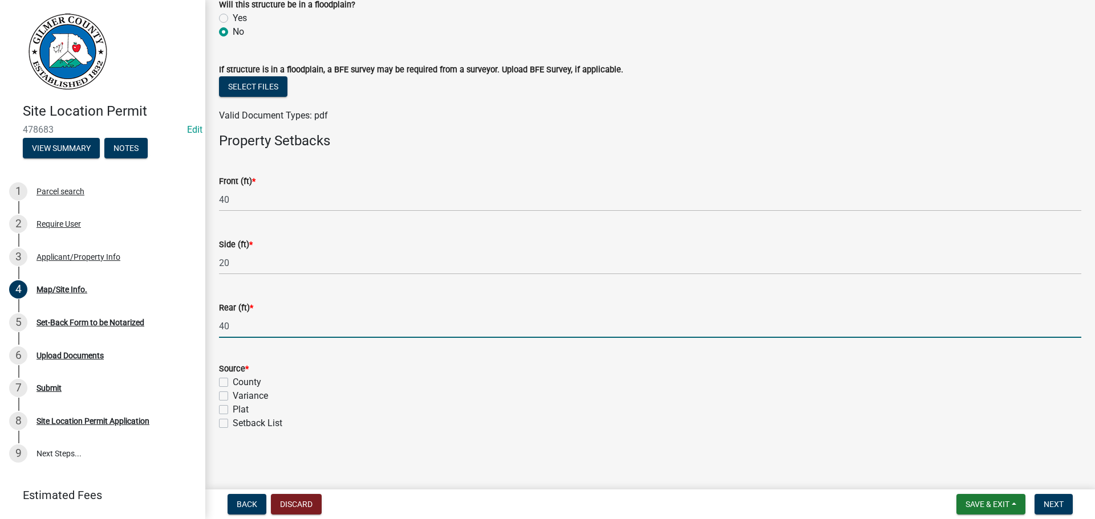
type input "40"
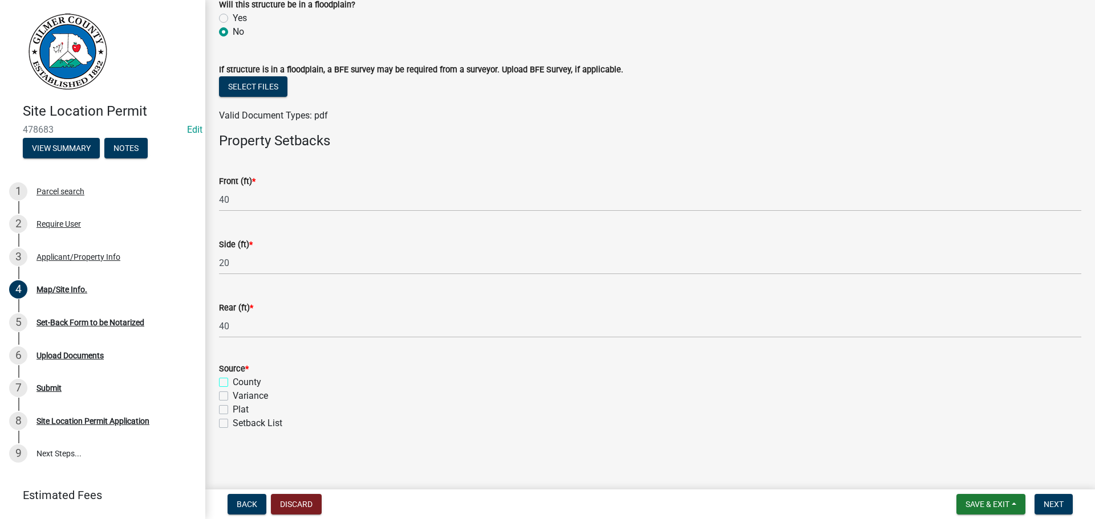
click at [233, 376] on input "County" at bounding box center [236, 379] width 7 height 7
checkbox input "true"
checkbox input "false"
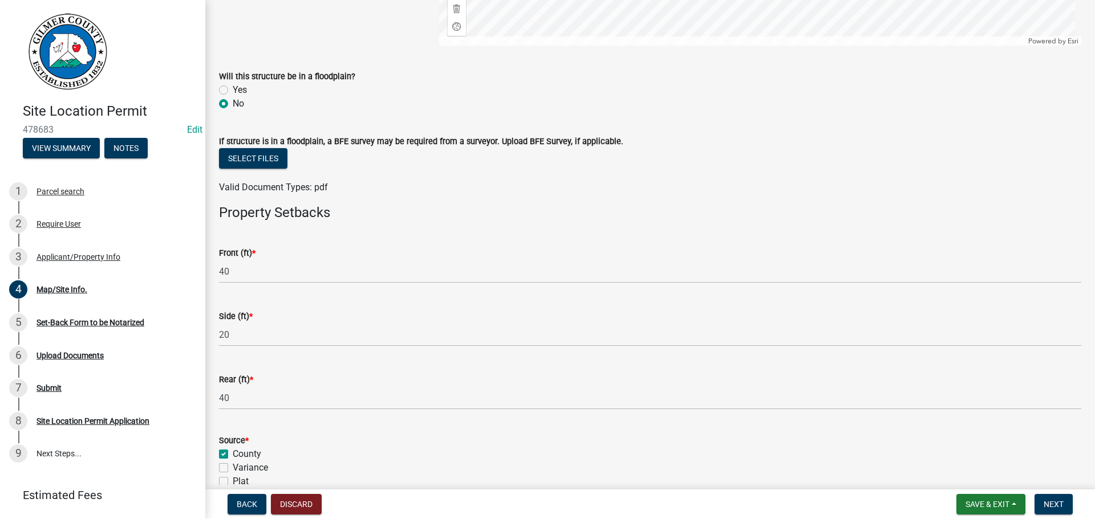
scroll to position [289, 0]
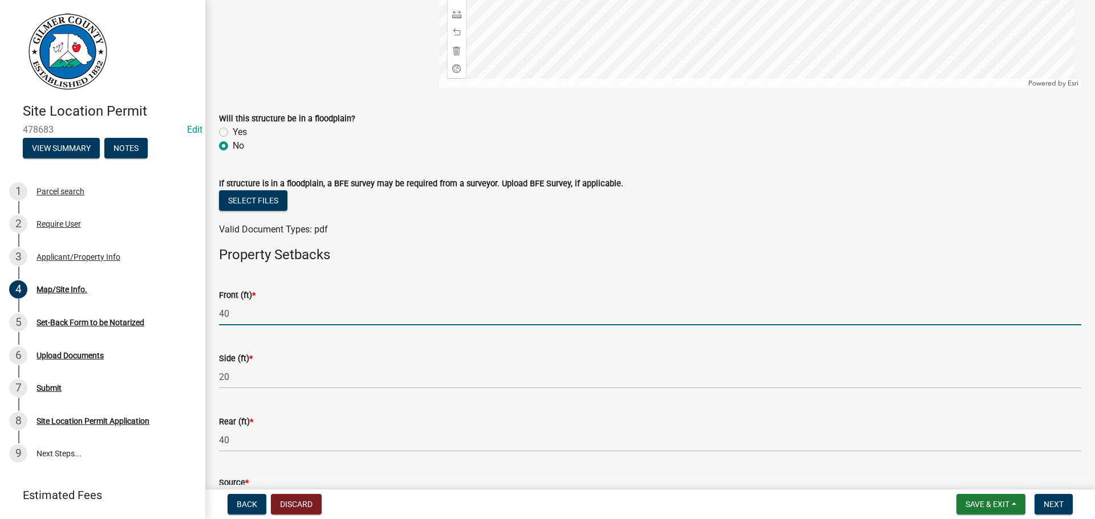
drag, startPoint x: 339, startPoint y: 315, endPoint x: 202, endPoint y: 291, distance: 139.0
click at [208, 293] on div "Map/Site Info. share Share (Optional) Use the sketch tools to provide any appli…" at bounding box center [650, 145] width 890 height 840
type input "25"
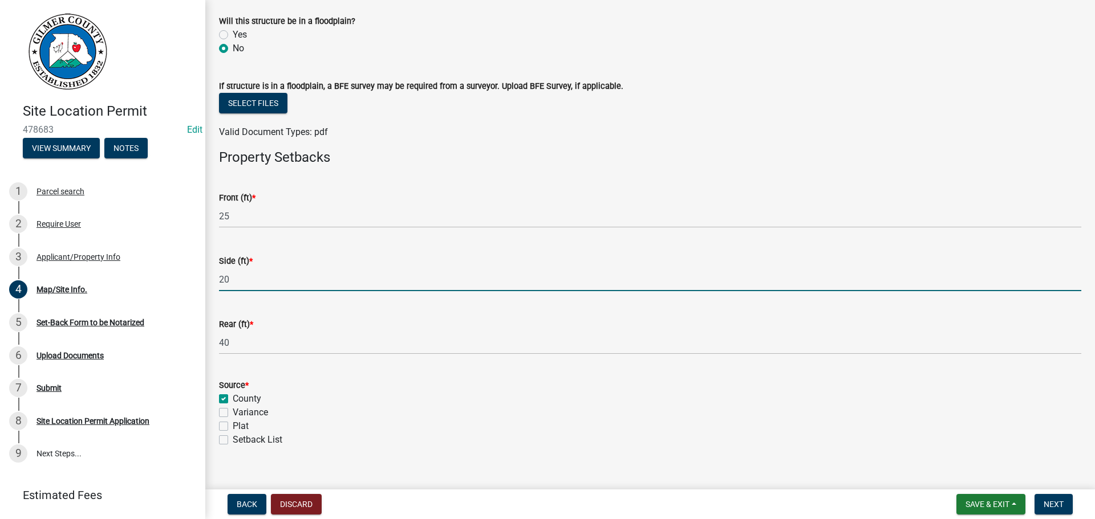
scroll to position [403, 0]
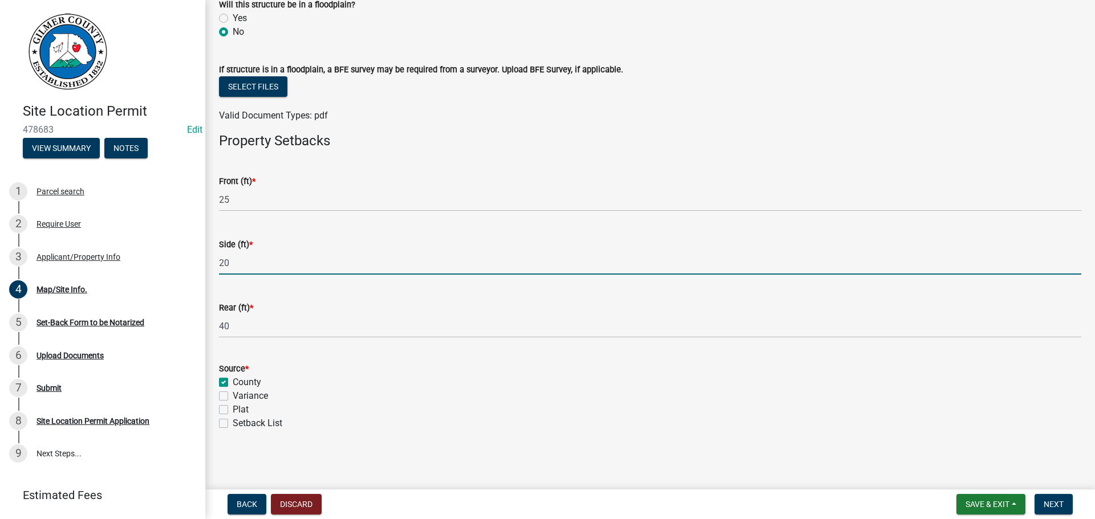
click at [1051, 490] on nav "Back Discard Save & Exit Save Save & Exit Next" at bounding box center [650, 505] width 890 height 30
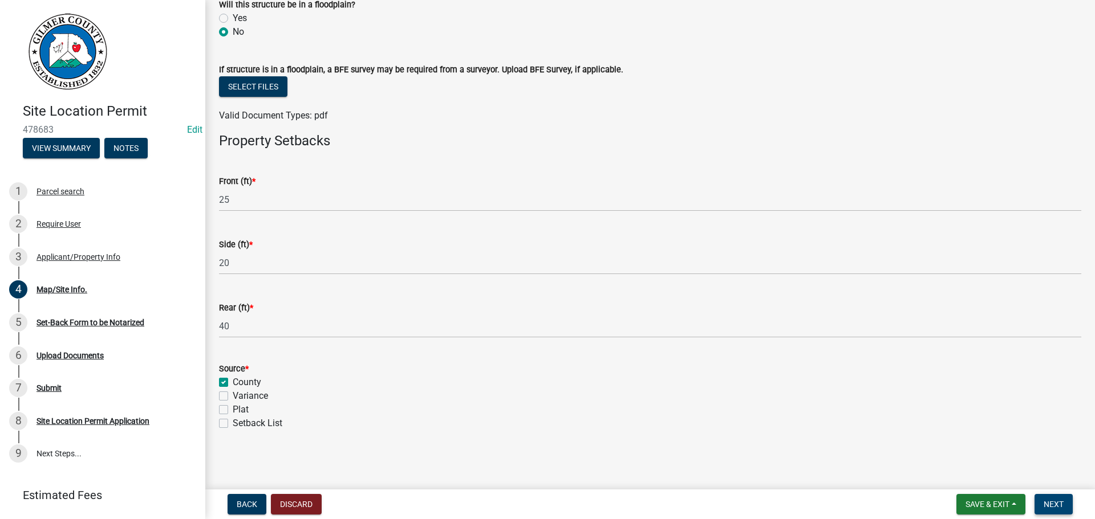
click at [1055, 499] on button "Next" at bounding box center [1053, 504] width 38 height 21
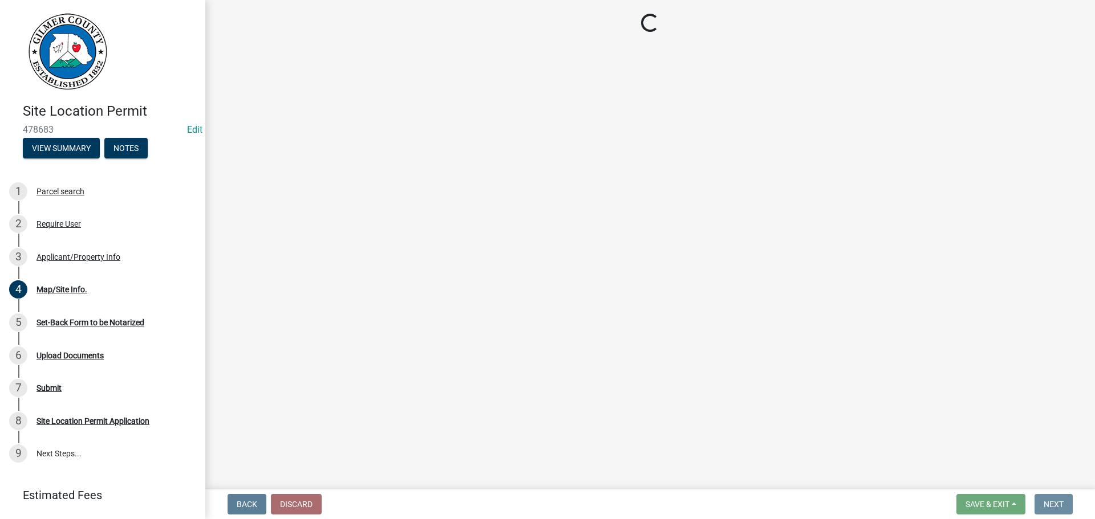
scroll to position [0, 0]
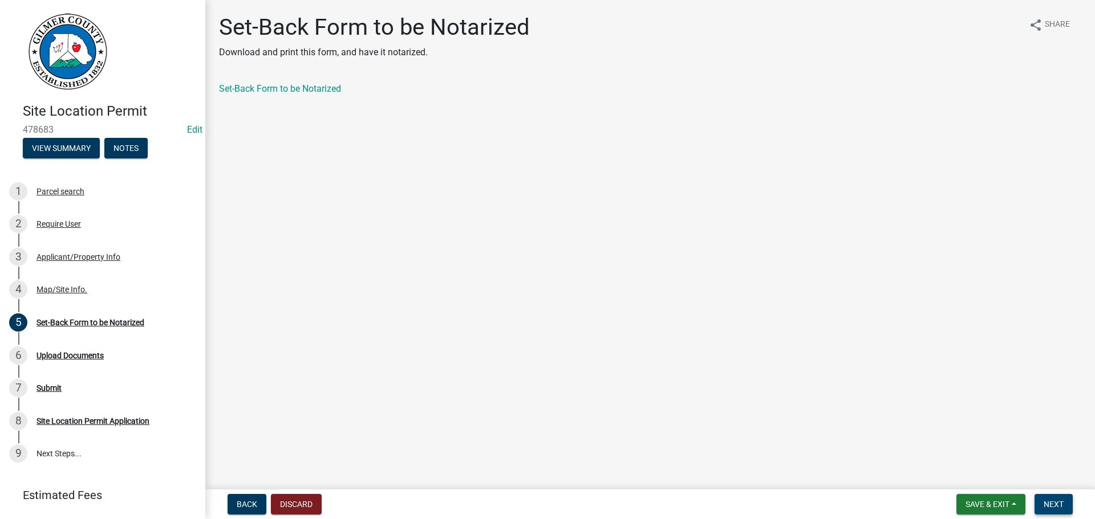
click at [1067, 505] on button "Next" at bounding box center [1053, 504] width 38 height 21
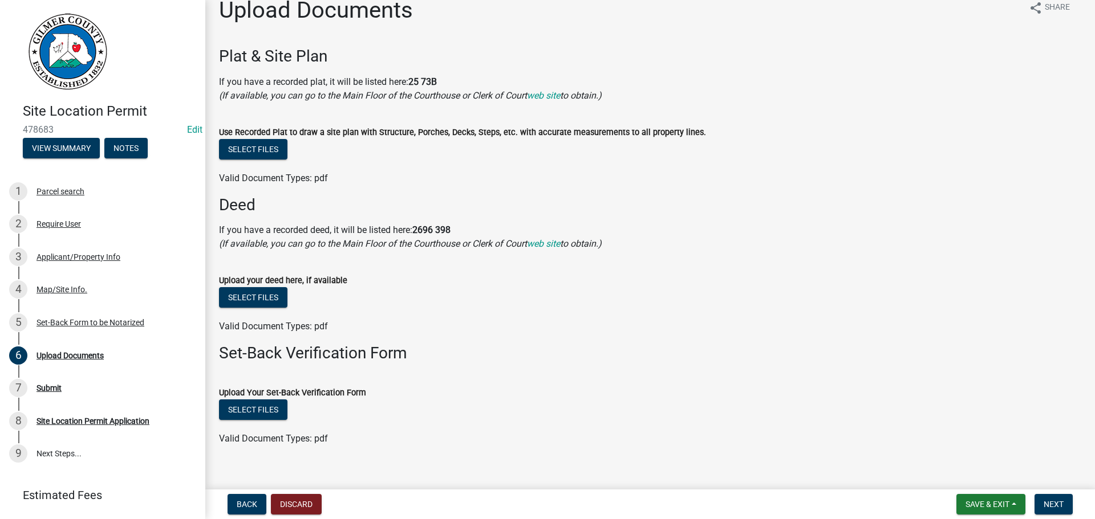
scroll to position [33, 0]
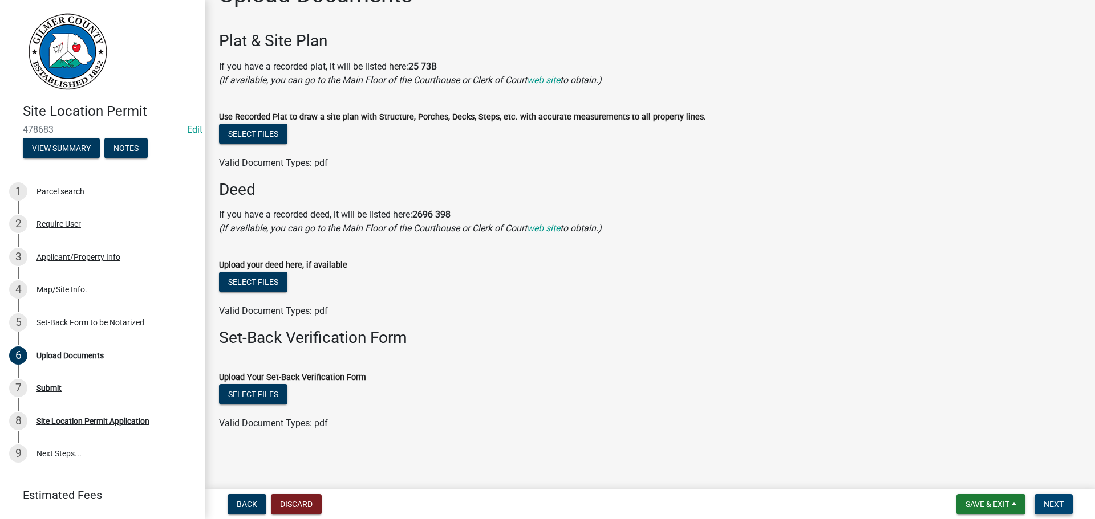
click at [1049, 509] on span "Next" at bounding box center [1053, 504] width 20 height 9
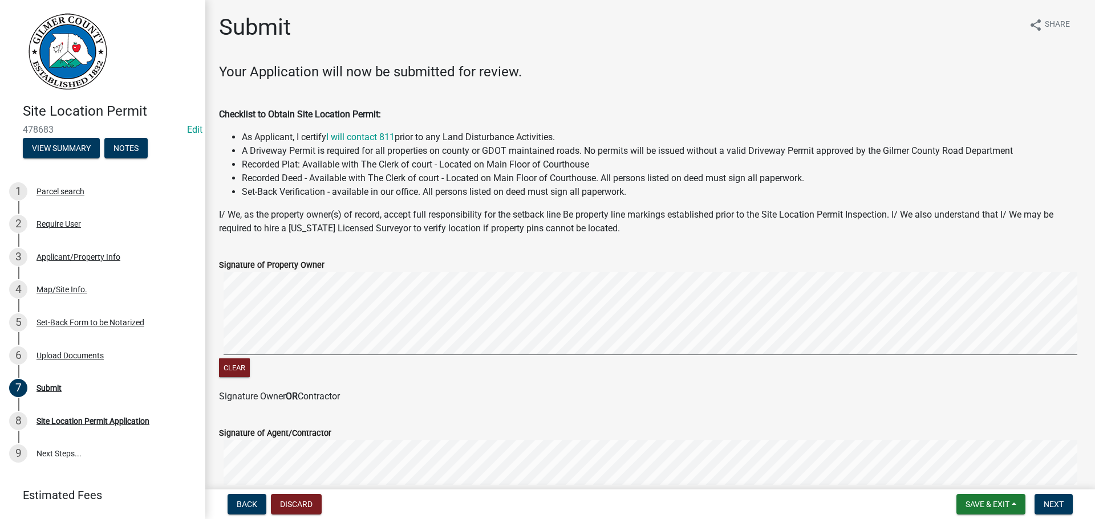
scroll to position [231, 0]
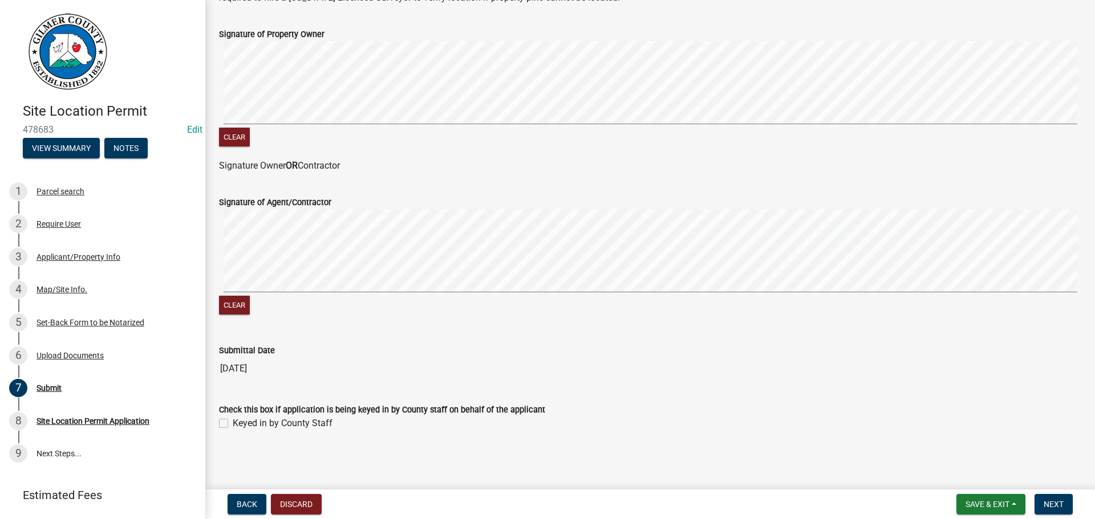
click at [254, 427] on label "Keyed in by County Staff" at bounding box center [283, 424] width 100 height 14
click at [240, 424] on input "Keyed in by County Staff" at bounding box center [236, 420] width 7 height 7
checkbox input "true"
click at [1046, 501] on span "Next" at bounding box center [1053, 504] width 20 height 9
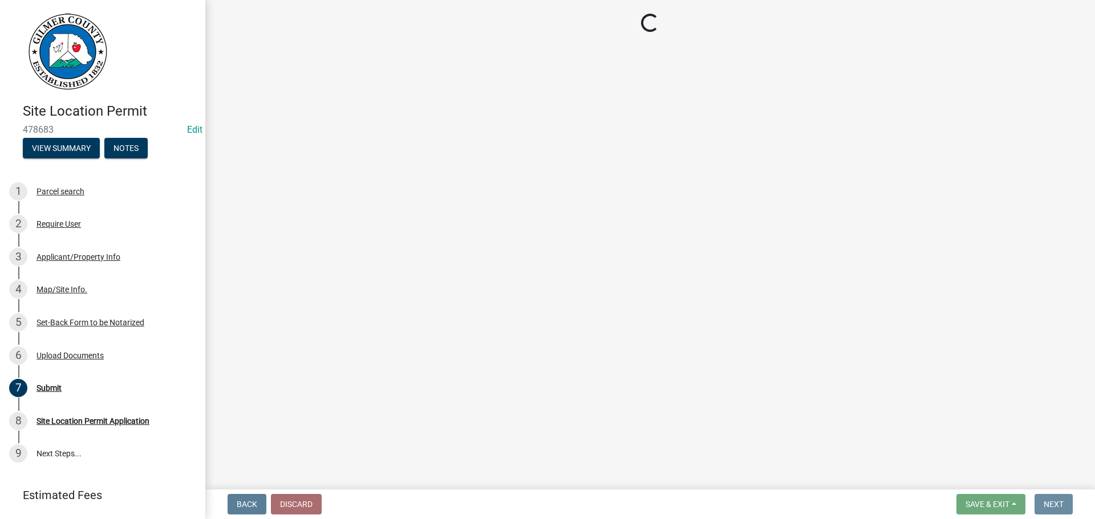
scroll to position [0, 0]
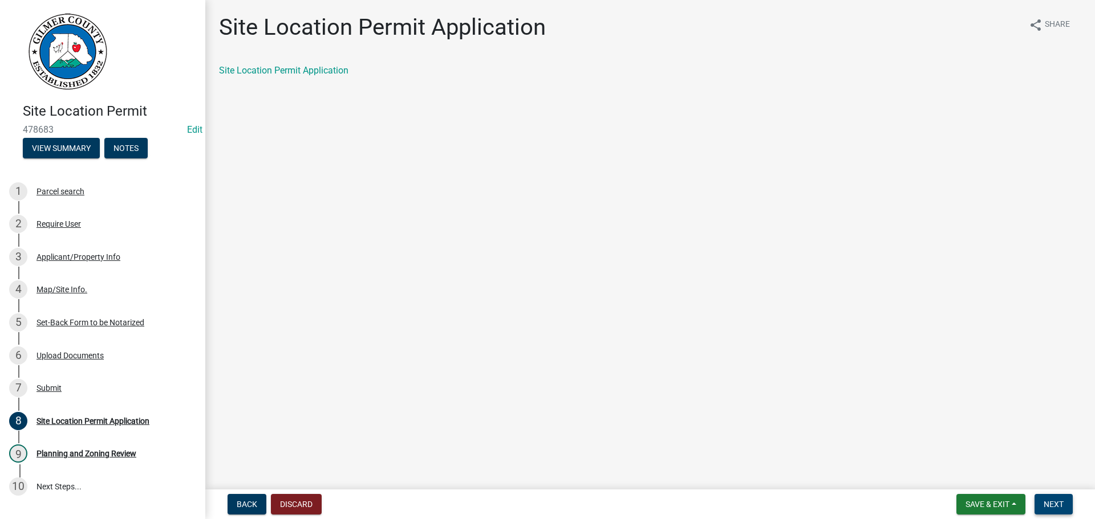
click at [1054, 502] on span "Next" at bounding box center [1053, 504] width 20 height 9
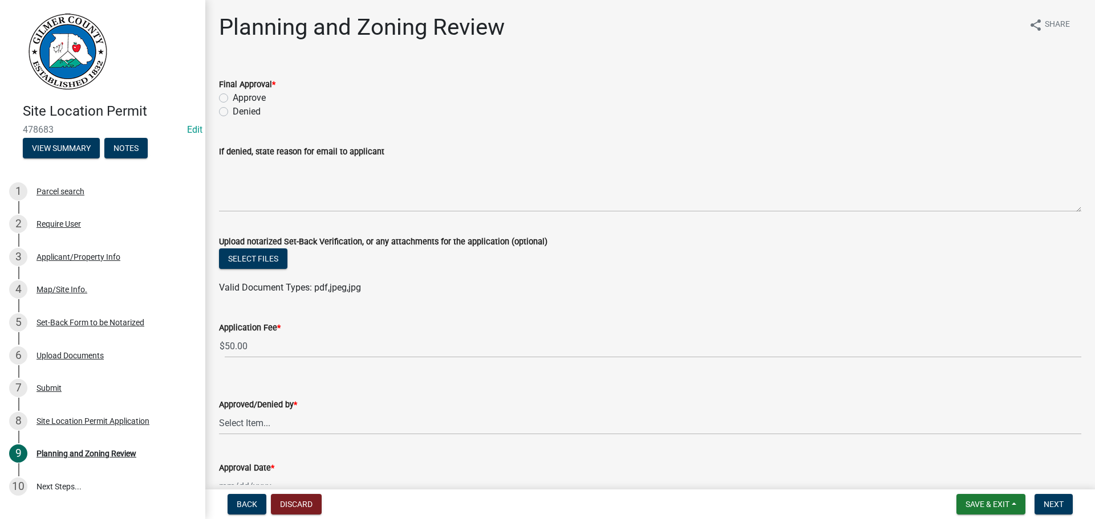
click at [268, 111] on div "Denied" at bounding box center [650, 112] width 862 height 14
click at [256, 101] on label "Approve" at bounding box center [249, 98] width 33 height 14
click at [240, 99] on input "Approve" at bounding box center [236, 94] width 7 height 7
radio input "true"
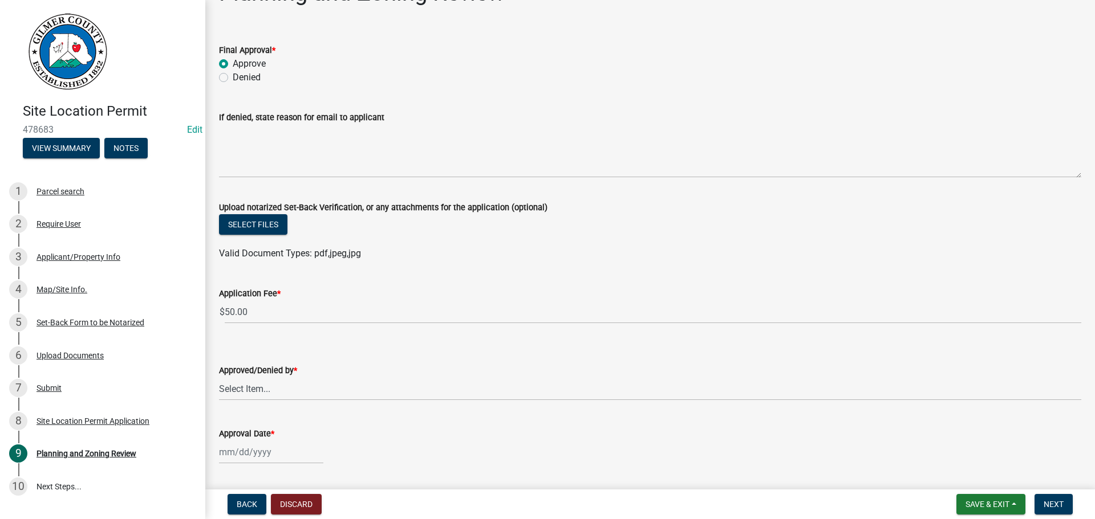
scroll to position [68, 0]
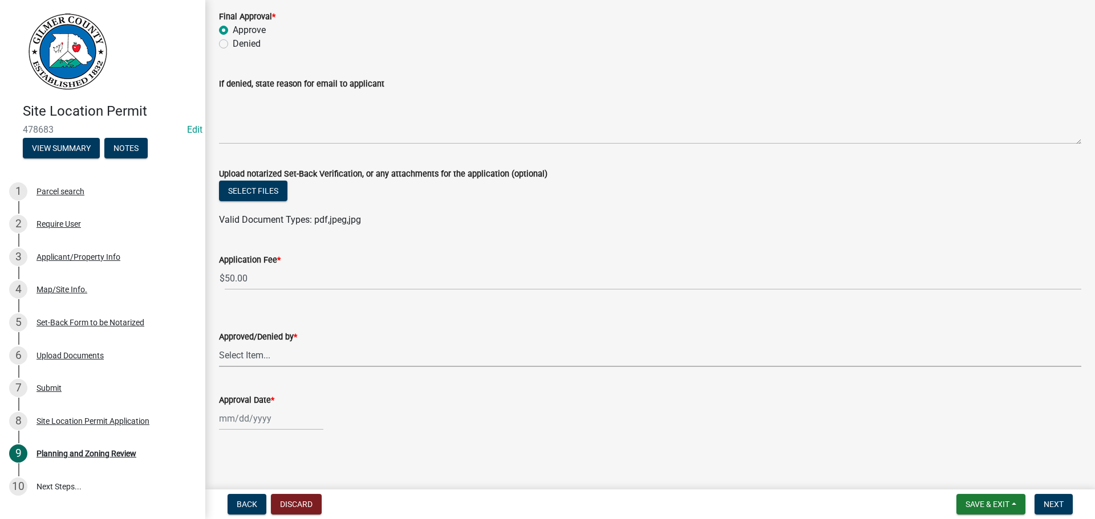
click at [285, 364] on select "Select Item... [PERSON_NAME] [PERSON_NAME] [PERSON_NAME] [PERSON_NAME] [PERSON_…" at bounding box center [650, 355] width 862 height 23
click at [219, 344] on select "Select Item... [PERSON_NAME] [PERSON_NAME] [PERSON_NAME] [PERSON_NAME] [PERSON_…" at bounding box center [650, 355] width 862 height 23
select select "5ce200eb-feb1-496b-8127-7891293955f5"
click at [264, 429] on input "Approval Date *" at bounding box center [271, 418] width 104 height 23
select select "9"
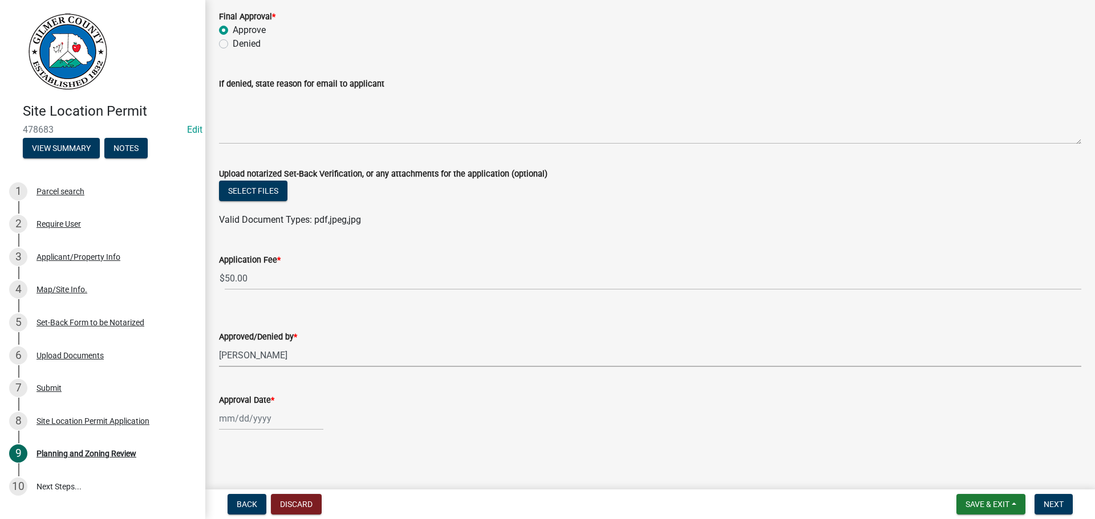
select select "2025"
click at [232, 339] on div "15" at bounding box center [230, 340] width 18 height 18
type input "[DATE]"
click at [1051, 506] on span "Next" at bounding box center [1053, 504] width 20 height 9
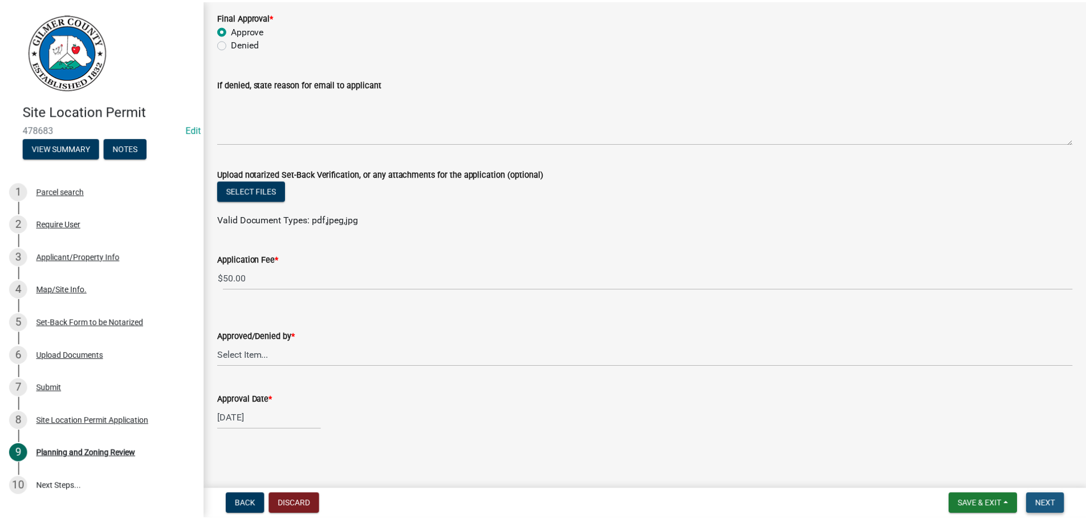
scroll to position [0, 0]
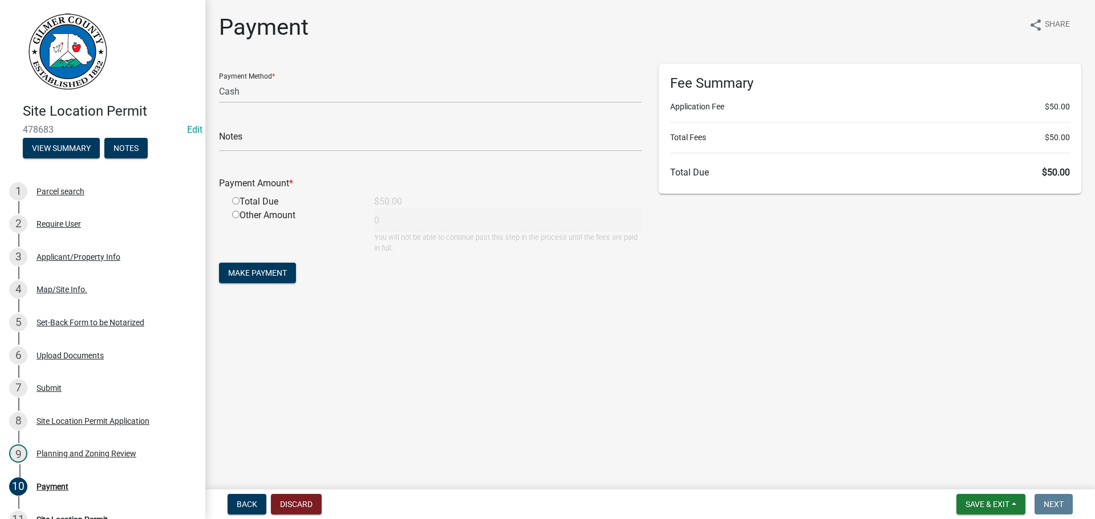
click at [429, 105] on form "Payment Method * Credit Card POS Check Cash Notes Payment Amount * Total Due $5…" at bounding box center [430, 175] width 423 height 222
drag, startPoint x: 418, startPoint y: 94, endPoint x: 413, endPoint y: 100, distance: 8.2
click at [417, 94] on select "Credit Card POS Check Cash" at bounding box center [430, 91] width 423 height 23
select select "1: 0"
click at [219, 80] on select "Credit Card POS Check Cash" at bounding box center [430, 91] width 423 height 23
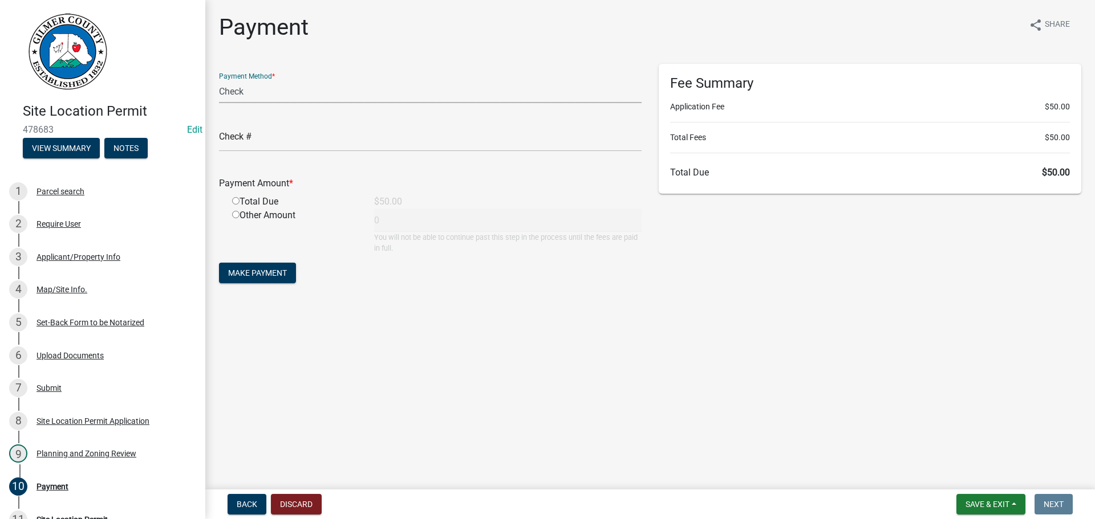
click at [390, 124] on div "Check #" at bounding box center [430, 131] width 423 height 39
click at [391, 129] on input "text" at bounding box center [430, 139] width 423 height 23
type input "99"
click at [232, 197] on input "radio" at bounding box center [235, 200] width 7 height 7
radio input "true"
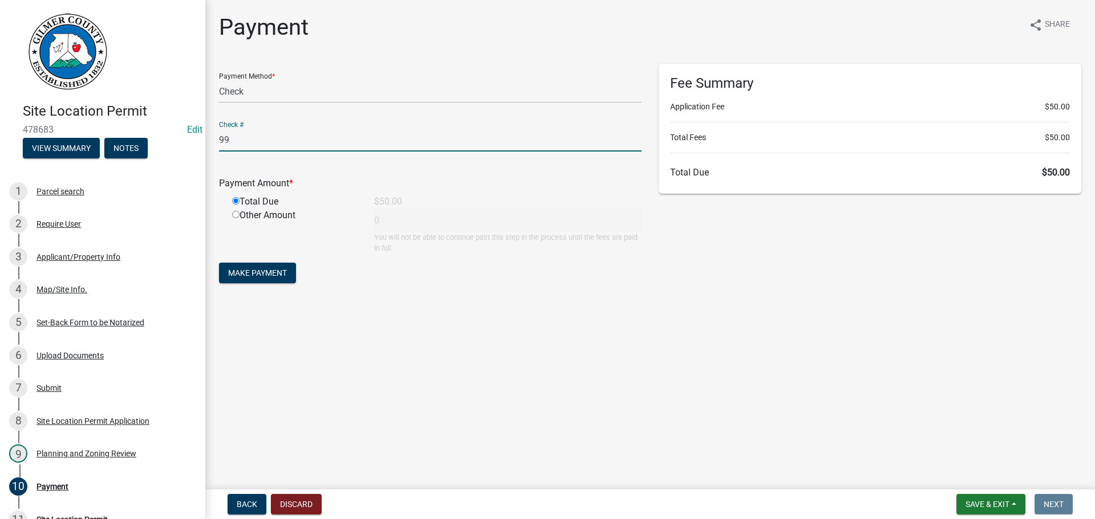
type input "50"
click at [239, 265] on button "Make Payment" at bounding box center [257, 273] width 77 height 21
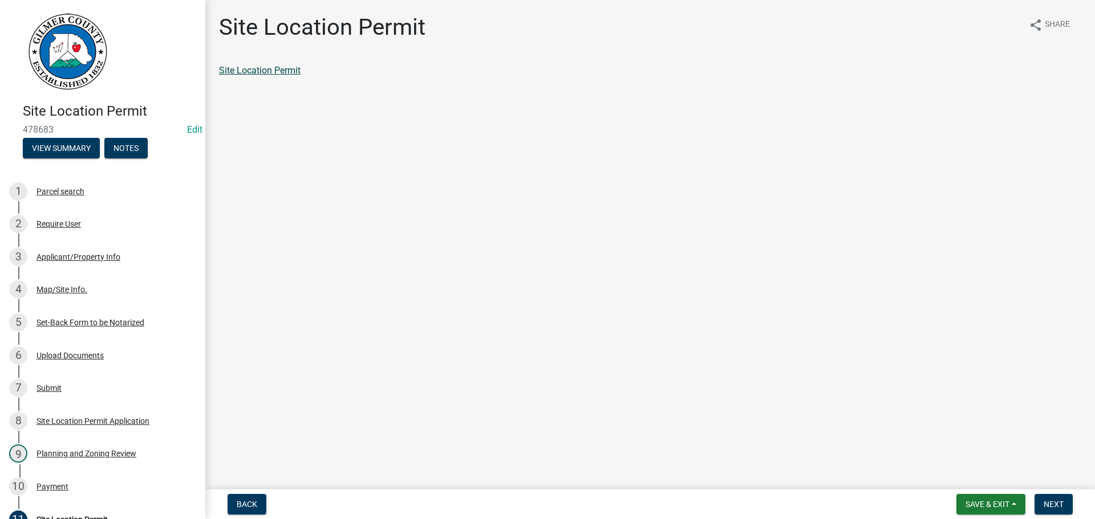
click at [263, 69] on link "Site Location Permit" at bounding box center [260, 70] width 82 height 11
click at [1065, 506] on button "Next" at bounding box center [1053, 504] width 38 height 21
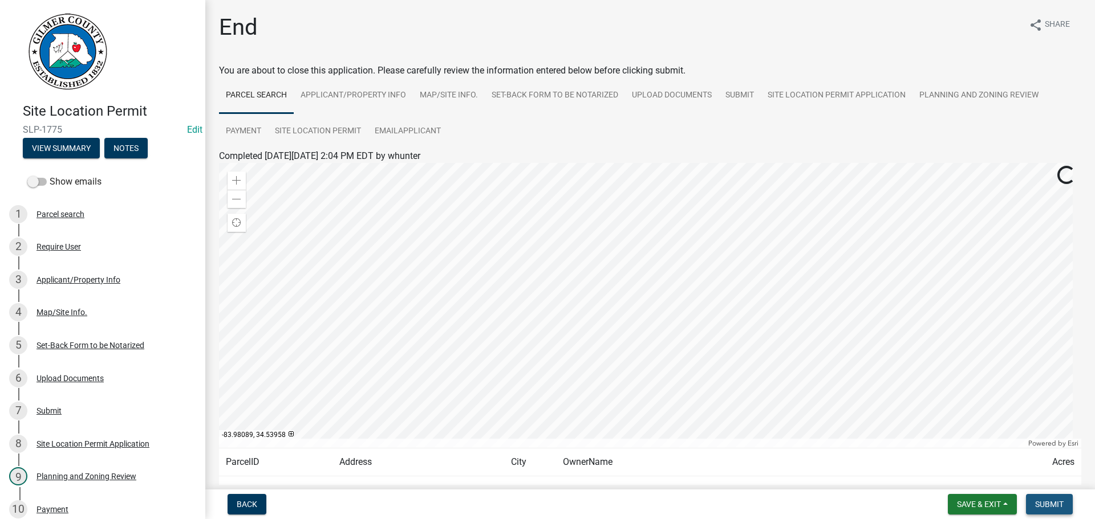
click at [1063, 502] on span "Submit" at bounding box center [1049, 504] width 29 height 9
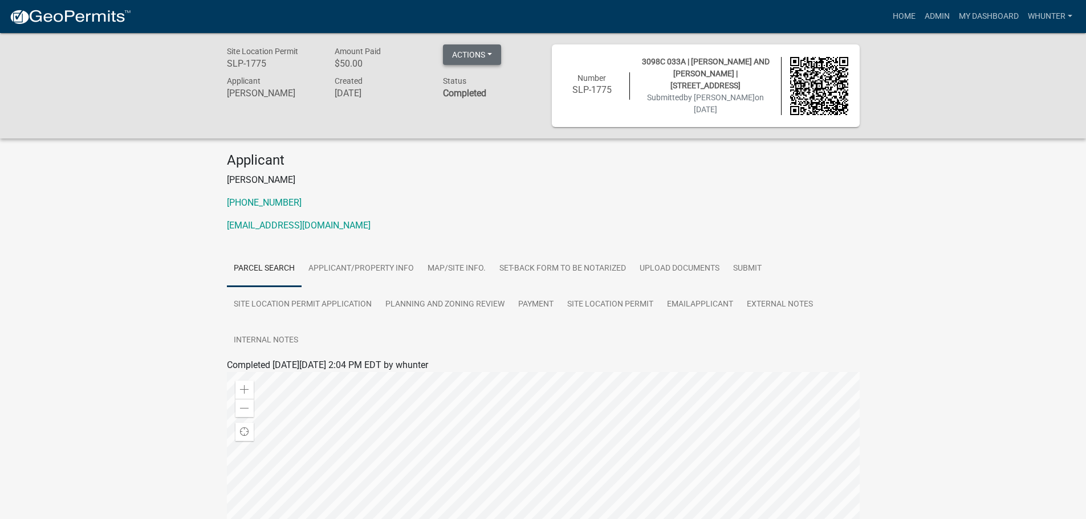
click at [492, 56] on button "Actions" at bounding box center [472, 54] width 58 height 21
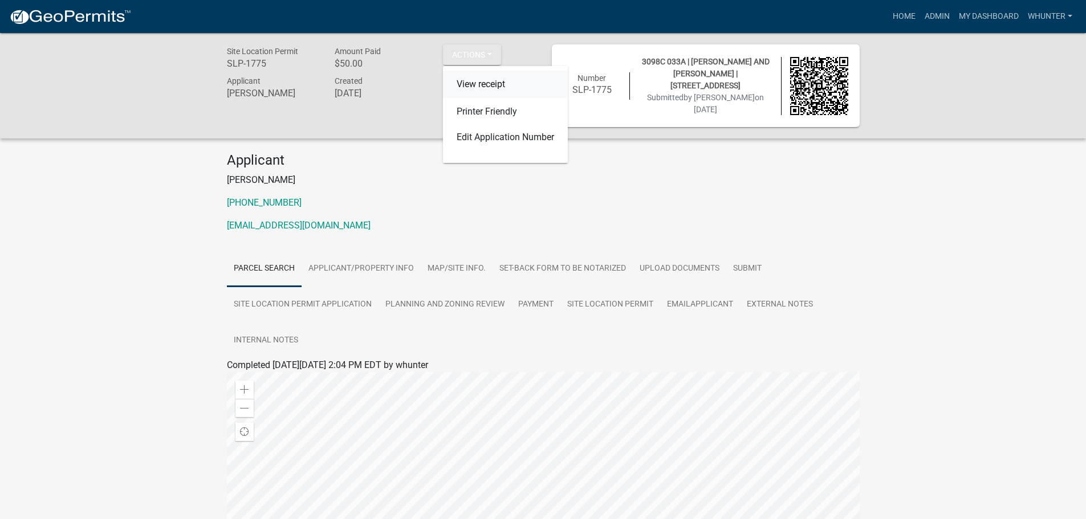
click at [489, 78] on link "View receipt" at bounding box center [505, 84] width 125 height 27
